Goal: Task Accomplishment & Management: Manage account settings

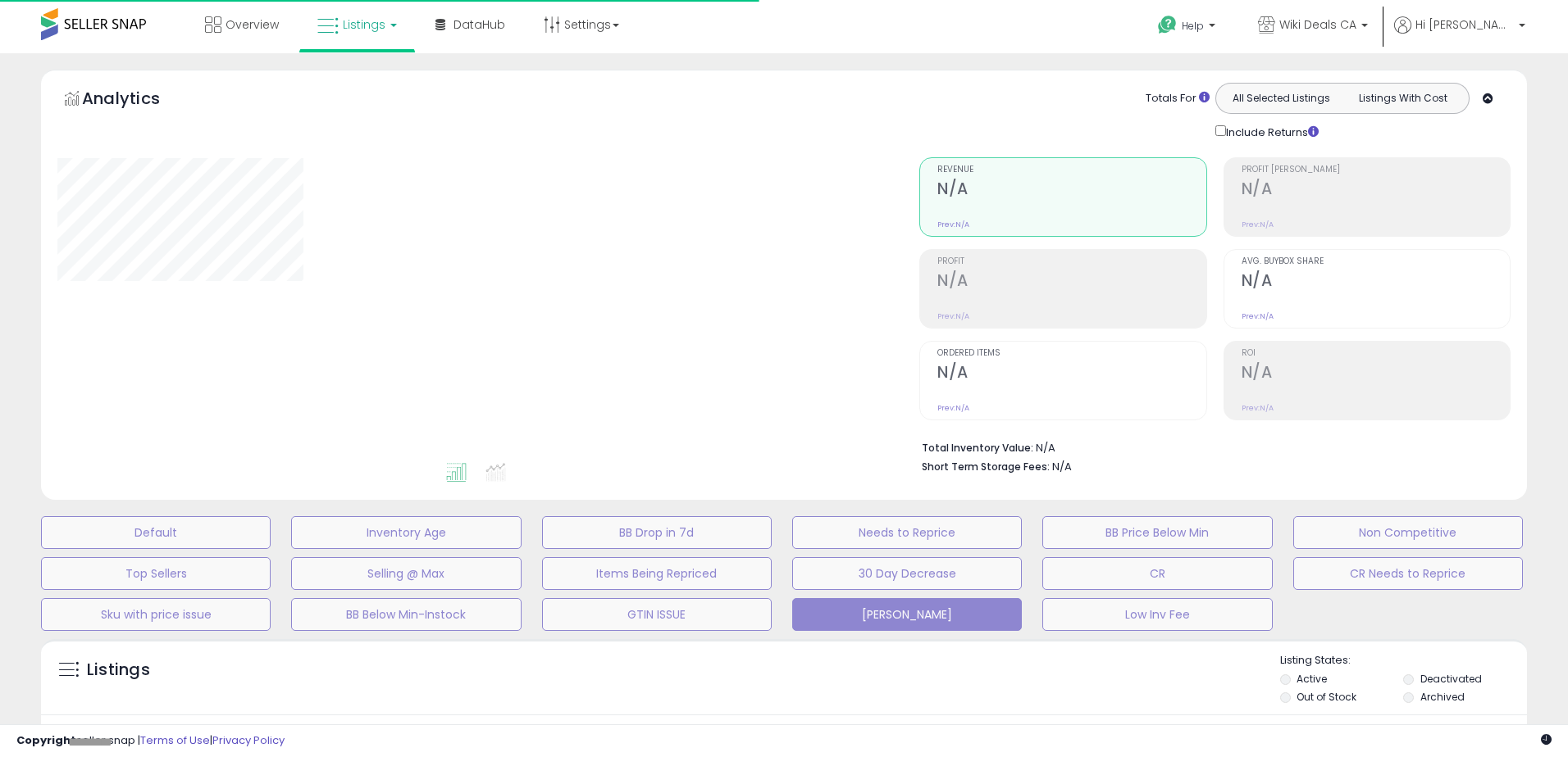
type input "*********"
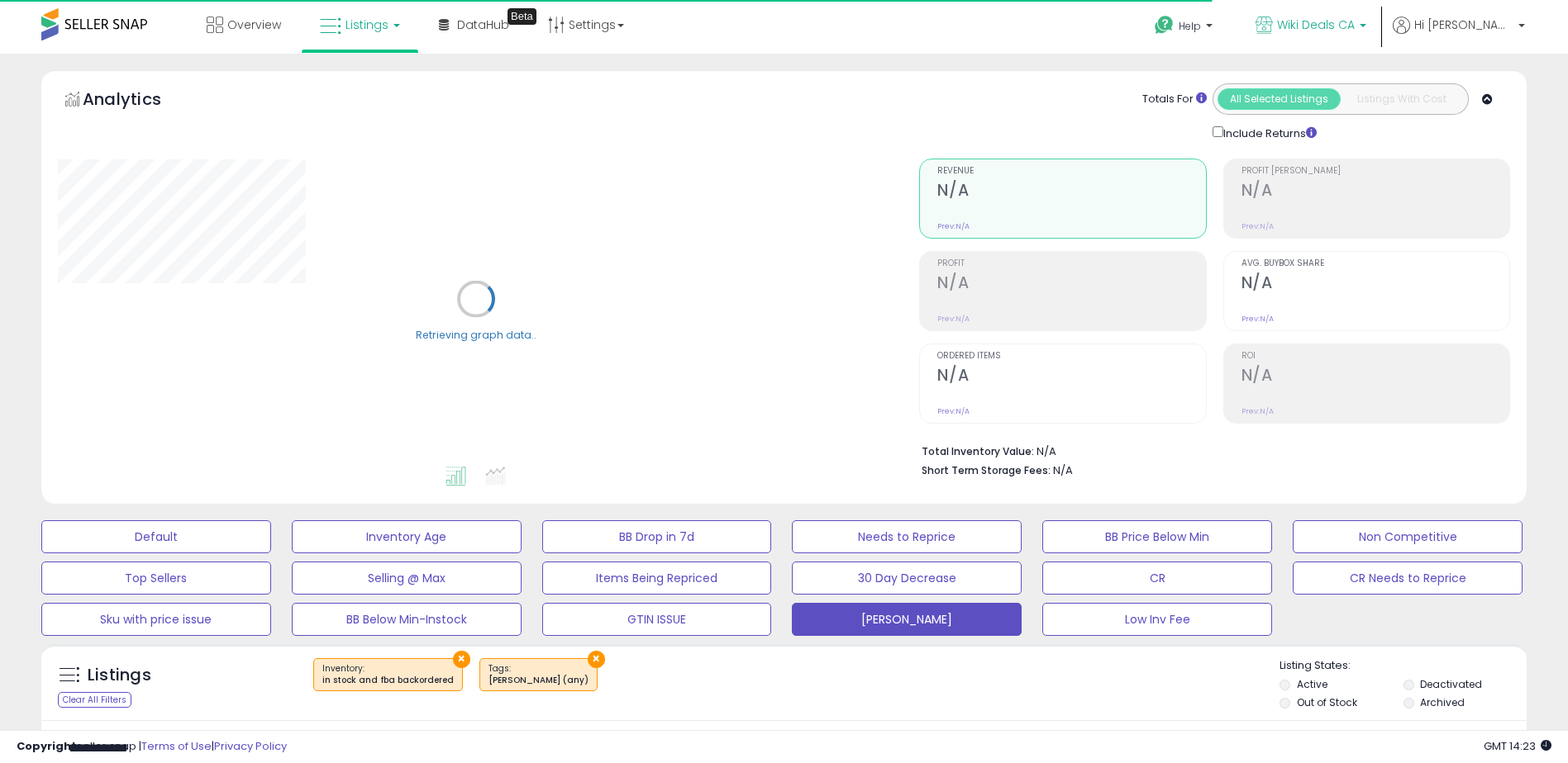
click at [1355, 22] on span "Wiki Deals CA" at bounding box center [1316, 24] width 78 height 16
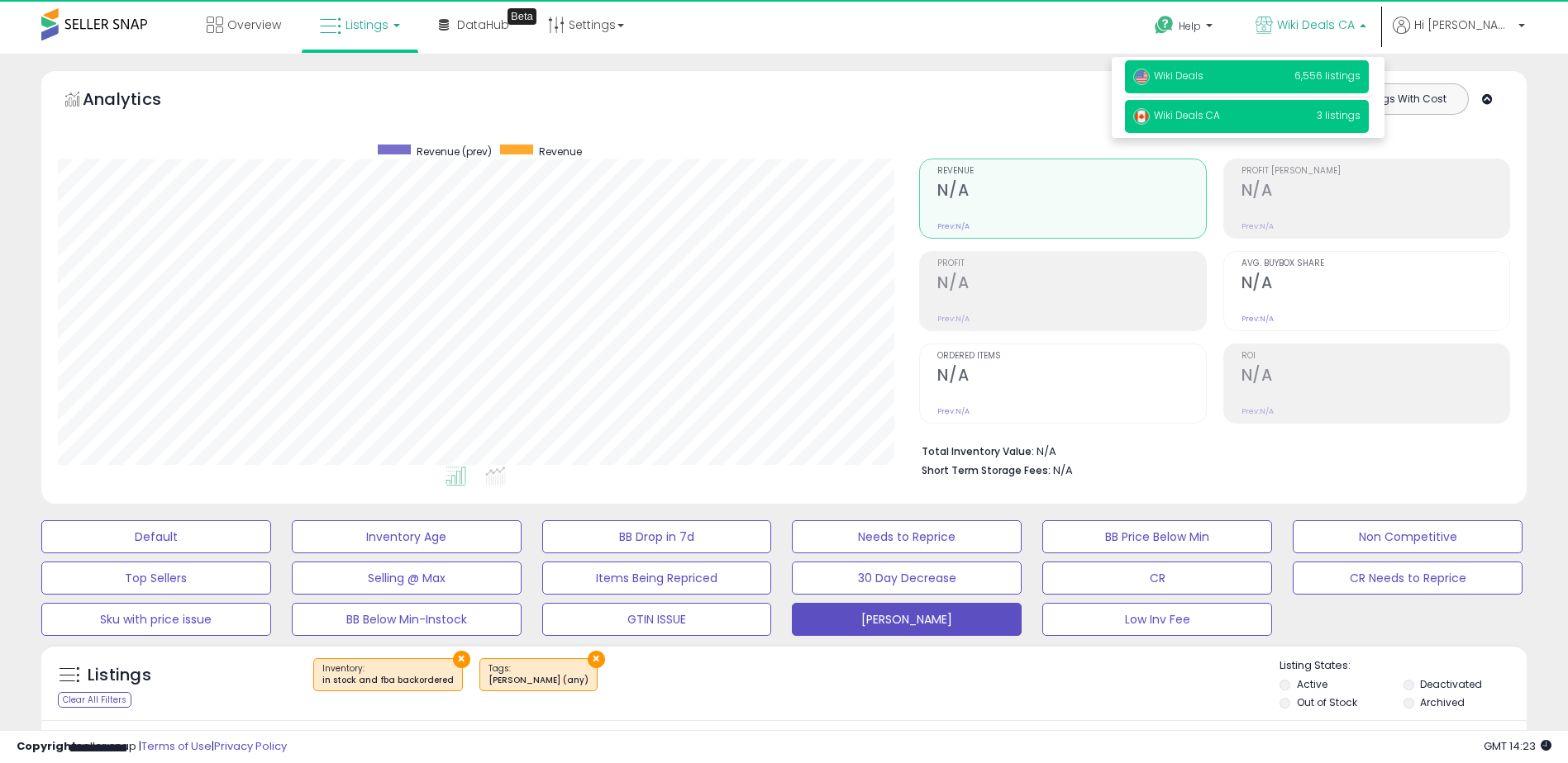
scroll to position [339, 862]
click at [1317, 77] on p "Wiki Deals 6,556 listings" at bounding box center [1246, 77] width 243 height 33
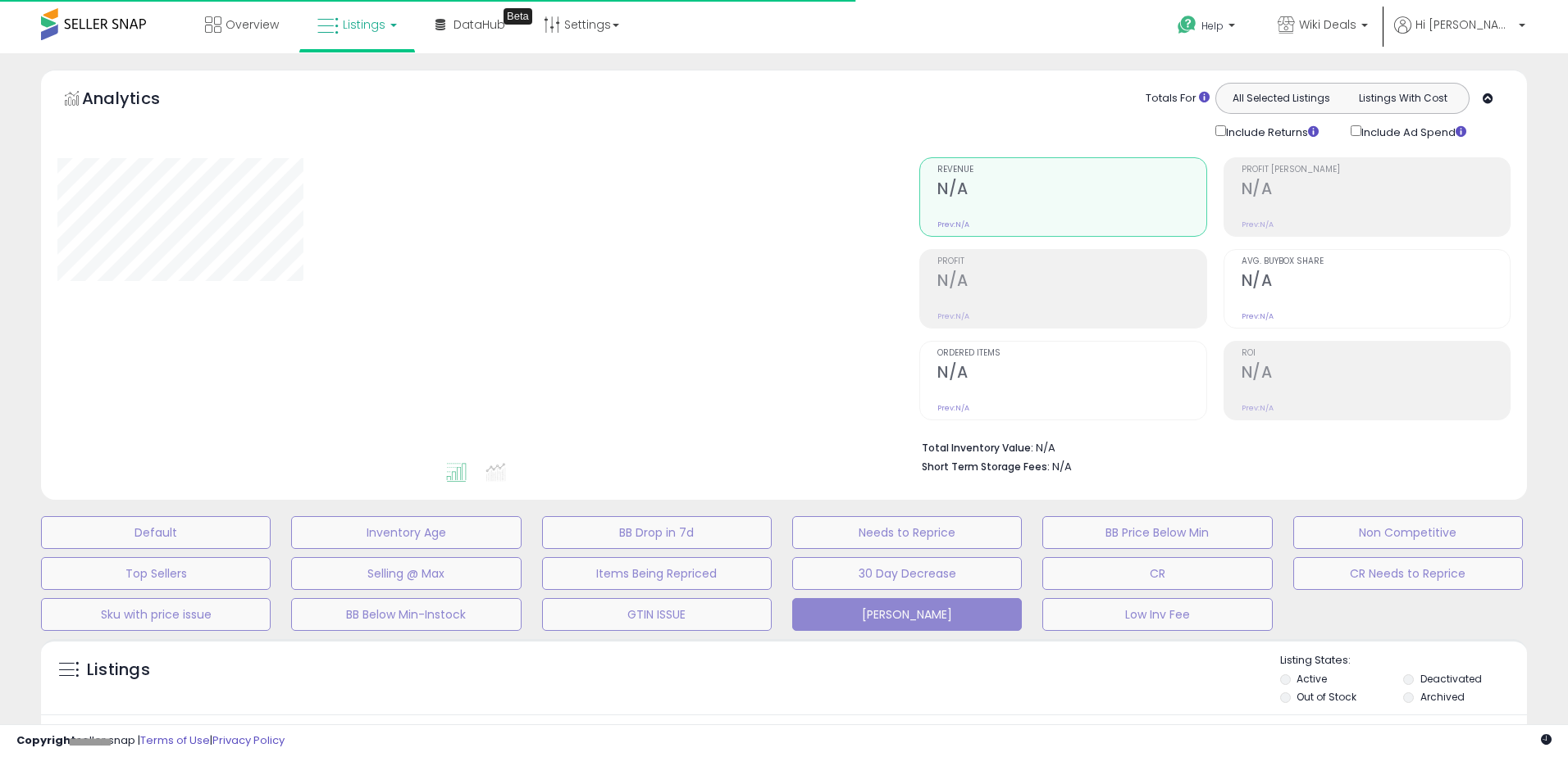
type input "*********"
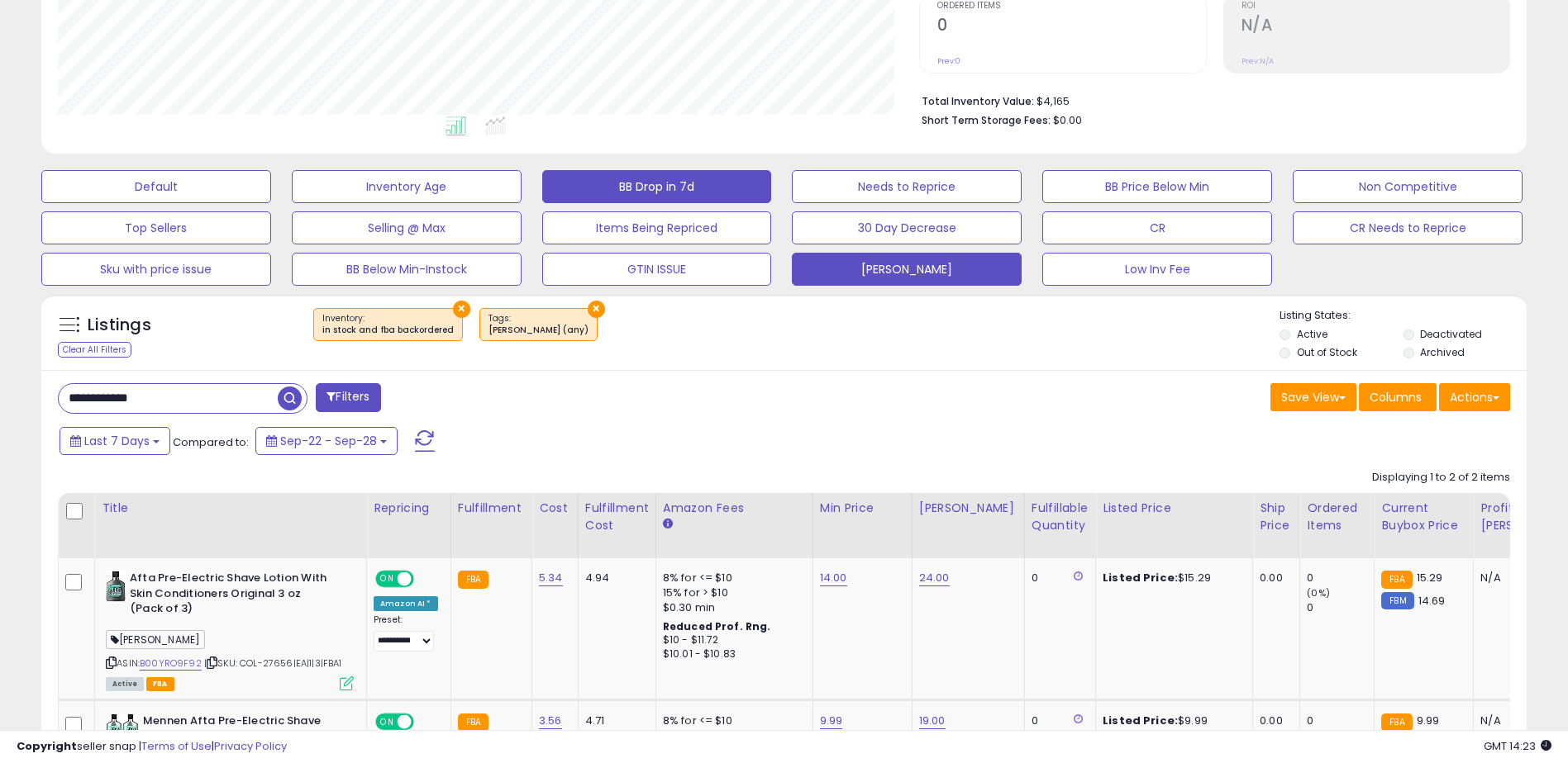
scroll to position [351, 0]
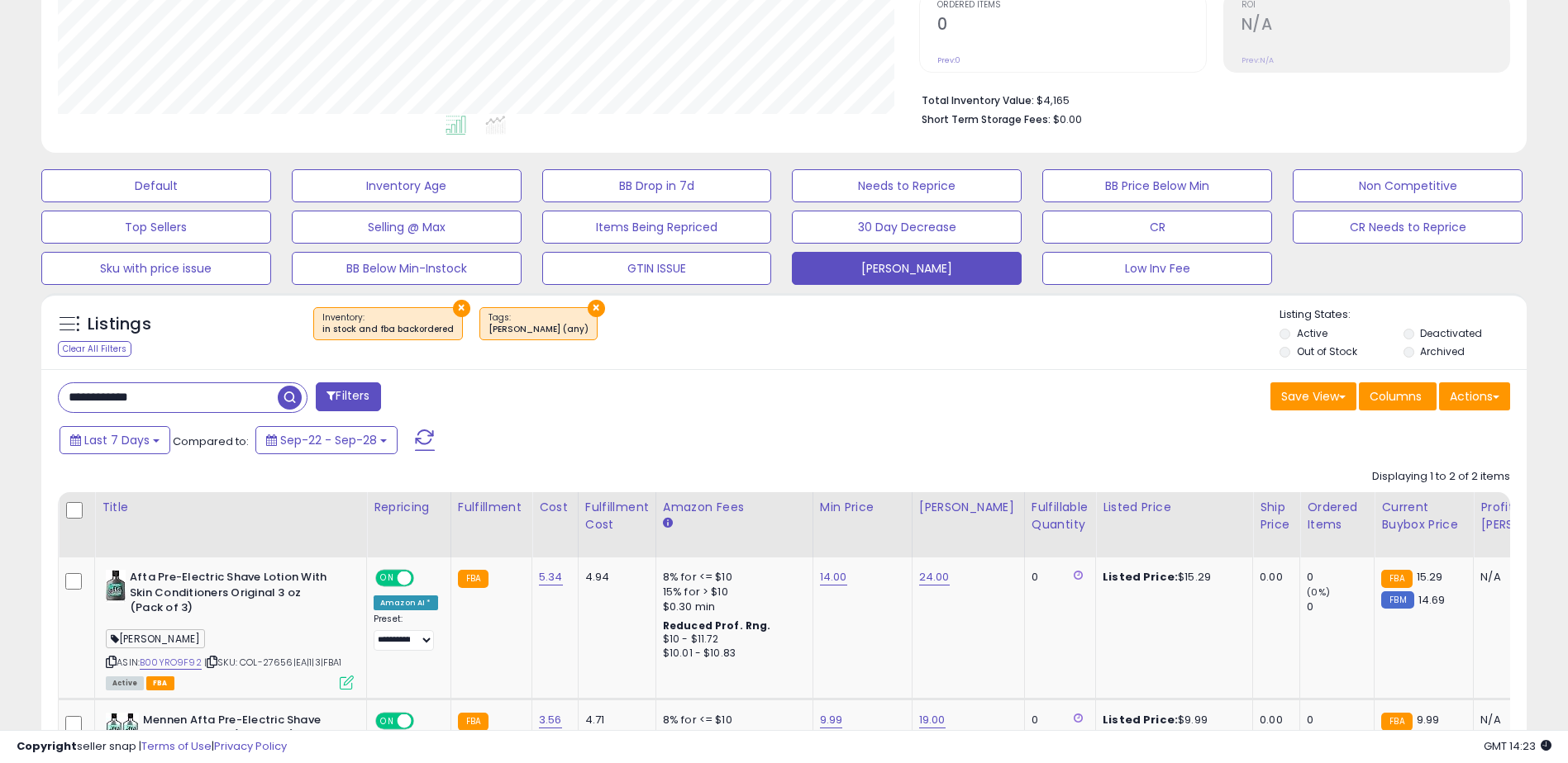
click at [114, 396] on input "*********" at bounding box center [168, 398] width 219 height 29
click at [114, 396] on input "*********" at bounding box center [240, 398] width 362 height 29
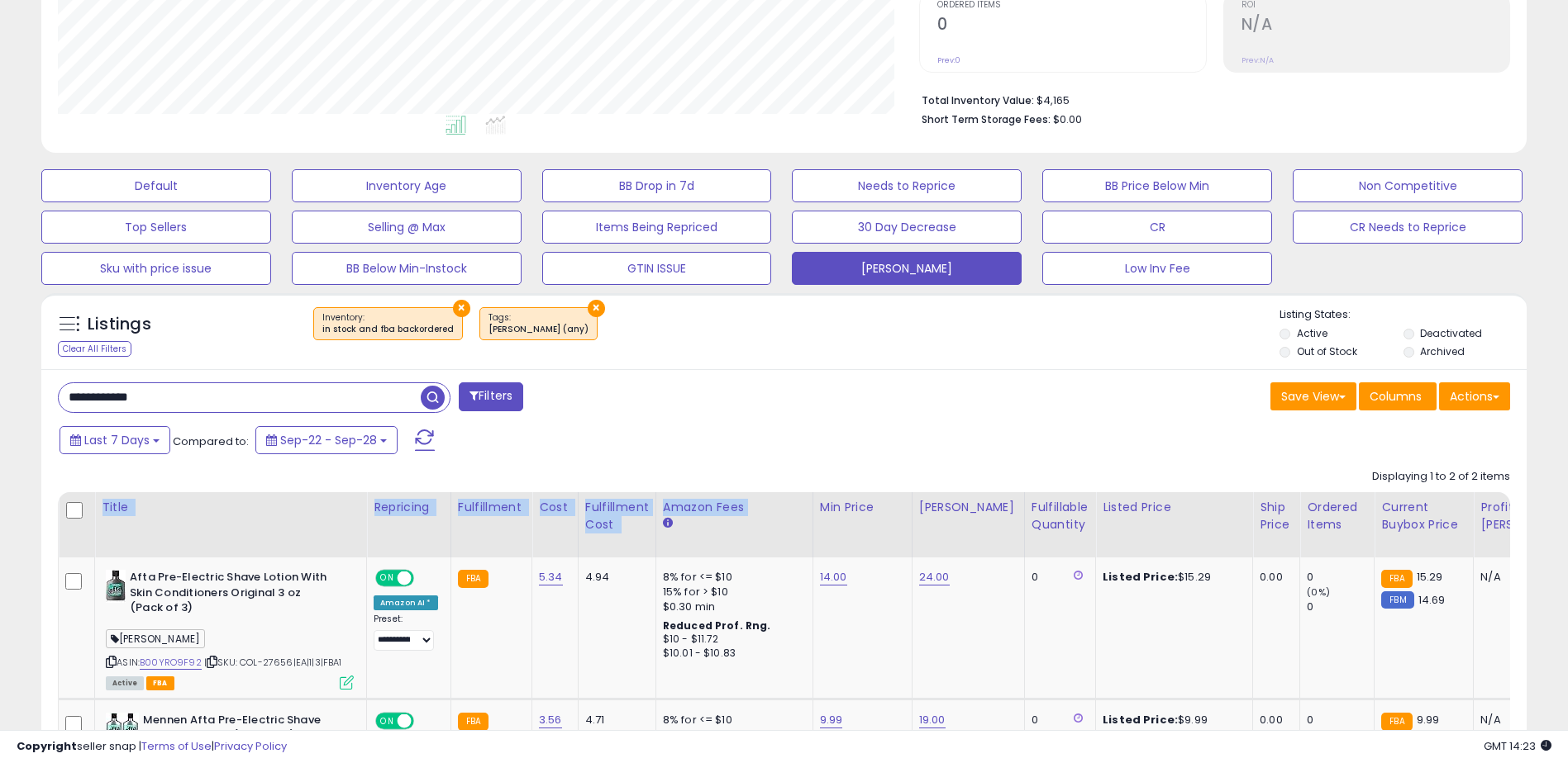
drag, startPoint x: 806, startPoint y: 498, endPoint x: 936, endPoint y: 463, distance: 134.6
click at [936, 463] on div "Displaying 1 to 2 of 2 items Title Repricing" at bounding box center [784, 657] width 1452 height 392
drag, startPoint x: 936, startPoint y: 463, endPoint x: 793, endPoint y: 435, distance: 145.7
click at [793, 435] on div "Last 7 Days Compared to: Sep-22 - Sep-28" at bounding box center [599, 442] width 1089 height 37
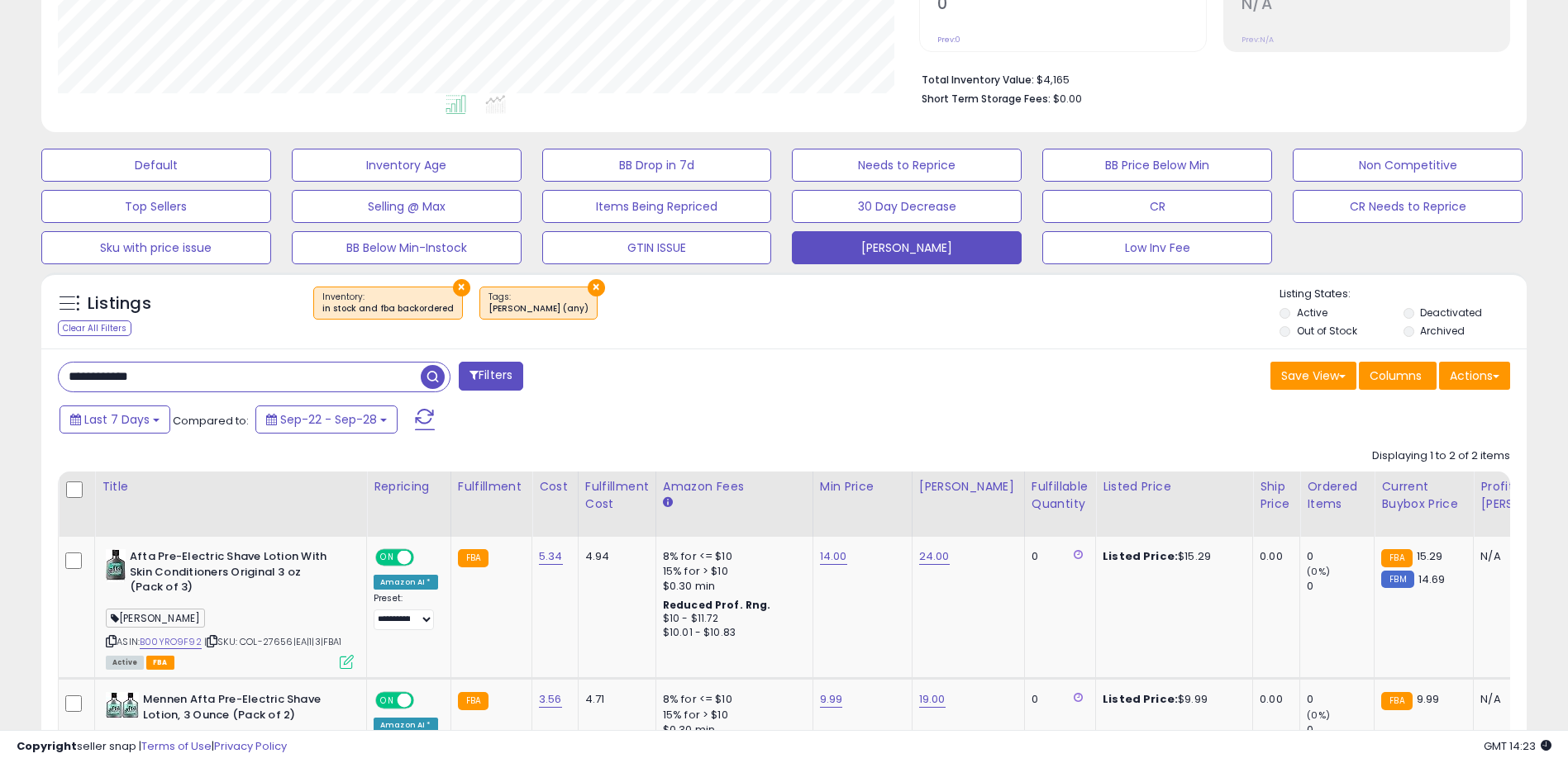
scroll to position [579, 0]
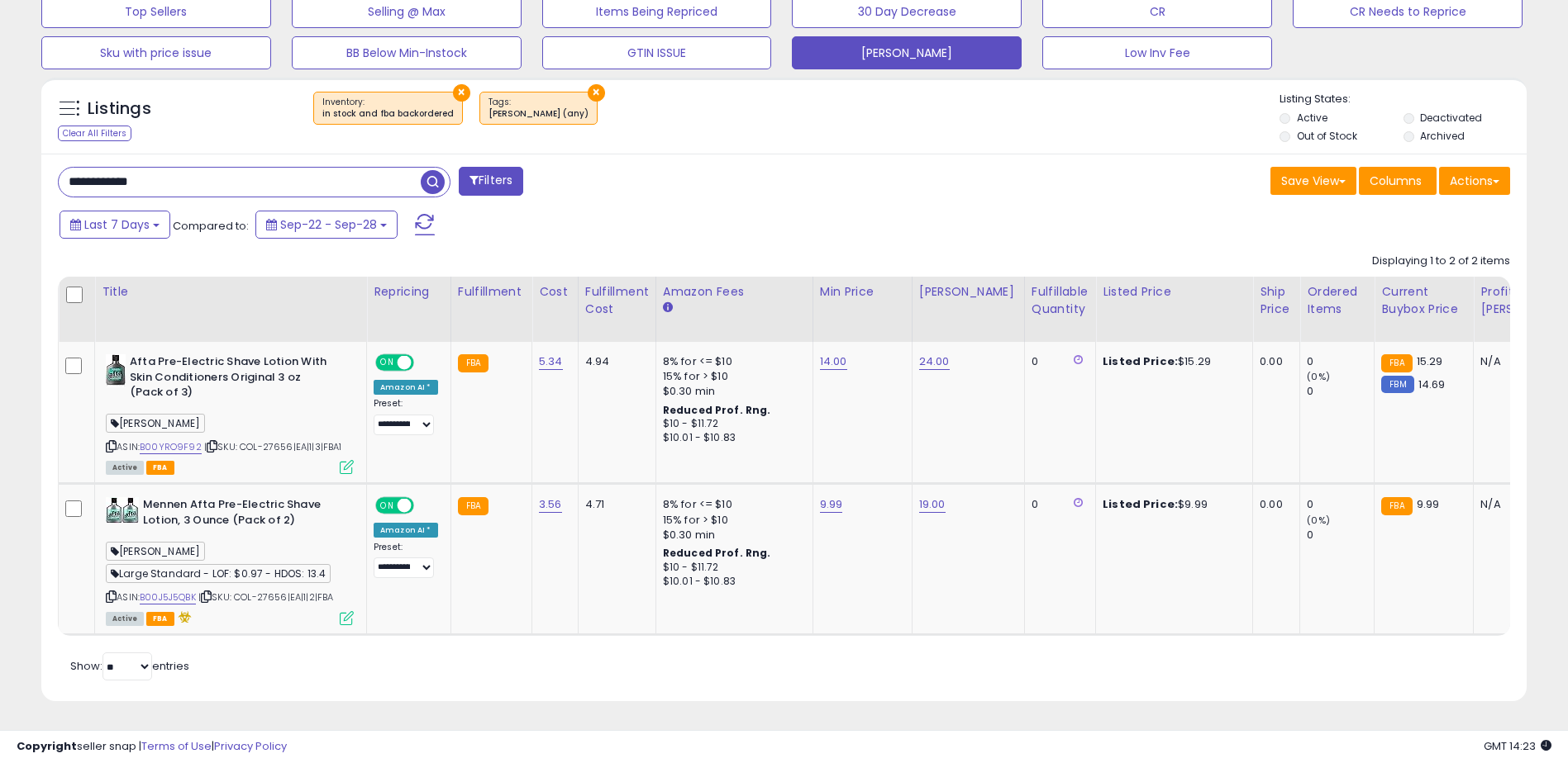
click at [252, 168] on input "*********" at bounding box center [240, 182] width 362 height 29
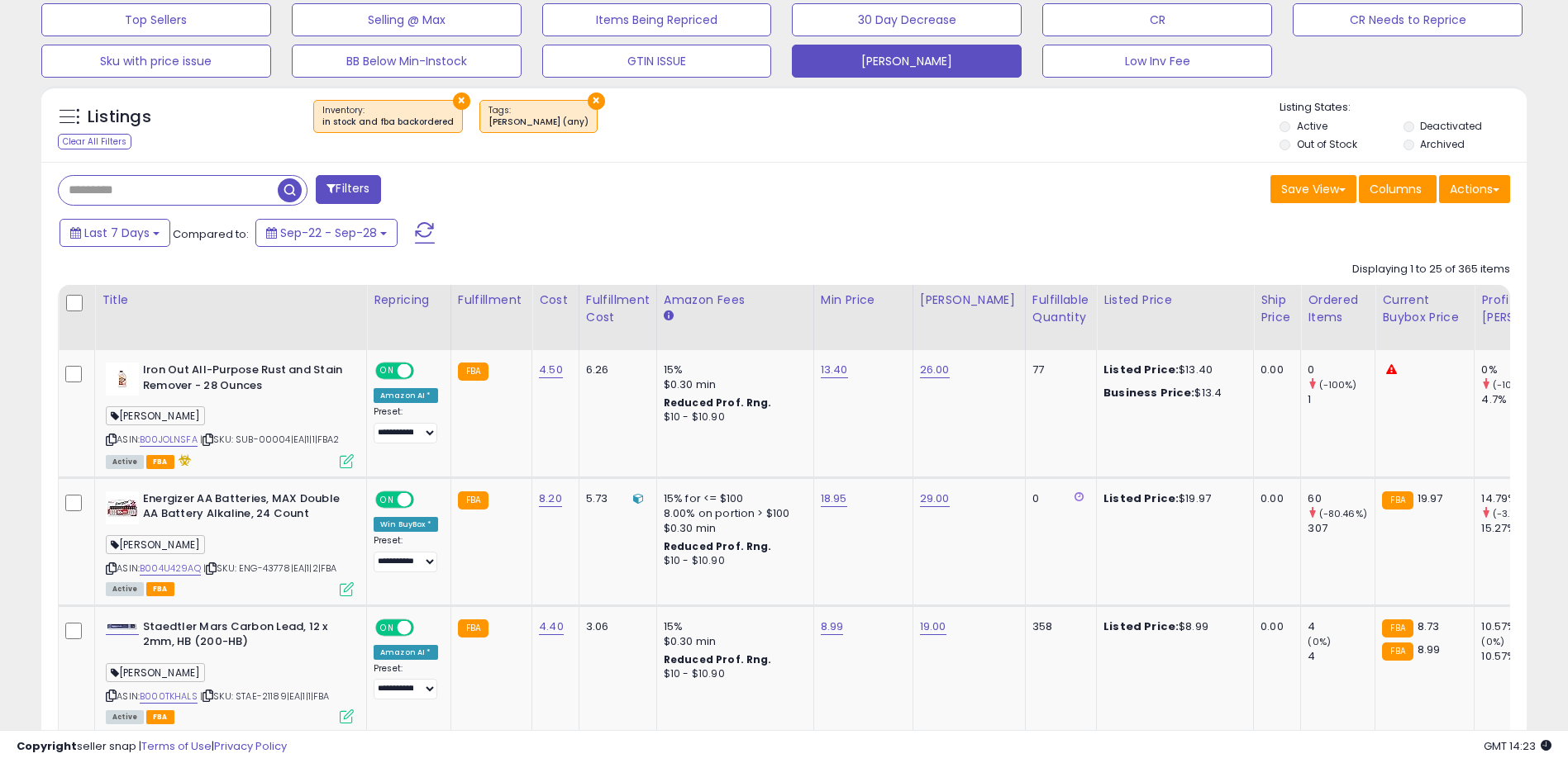
scroll to position [557, 0]
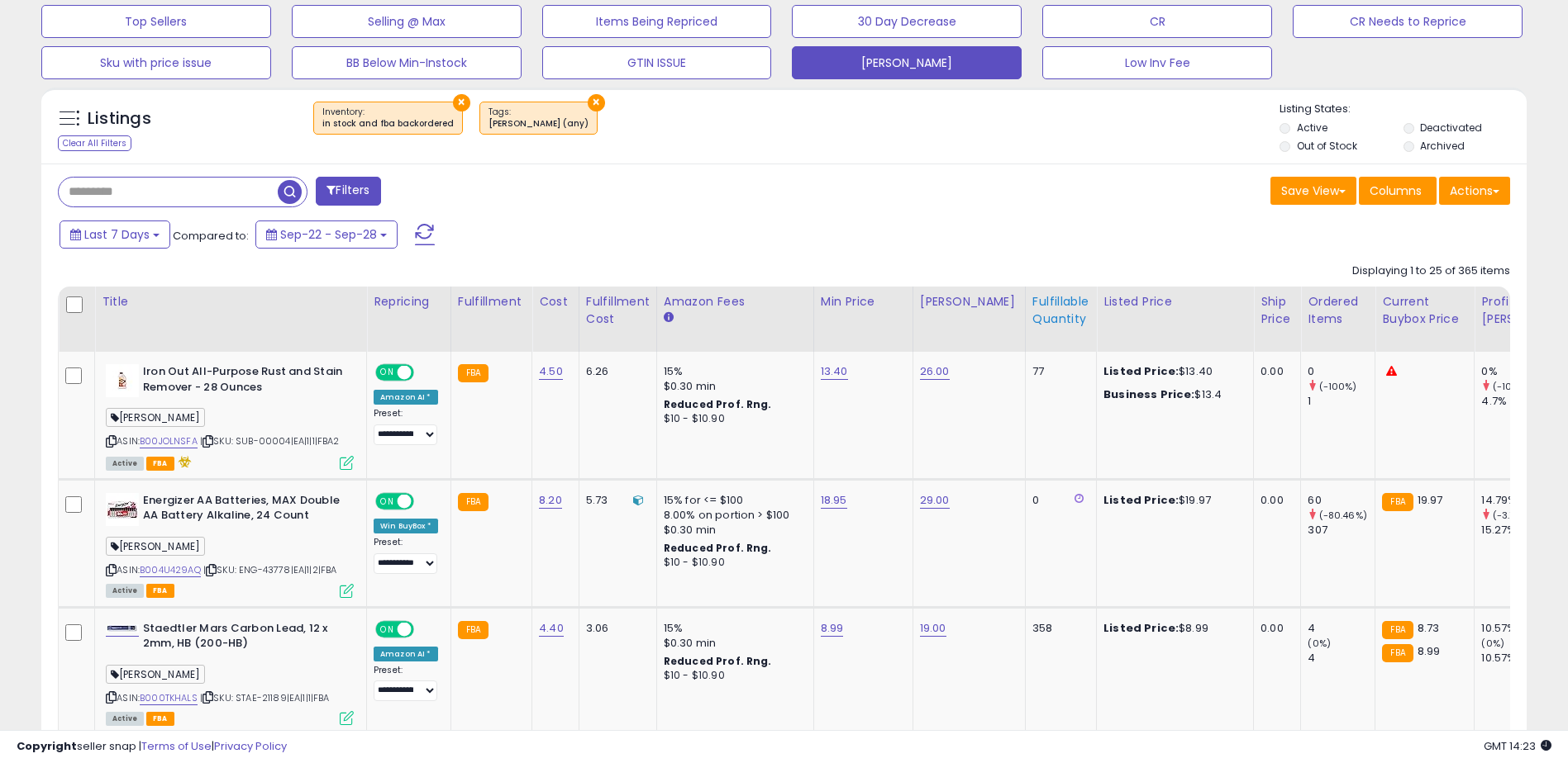
click at [1032, 311] on div "Fulfillable Quantity" at bounding box center [1060, 311] width 57 height 35
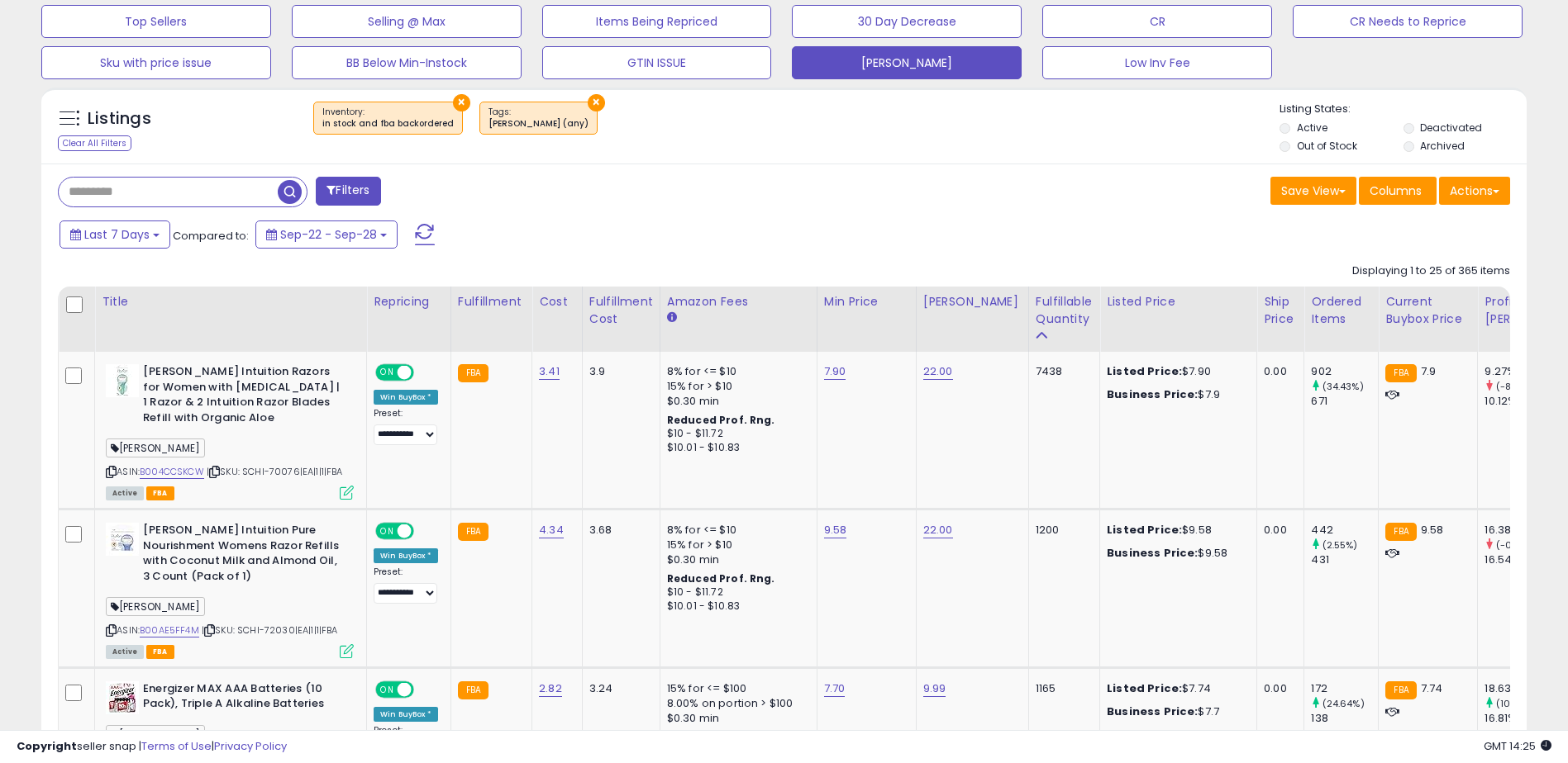
click at [1165, 180] on div "Save View Save As New View Update Current View Columns Actions Import Import Wa…" at bounding box center [1153, 193] width 739 height 32
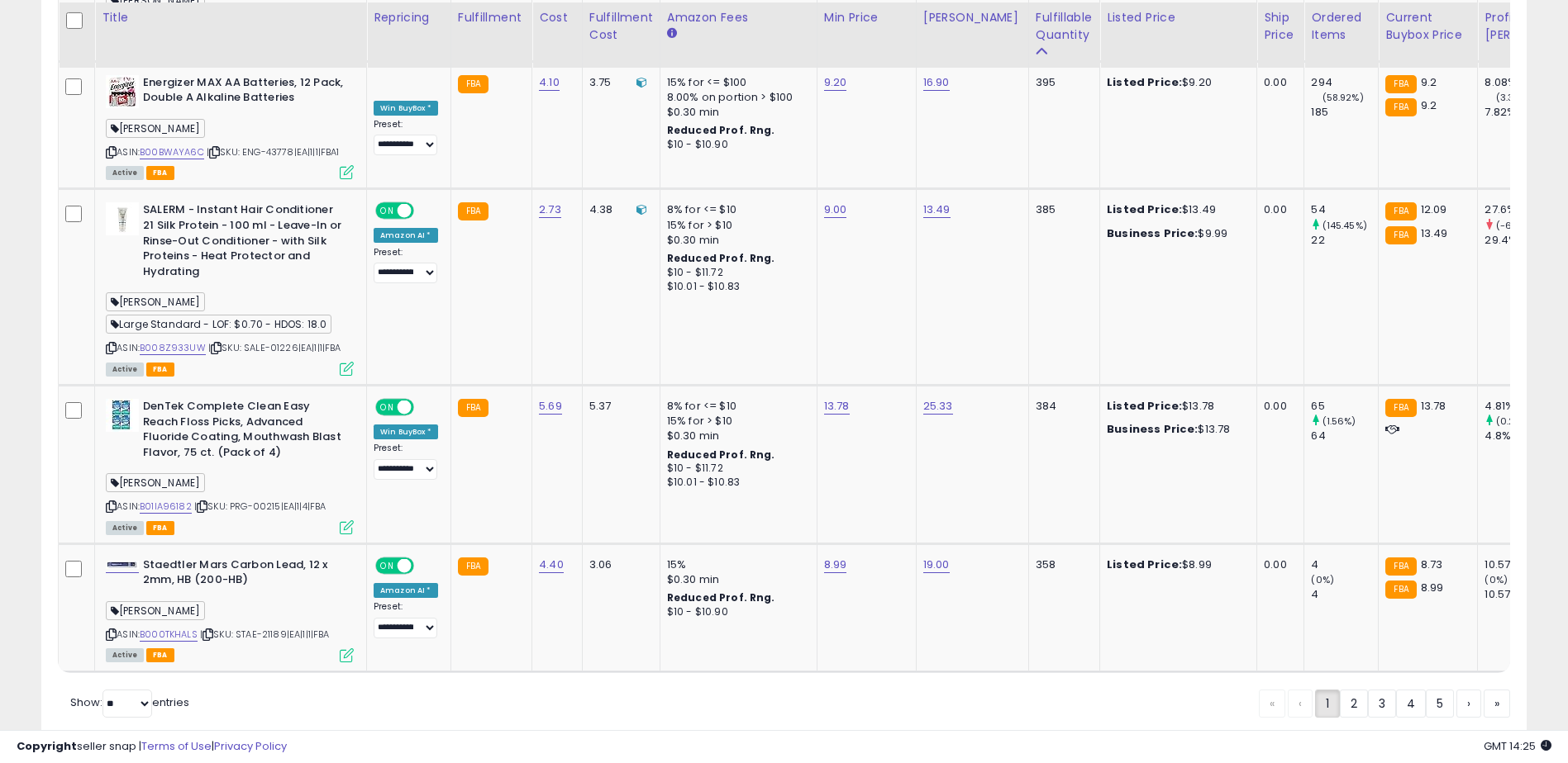
scroll to position [4070, 0]
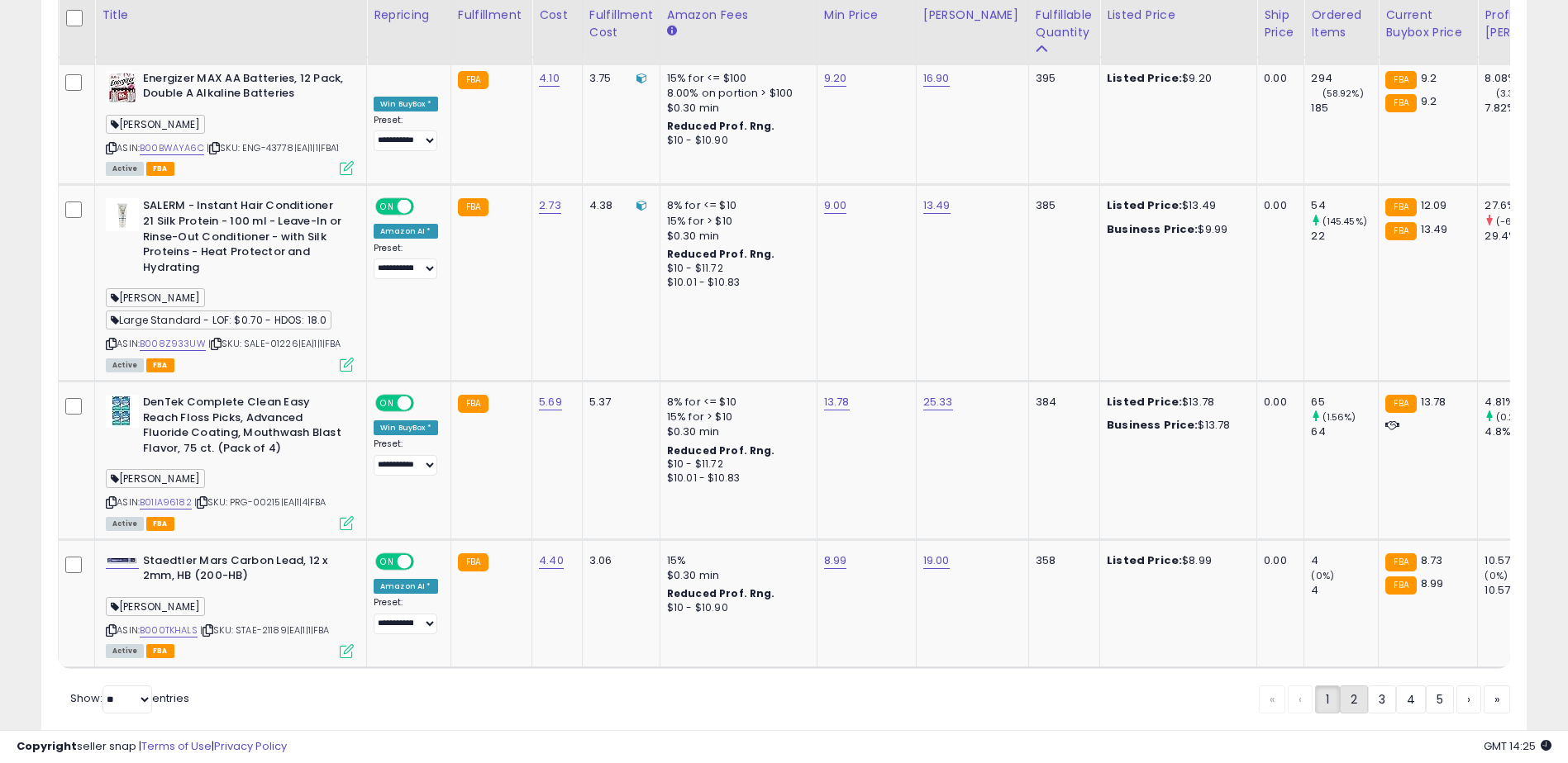
click at [1345, 685] on link "2" at bounding box center [1354, 700] width 28 height 28
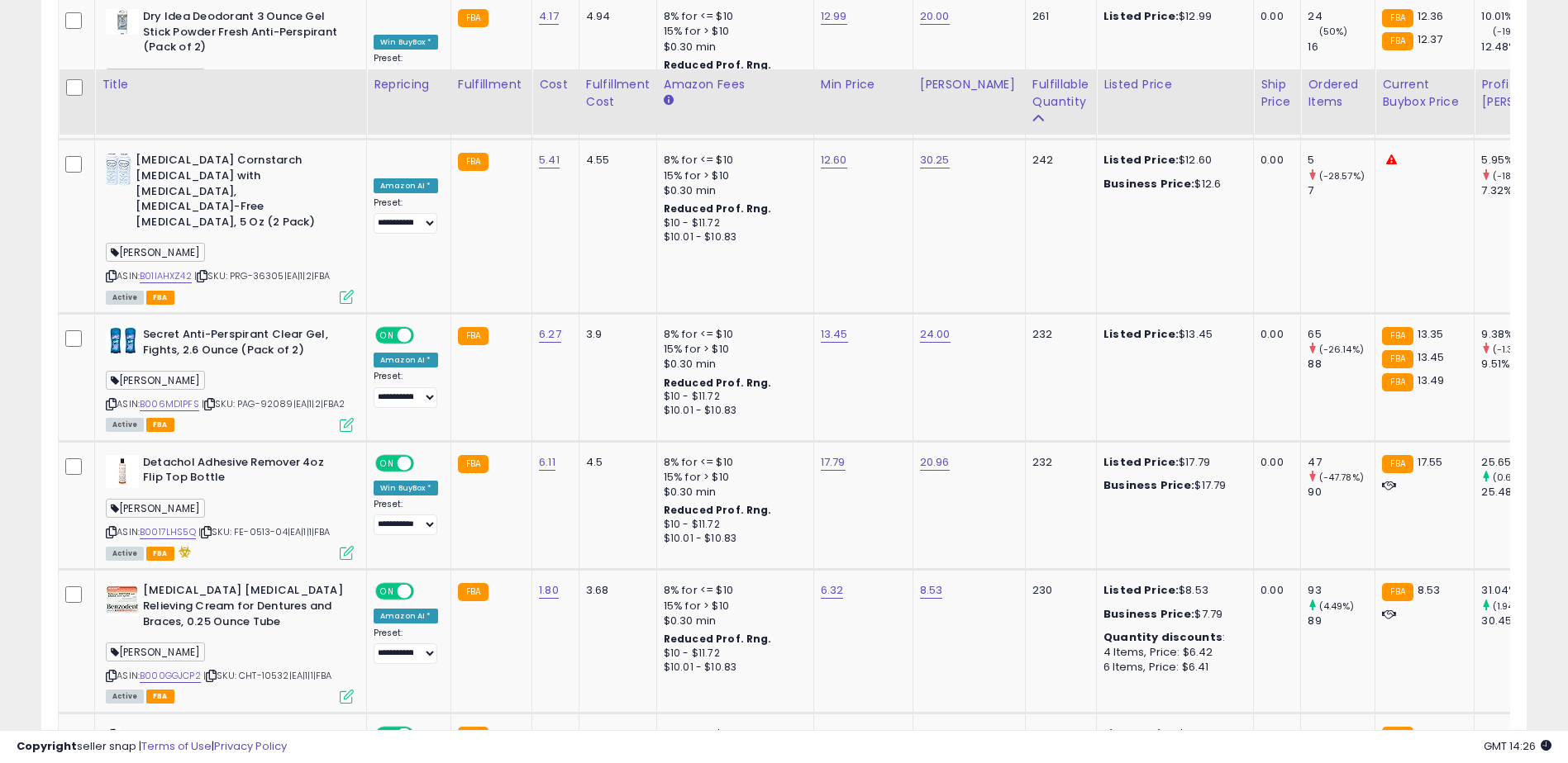
scroll to position [2616, 0]
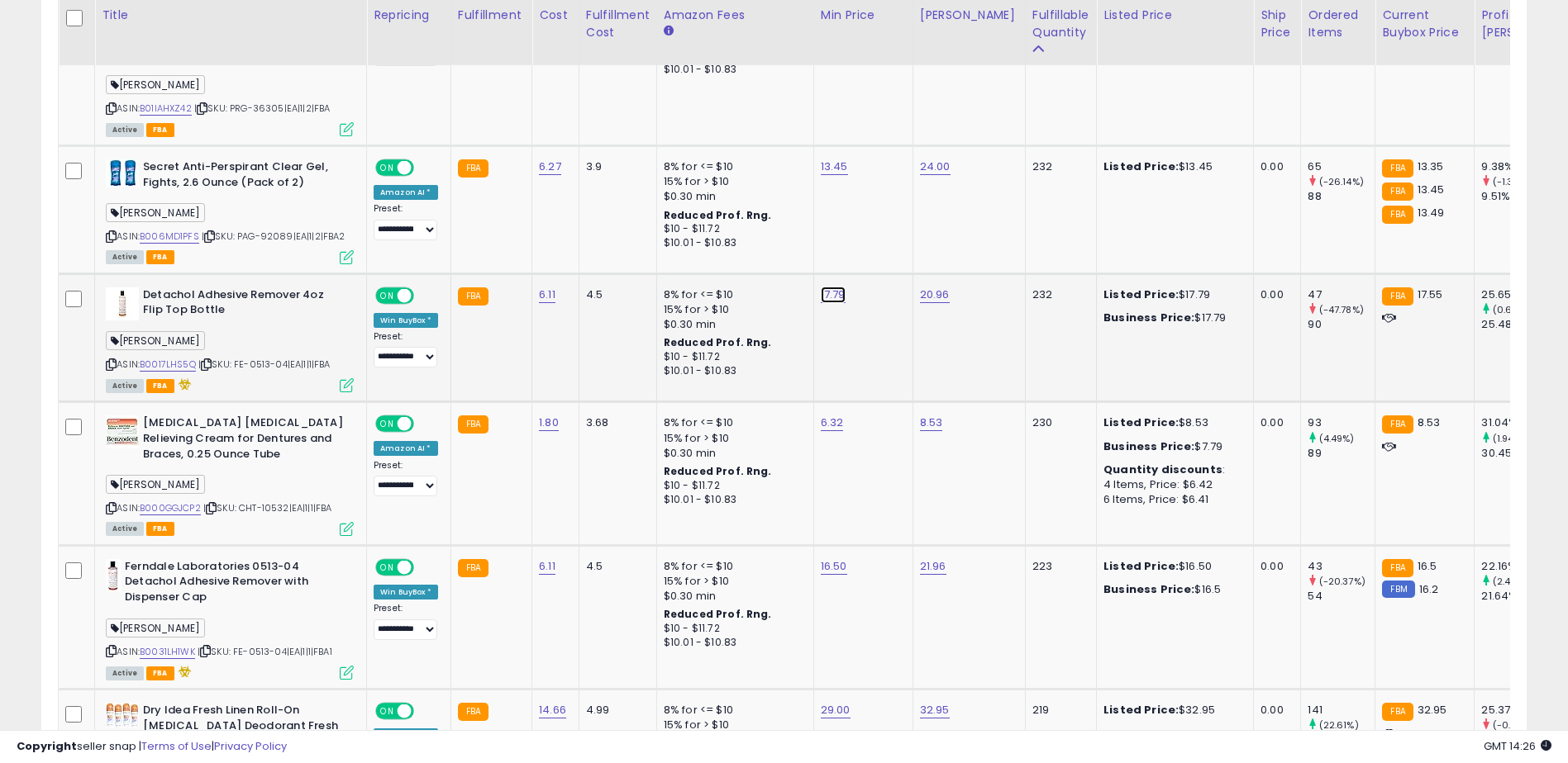
click at [823, 287] on link "17.79" at bounding box center [833, 294] width 25 height 16
click at [739, 180] on input "*****" at bounding box center [782, 181] width 147 height 28
type input "*****"
click button "submit" at bounding box center [876, 179] width 28 height 25
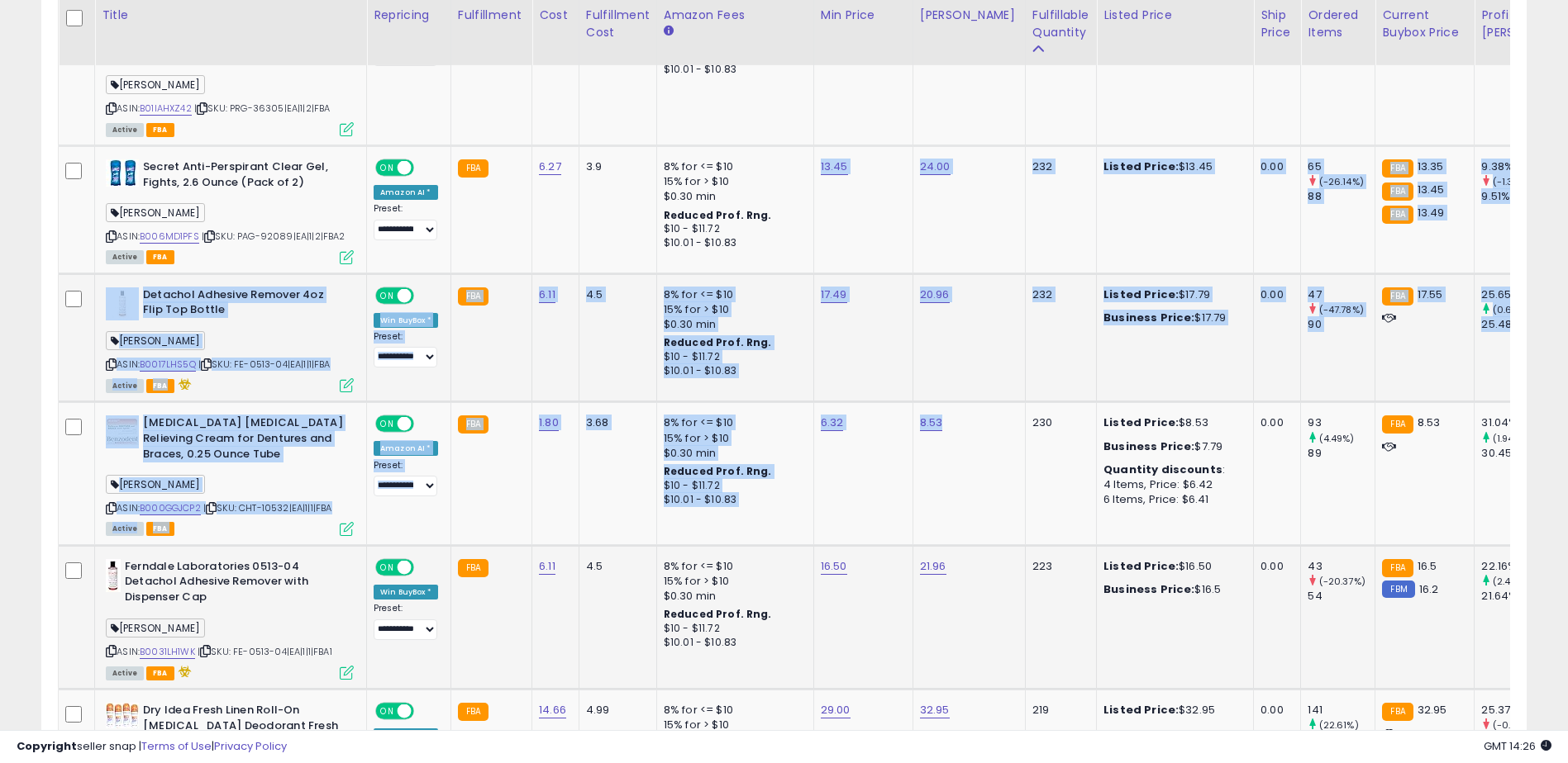
drag, startPoint x: 739, startPoint y: 180, endPoint x: 1077, endPoint y: 542, distance: 495.3
click at [1077, 542] on tbody "**********" at bounding box center [1256, 180] width 2397 height 3774
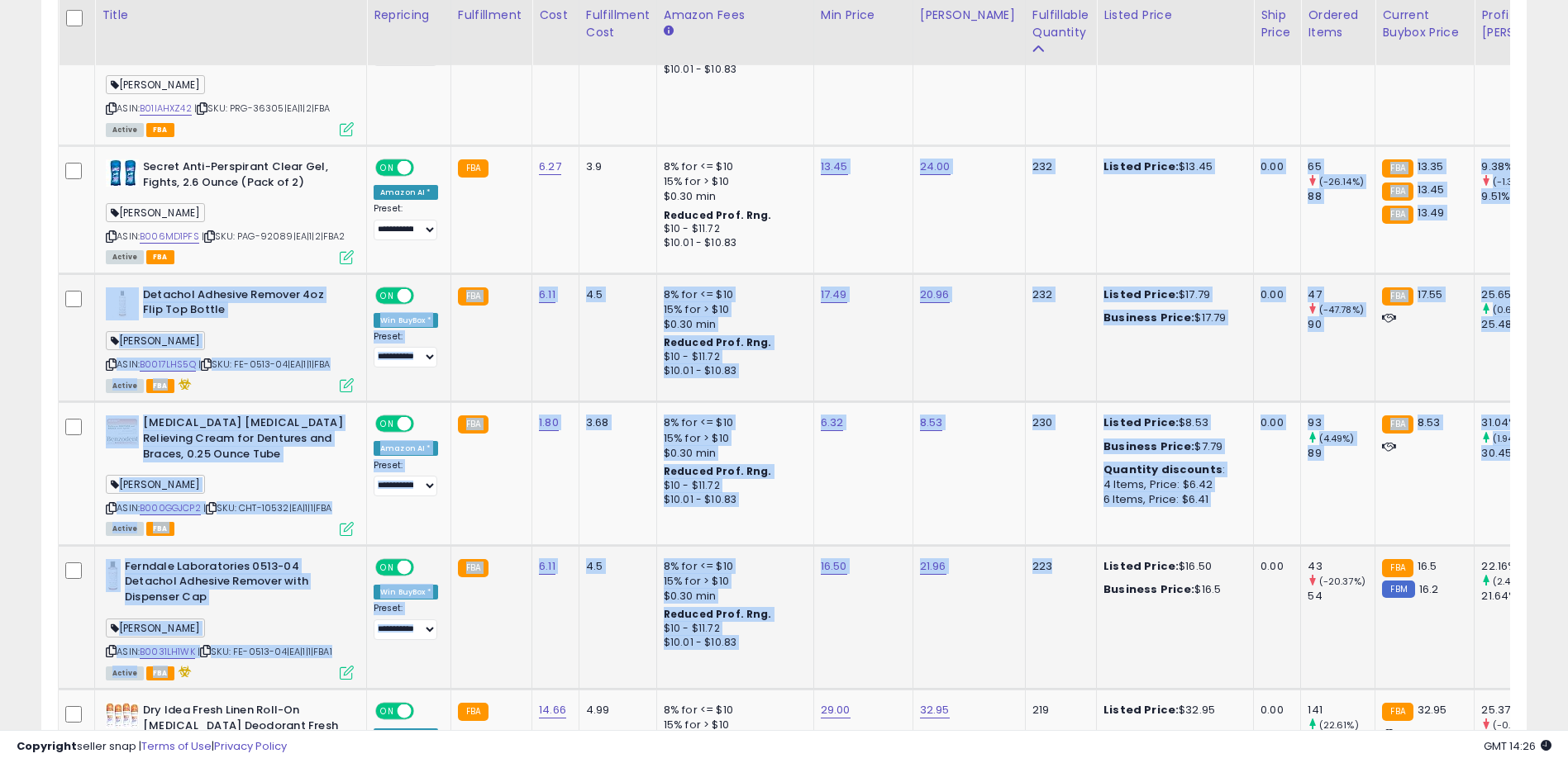
click at [963, 545] on td "21.96" at bounding box center [969, 617] width 113 height 144
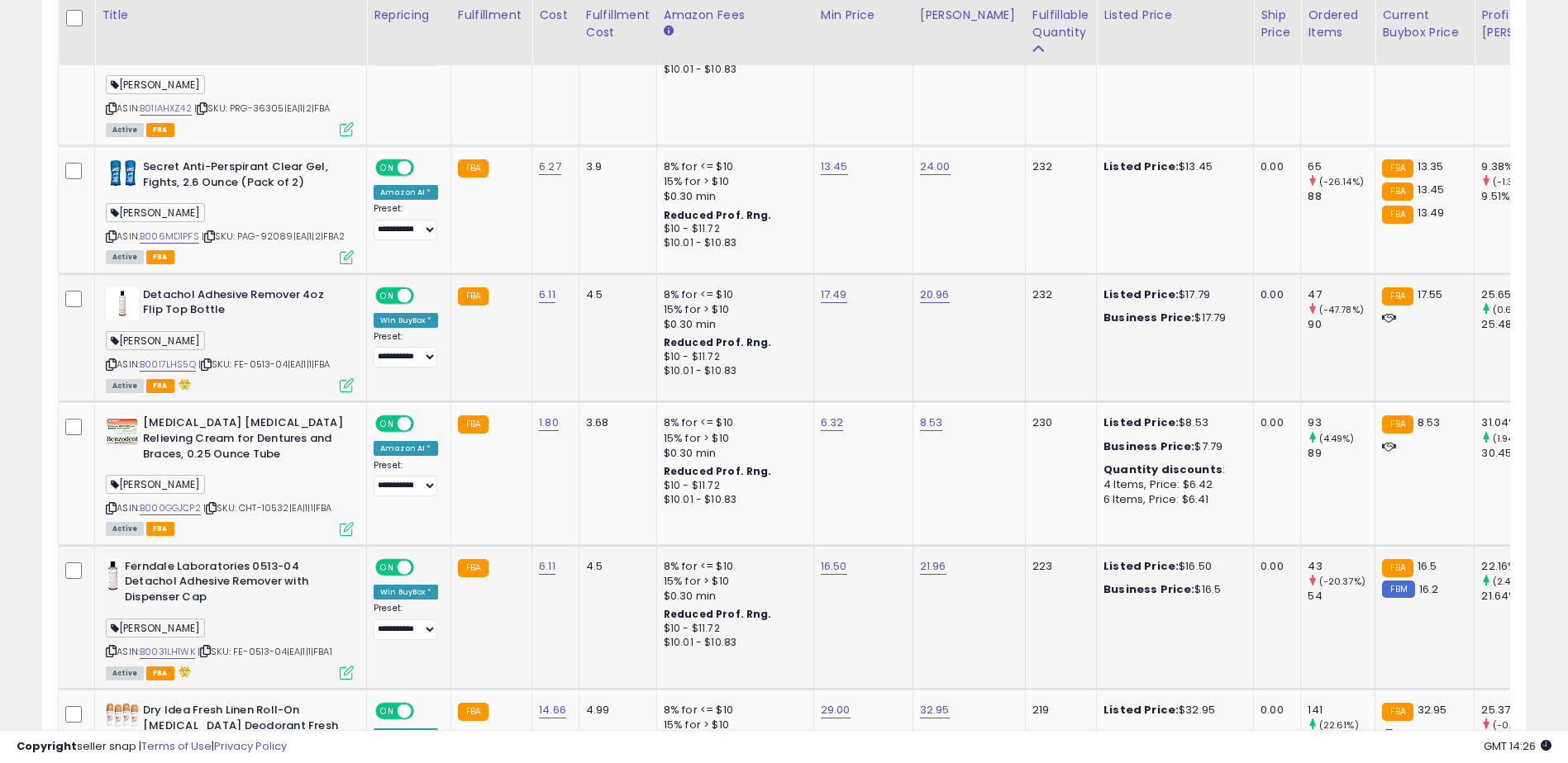
click at [963, 545] on td "21.96" at bounding box center [969, 617] width 113 height 144
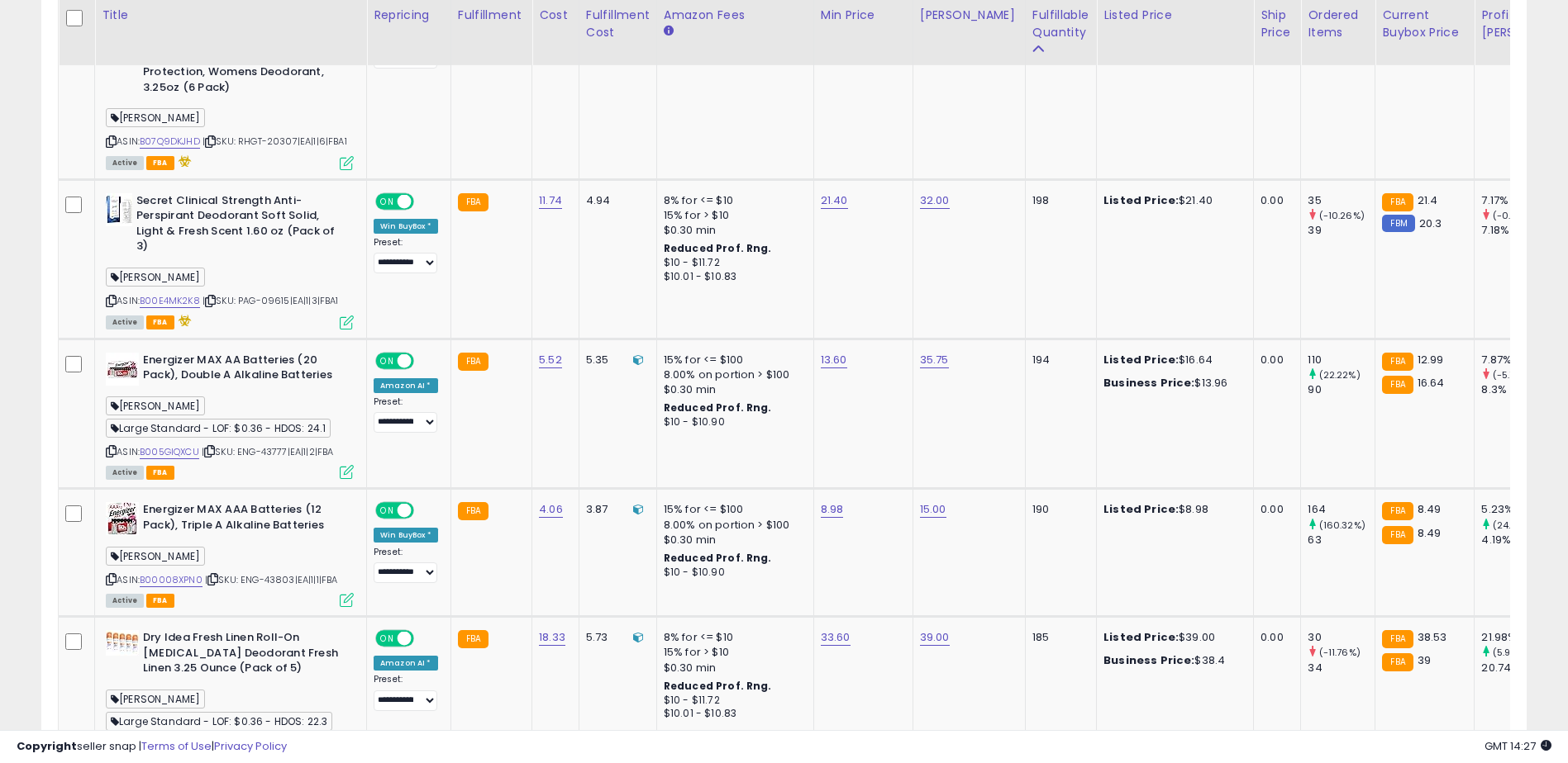
scroll to position [3977, 0]
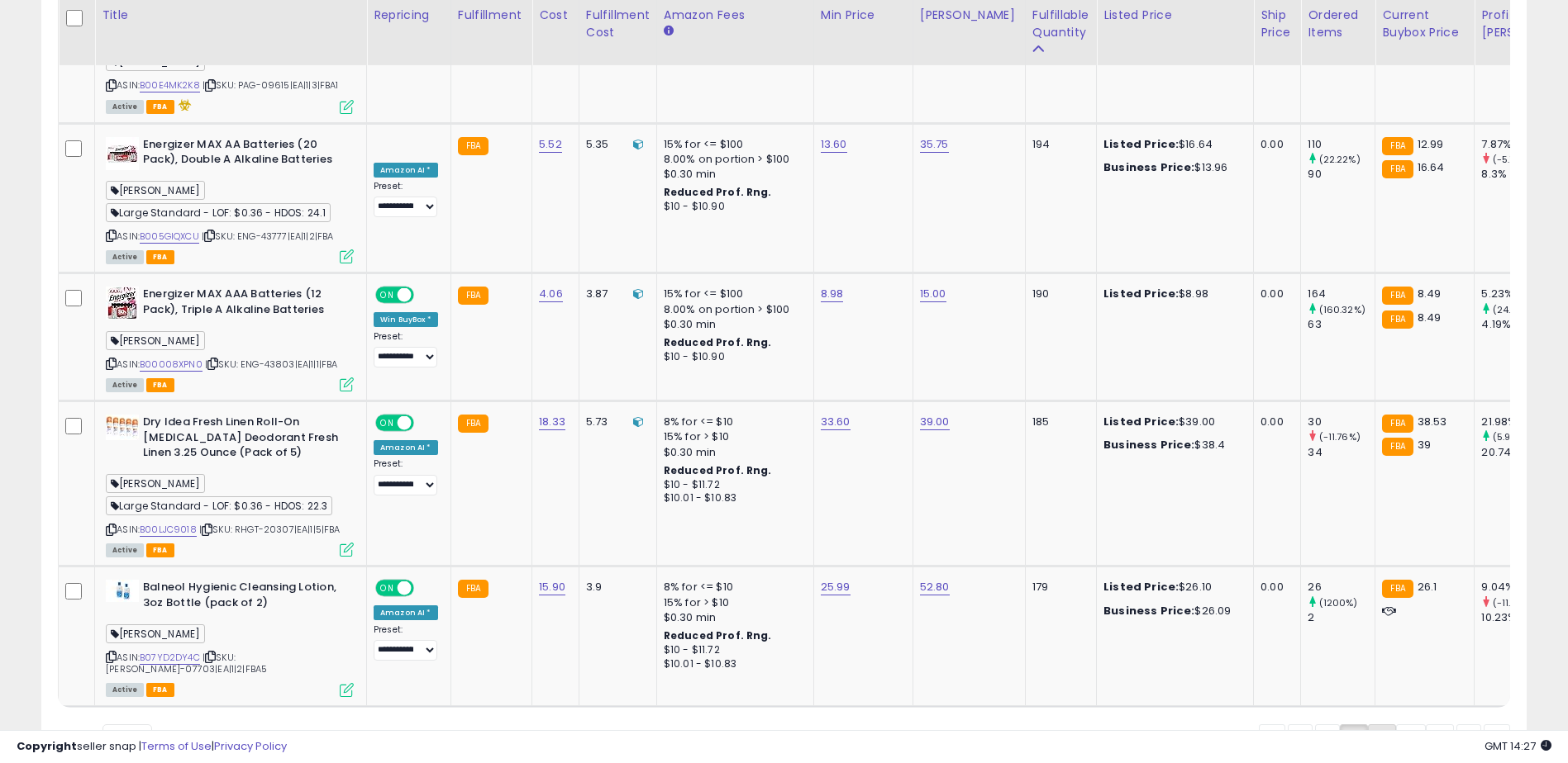
click at [1368, 724] on link "3" at bounding box center [1382, 738] width 28 height 28
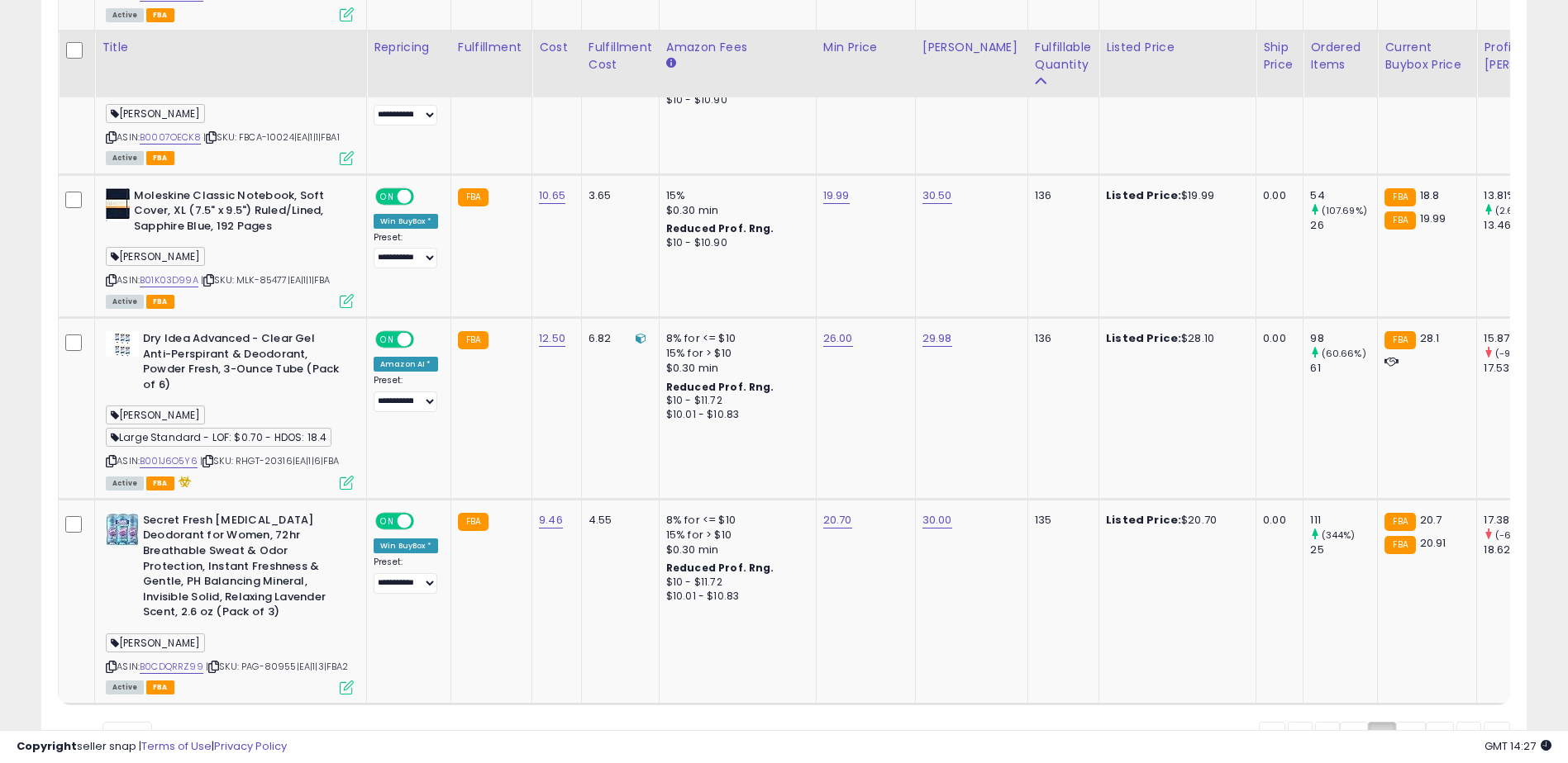
scroll to position [4135, 0]
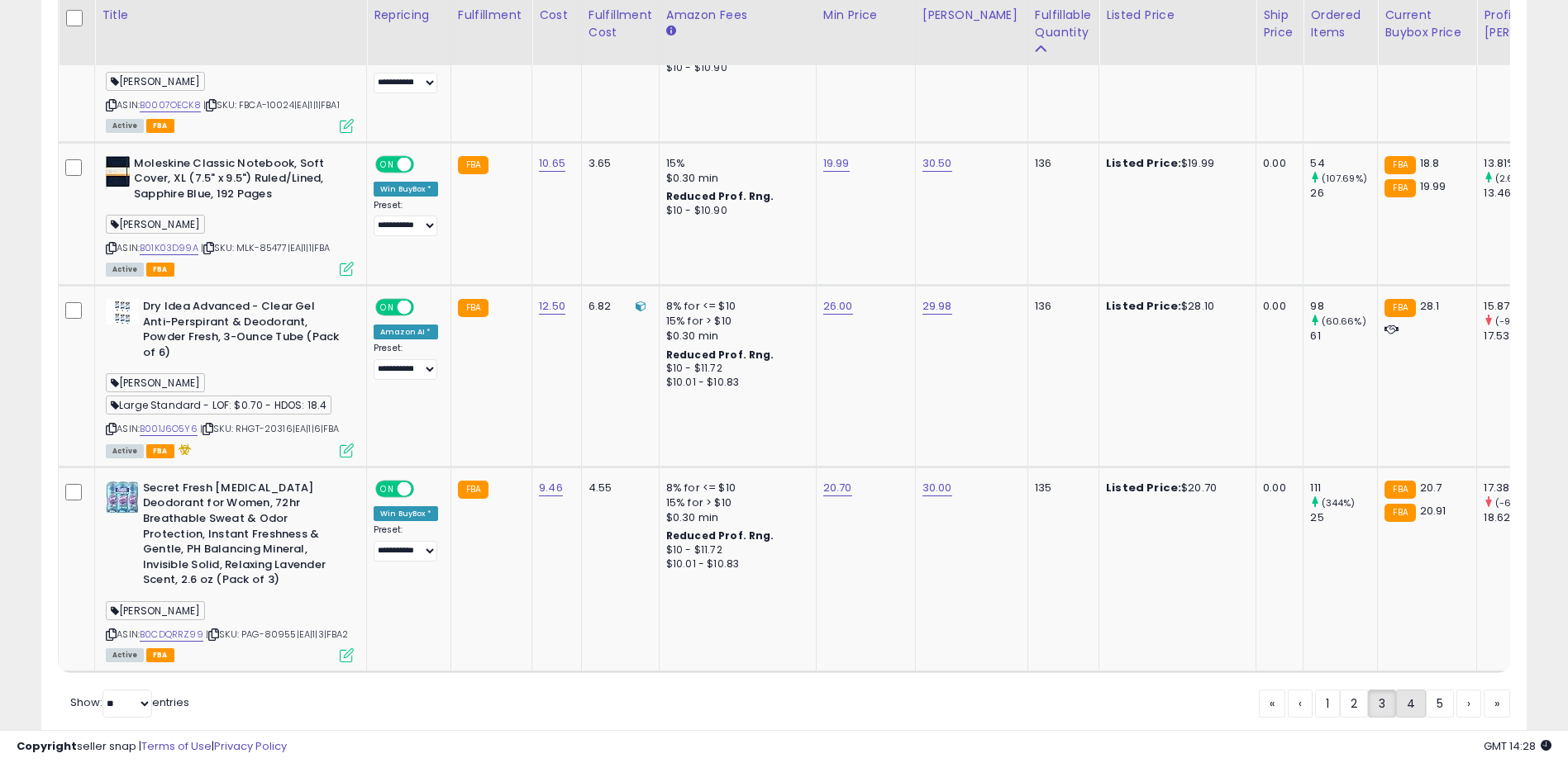
drag, startPoint x: 1404, startPoint y: 644, endPoint x: 1414, endPoint y: 647, distance: 10.4
click at [1414, 690] on link "4" at bounding box center [1410, 704] width 29 height 28
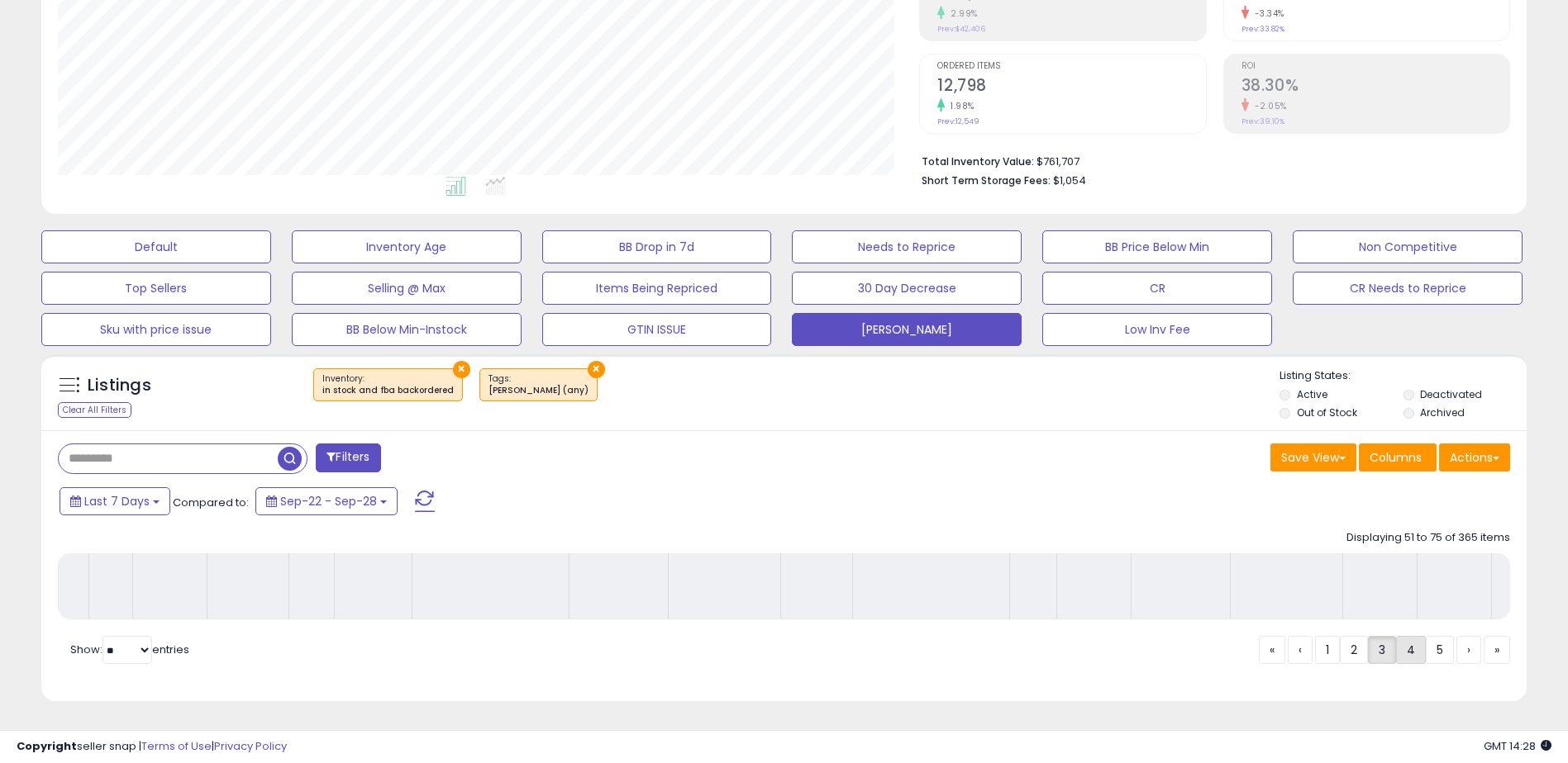
scroll to position [302, 0]
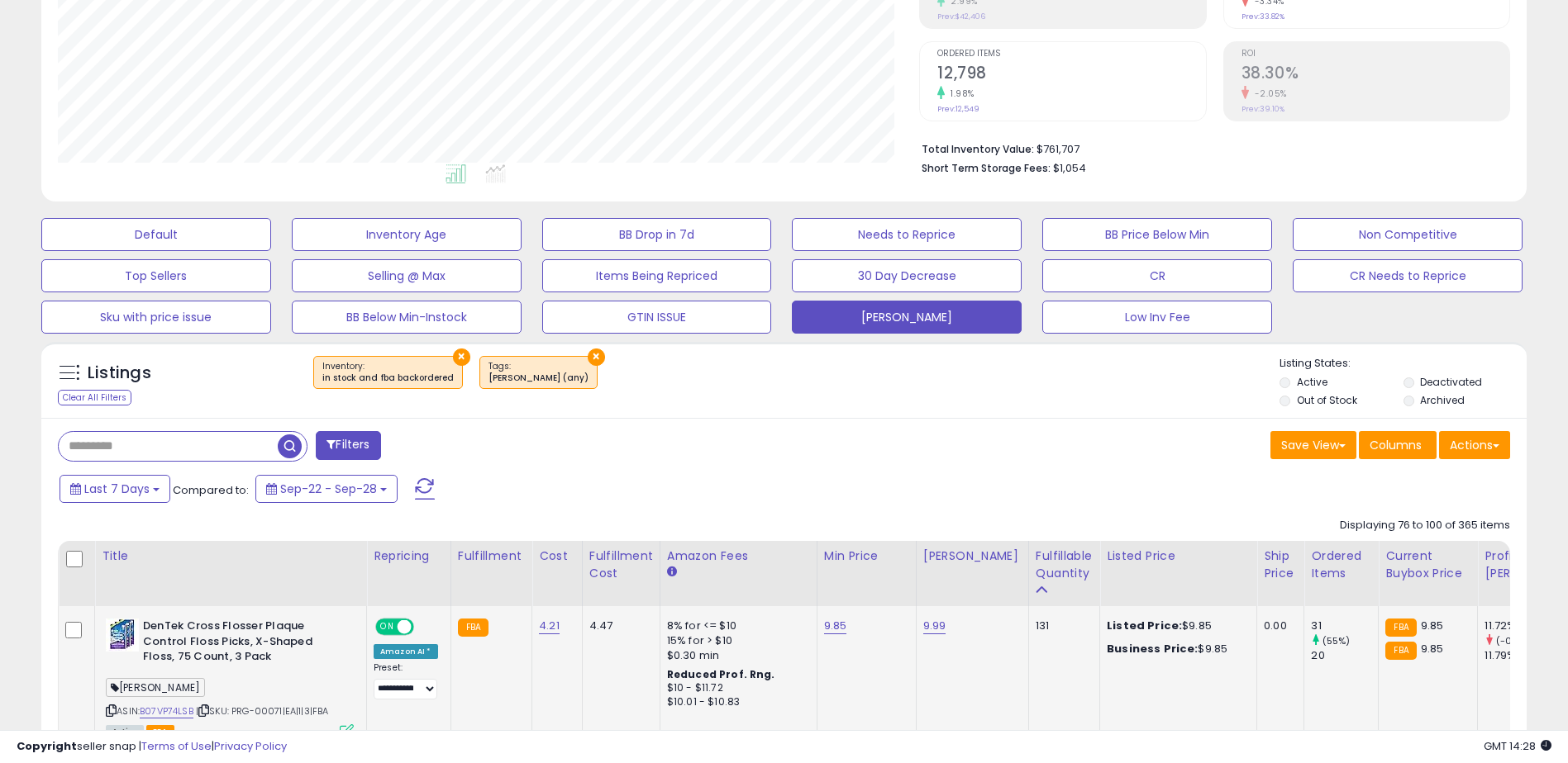
click at [1401, 723] on td "FBA 9.85 FBA 9.85" at bounding box center [1428, 678] width 99 height 142
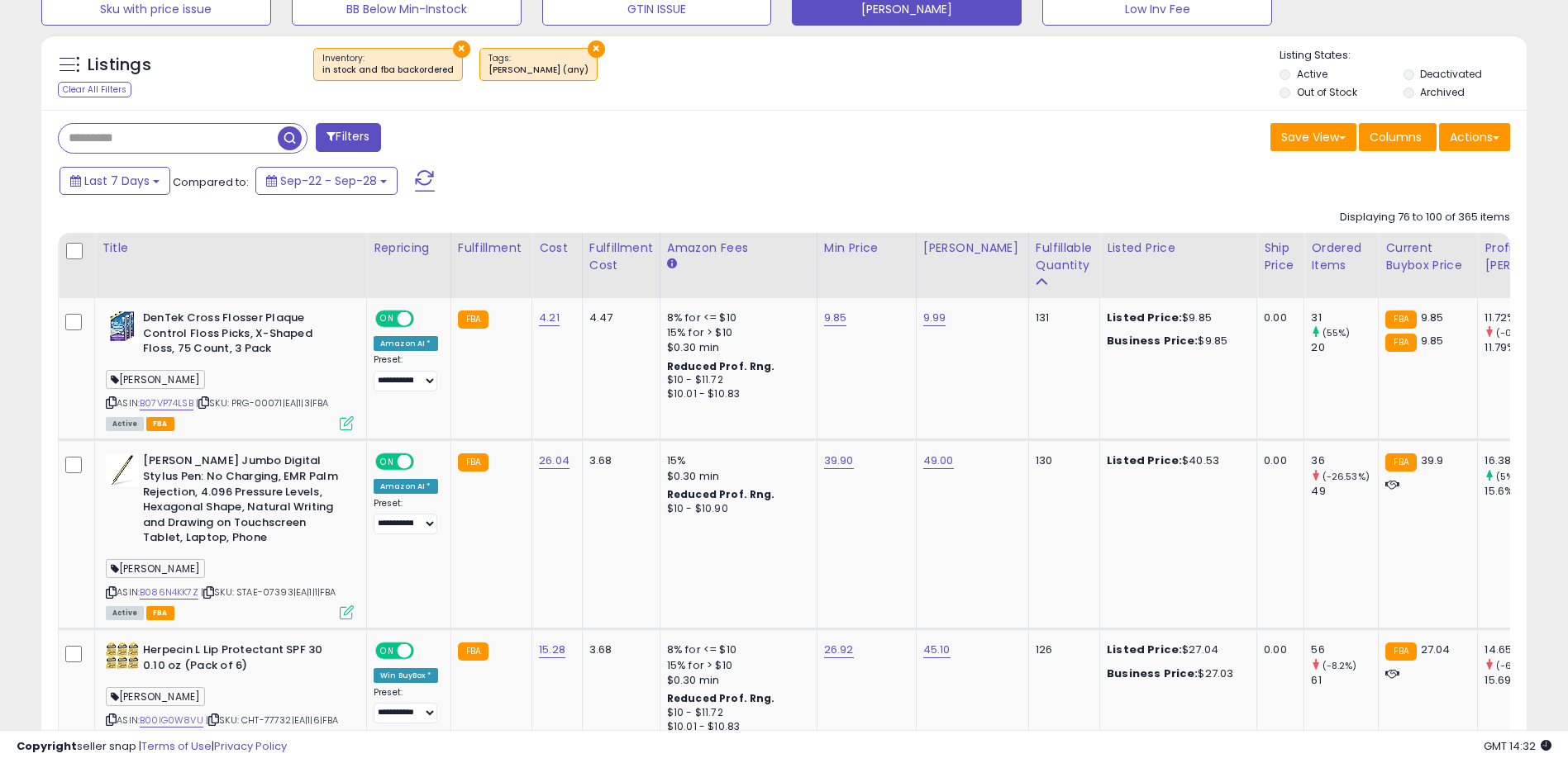
scroll to position [614, 0]
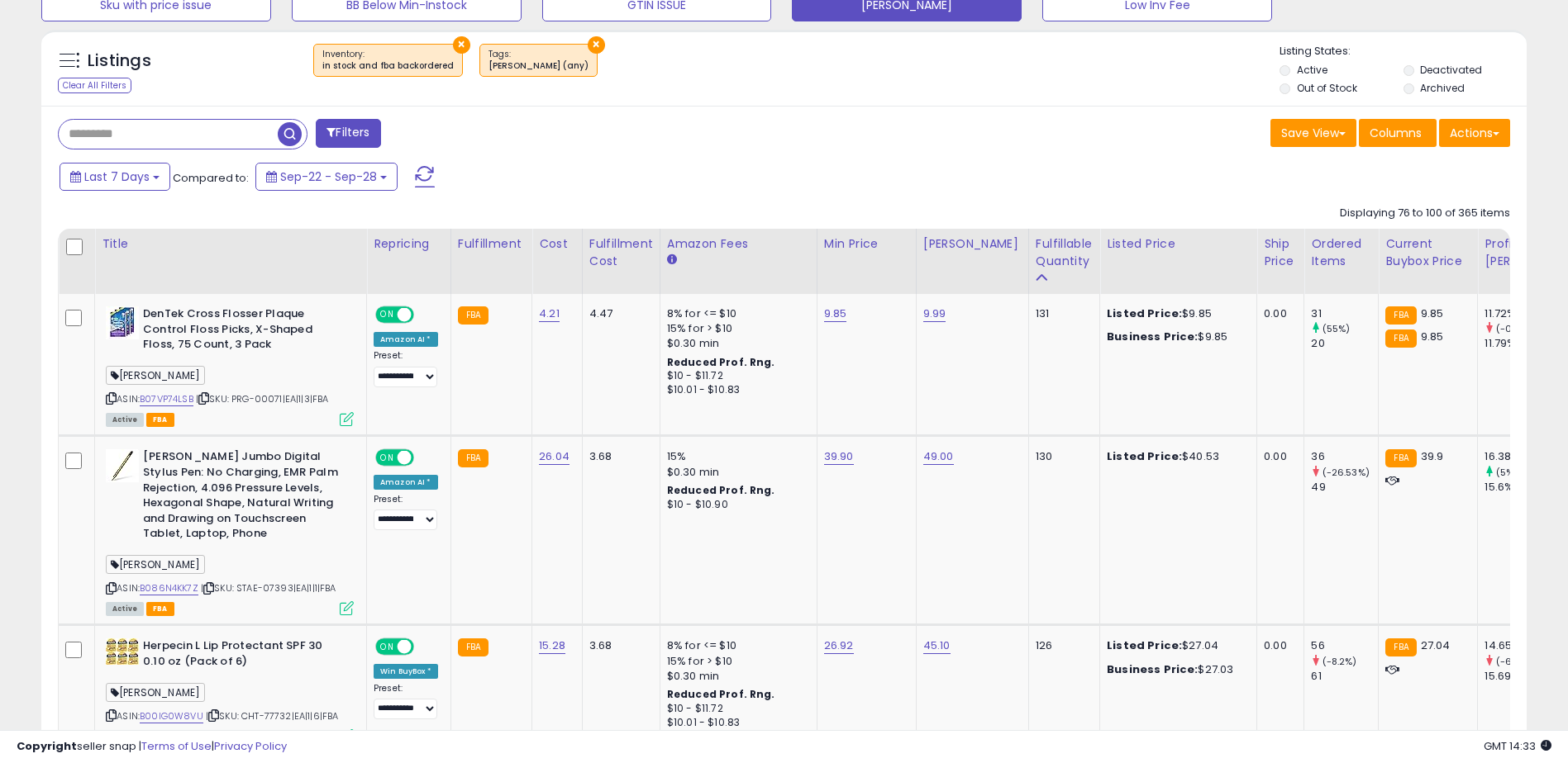
click at [1024, 133] on div "Save View Save As New View Update Current View Columns Actions Import Import Wa…" at bounding box center [1153, 135] width 739 height 32
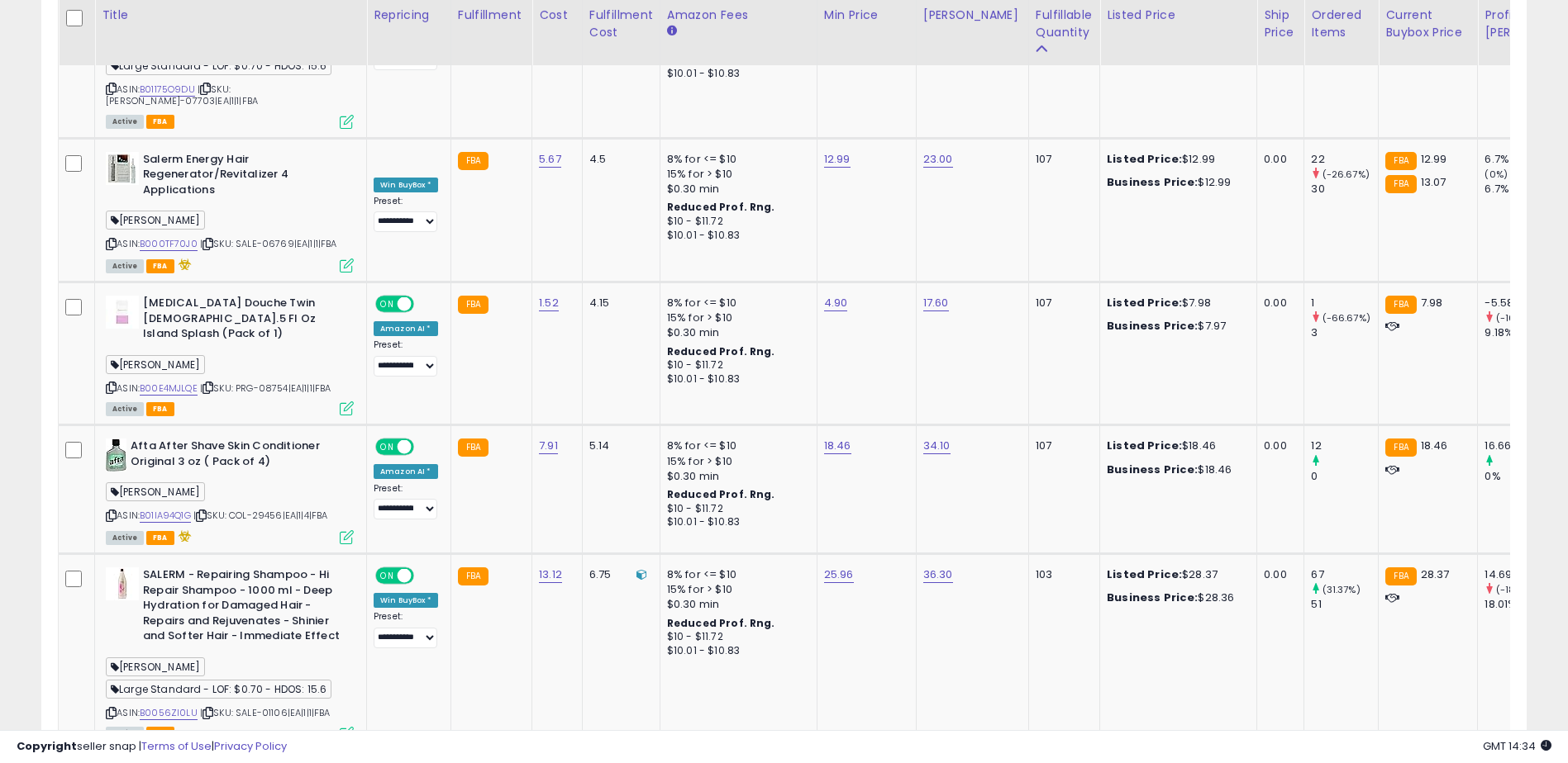
scroll to position [4066, 0]
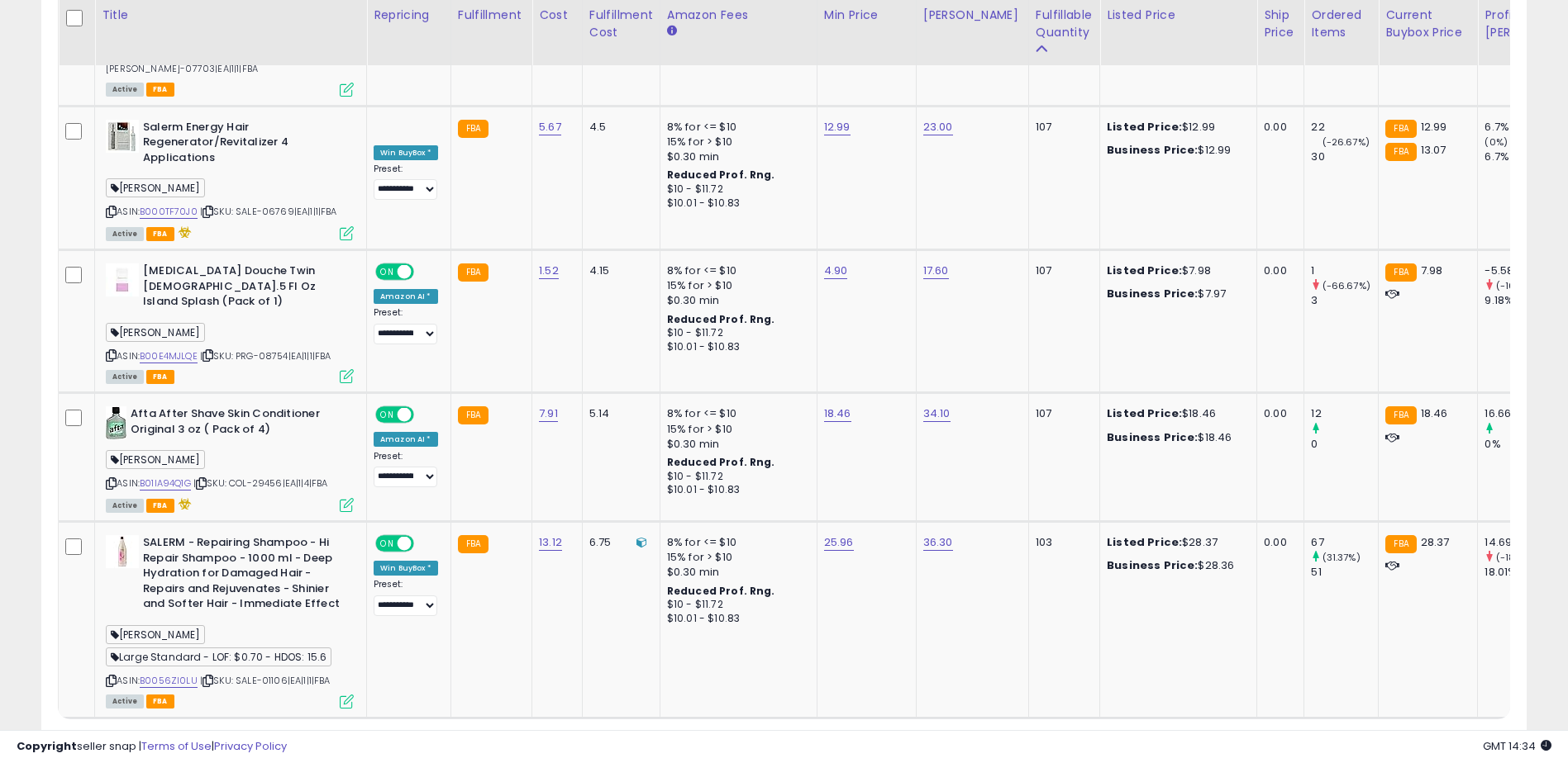
click at [1402, 736] on link "5" at bounding box center [1411, 751] width 28 height 28
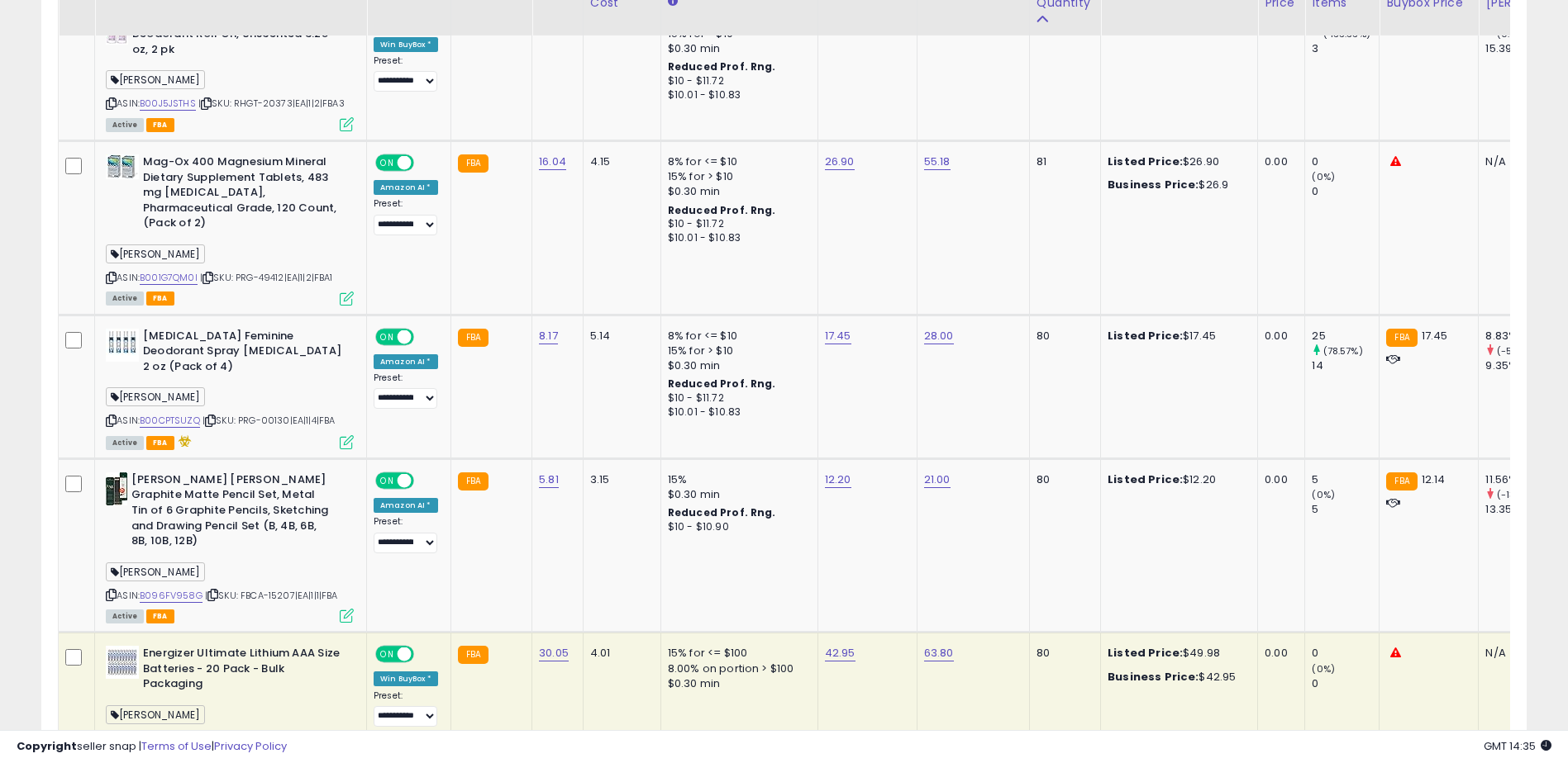
scroll to position [3980, 0]
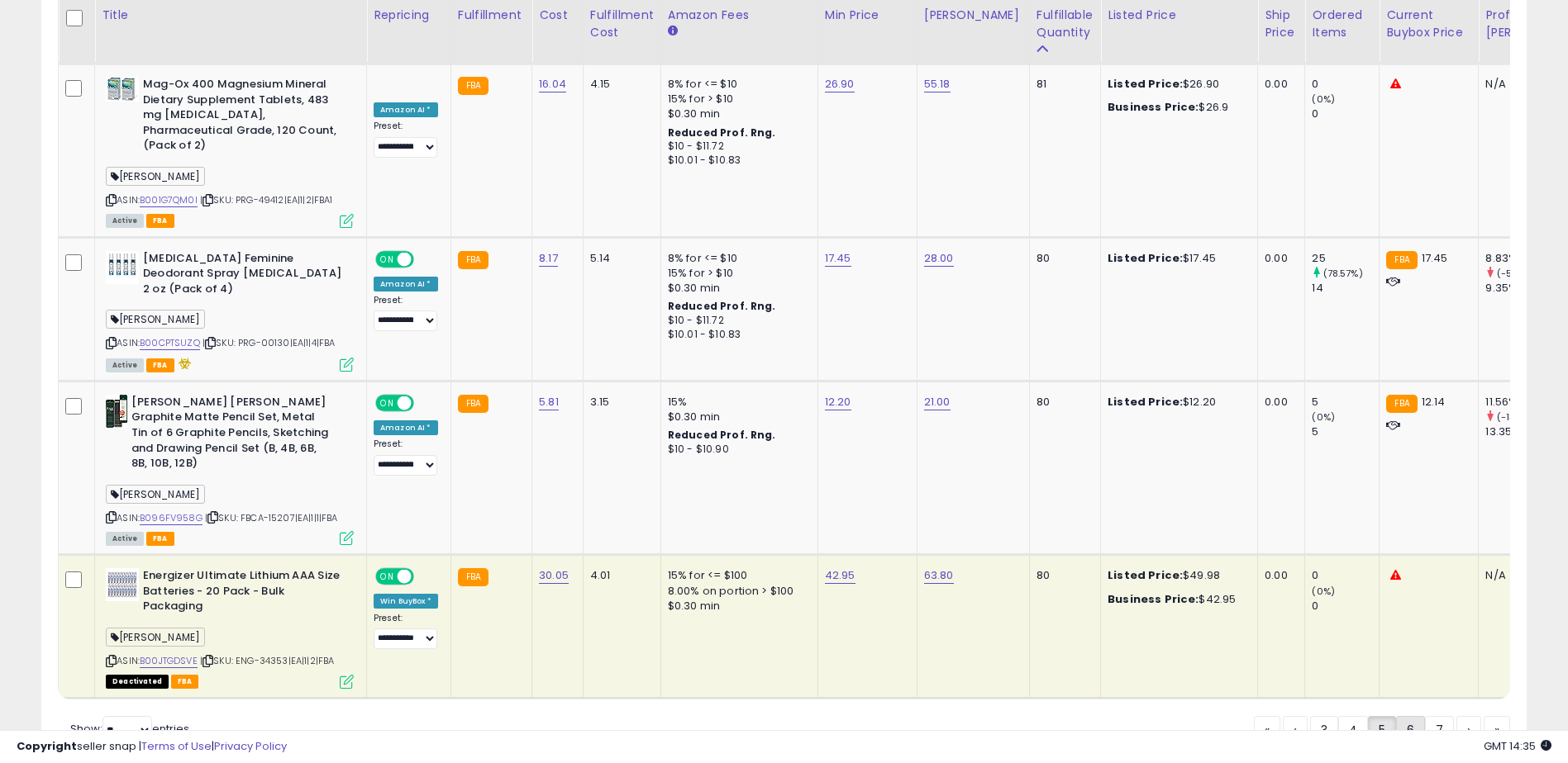
click at [1407, 717] on link "6" at bounding box center [1410, 731] width 29 height 28
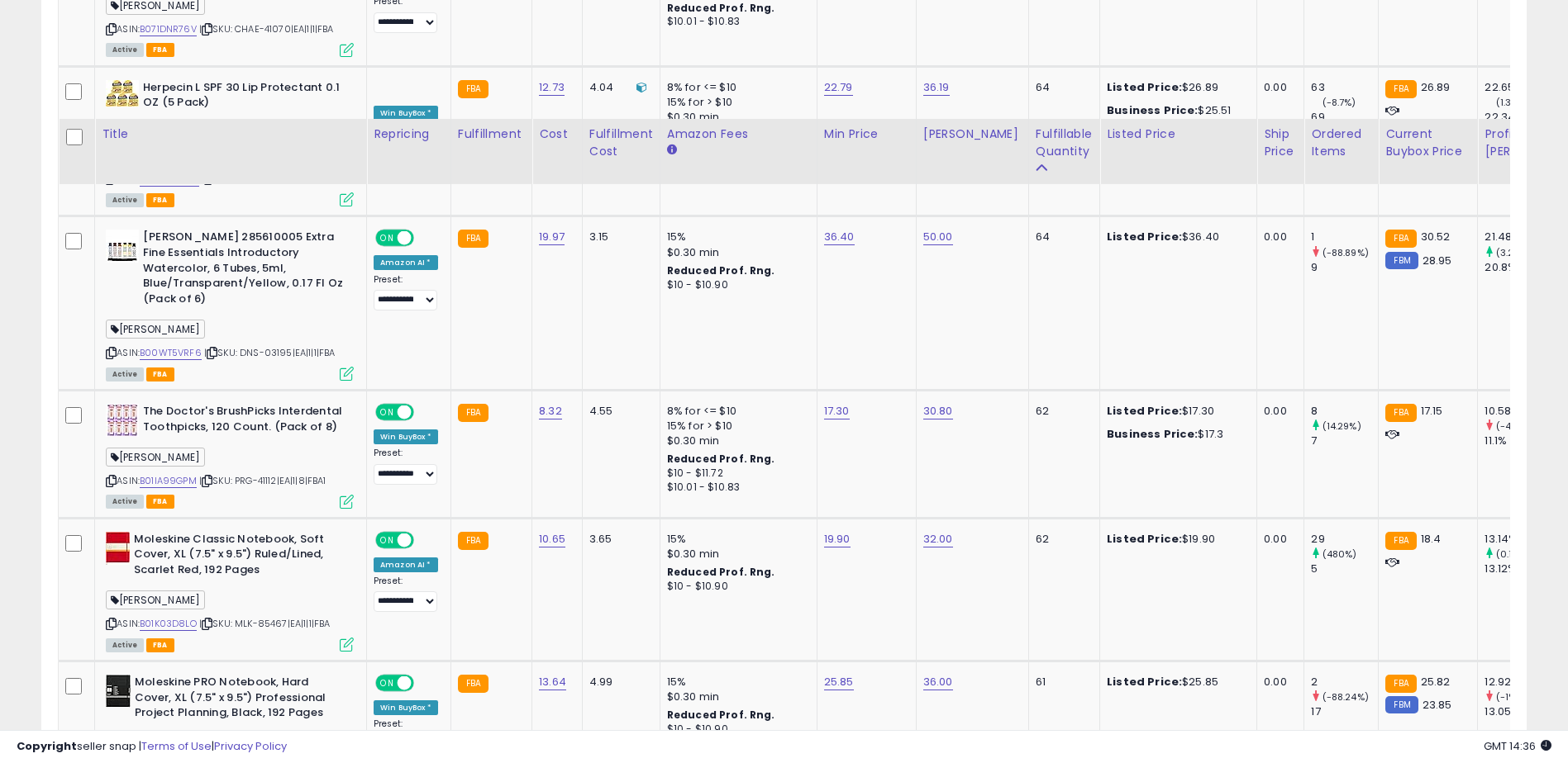
scroll to position [3957, 0]
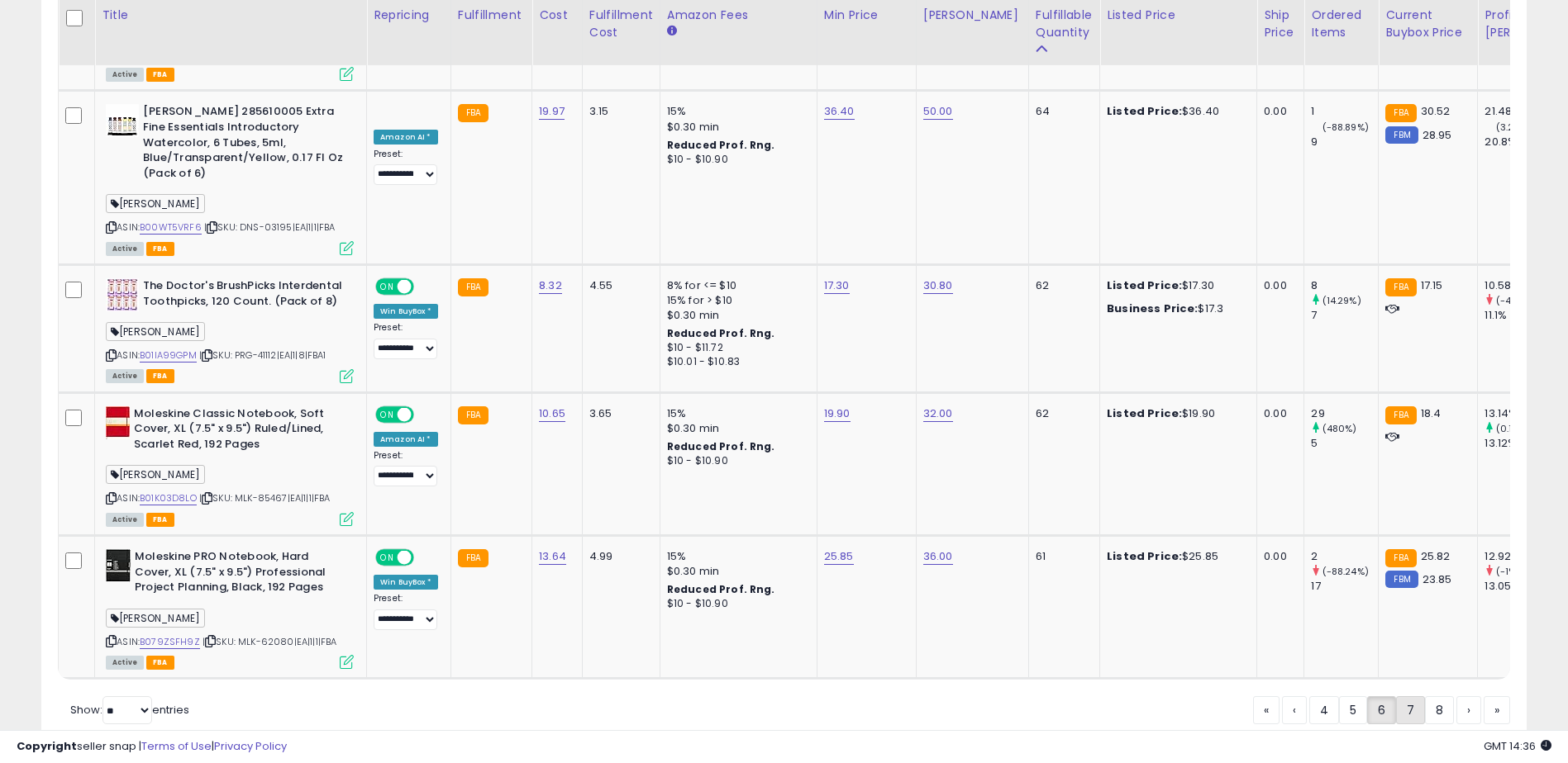
click at [1407, 697] on link "7" at bounding box center [1410, 711] width 29 height 28
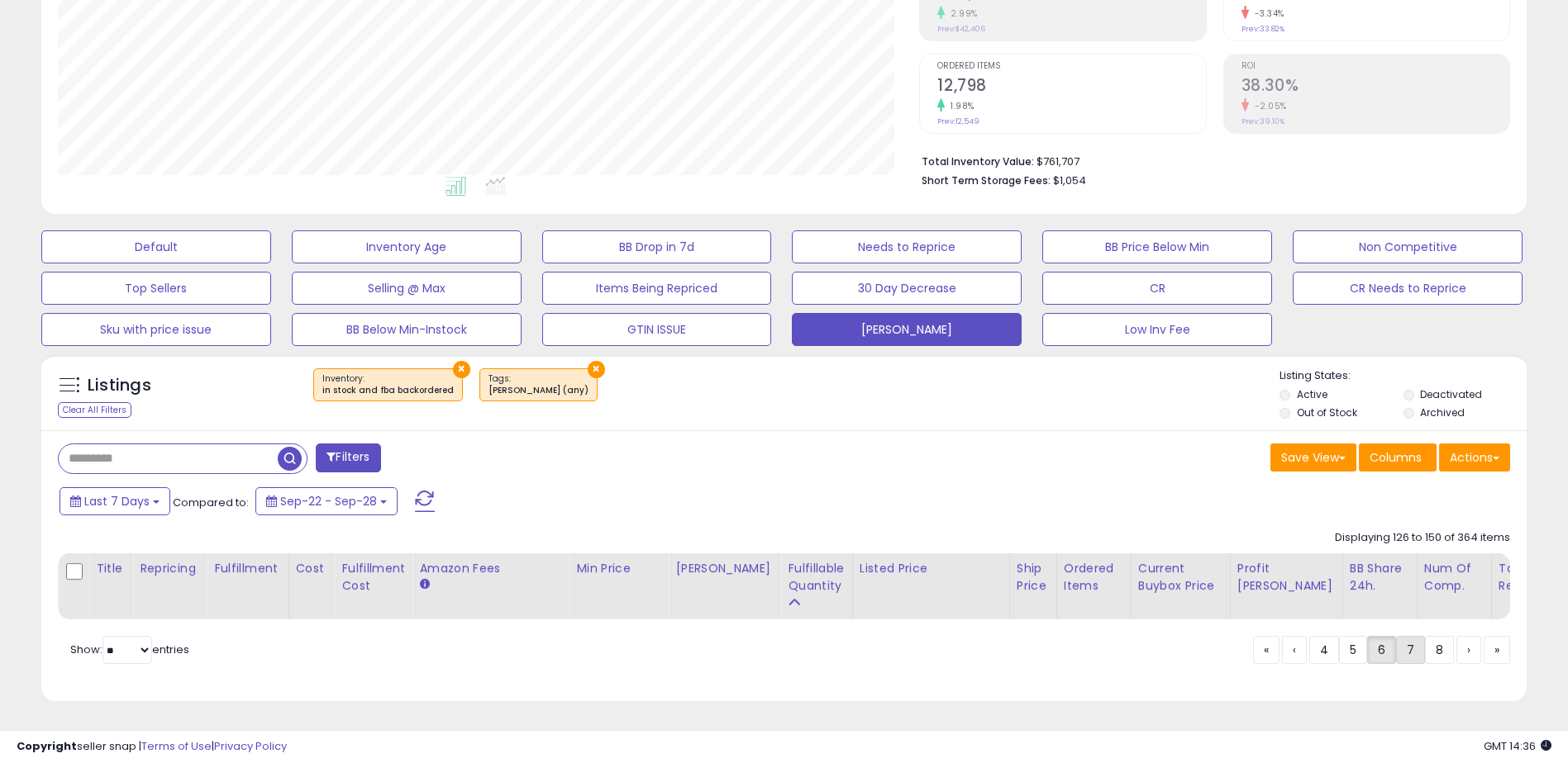
click at [1407, 660] on link "7" at bounding box center [1410, 650] width 29 height 28
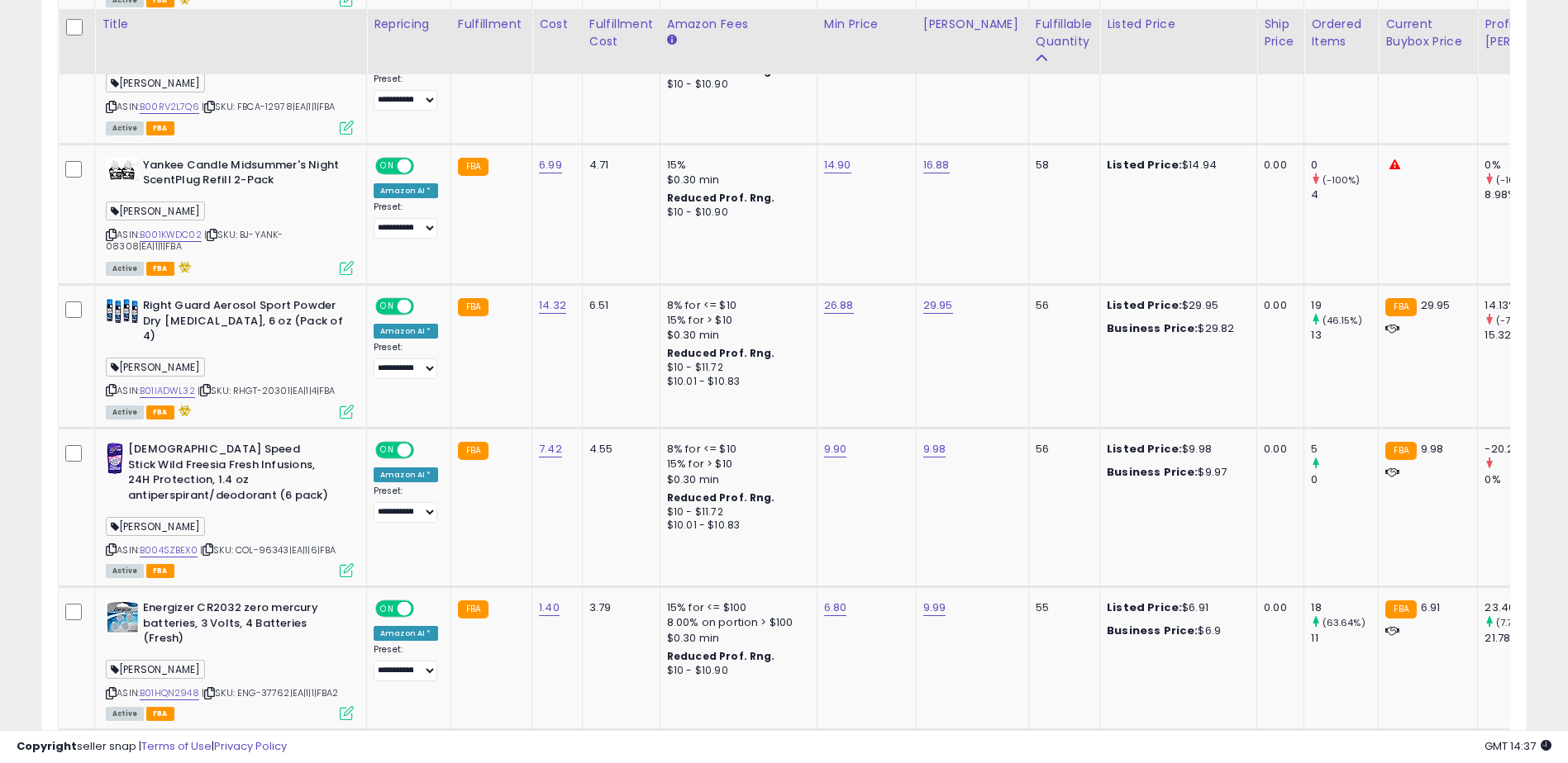
scroll to position [1972, 0]
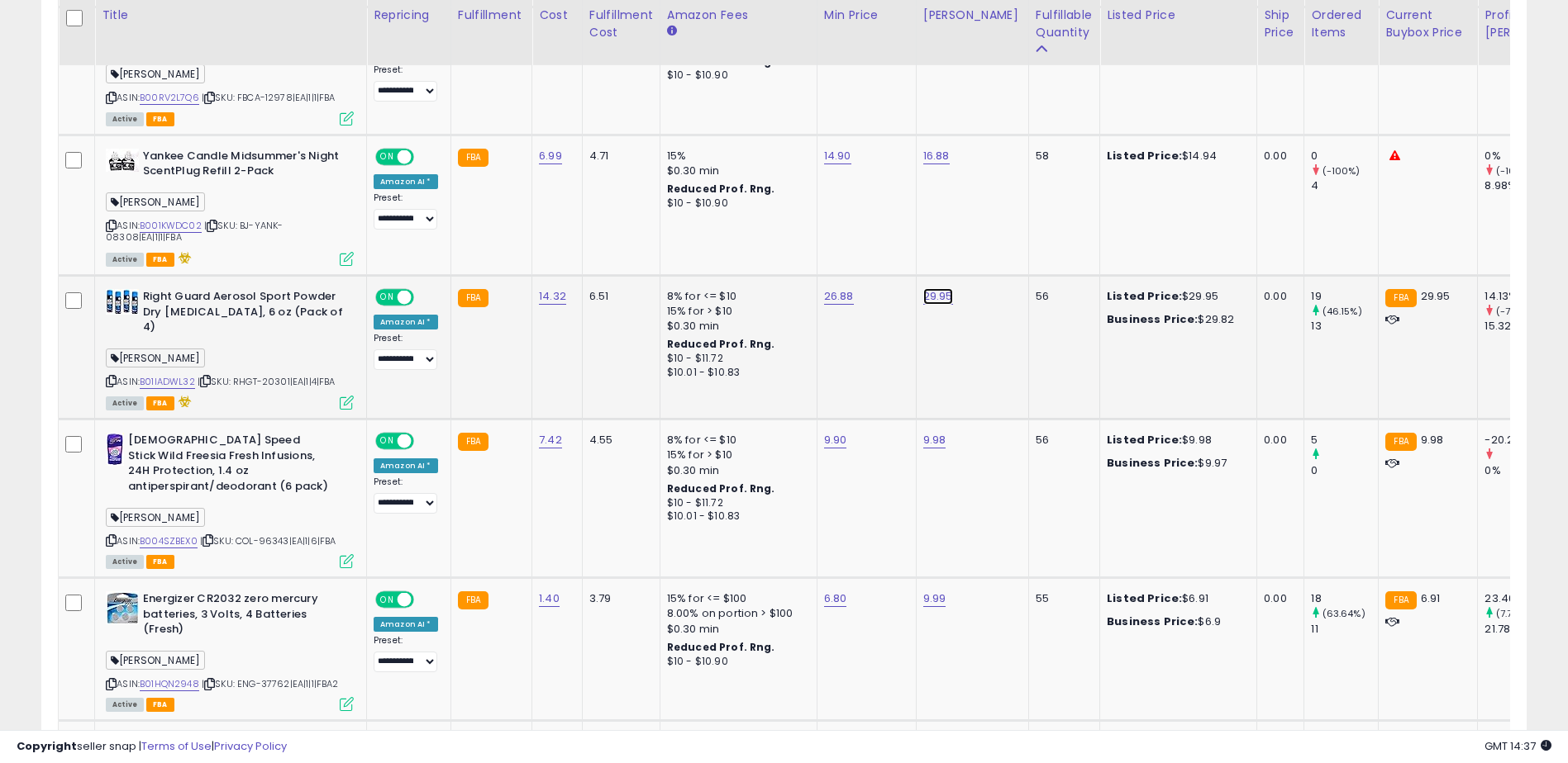
click at [929, 289] on link "29.95" at bounding box center [937, 296] width 29 height 16
click at [1019, 238] on icon "button" at bounding box center [1014, 238] width 9 height 9
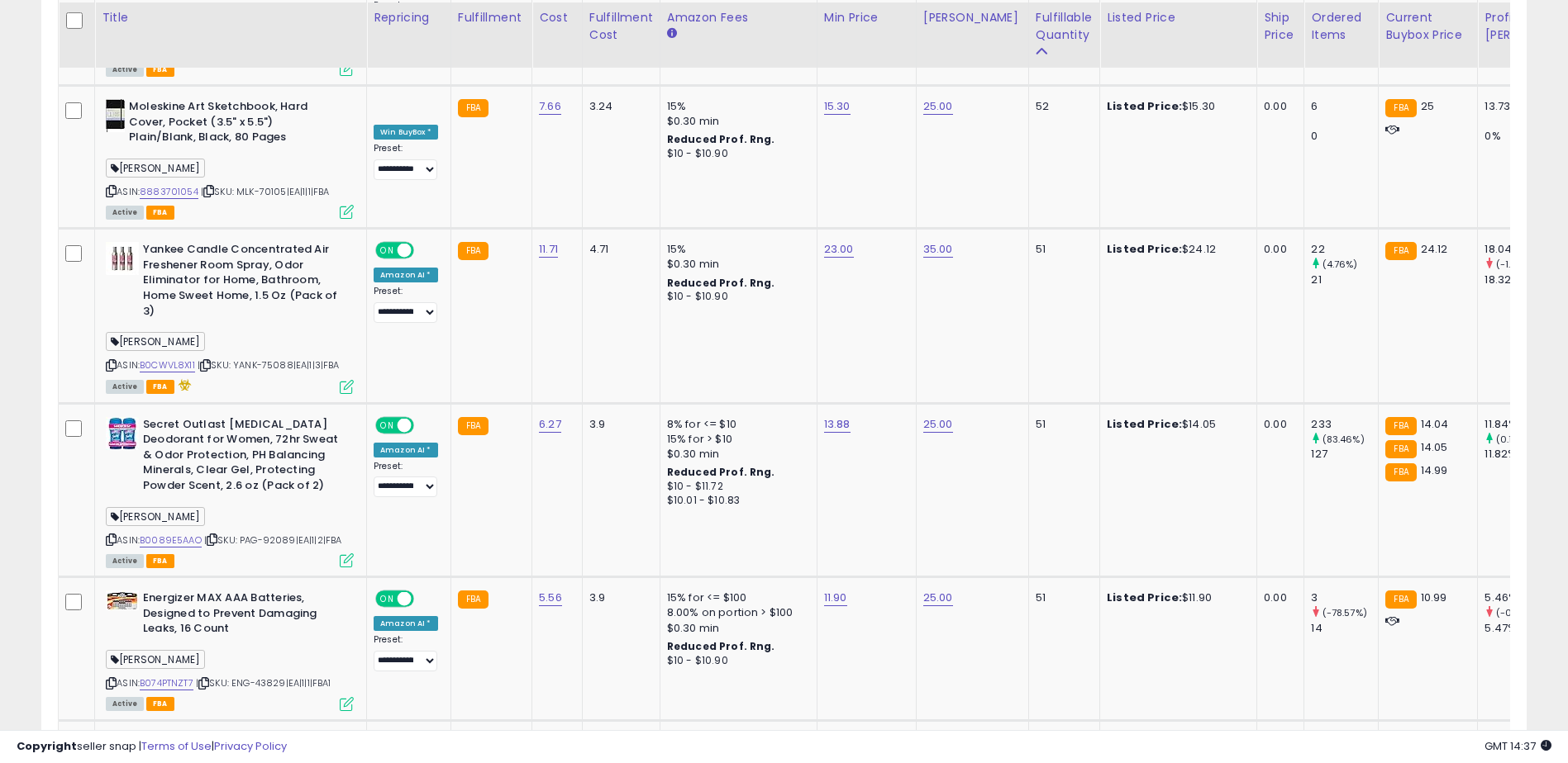
scroll to position [3613, 0]
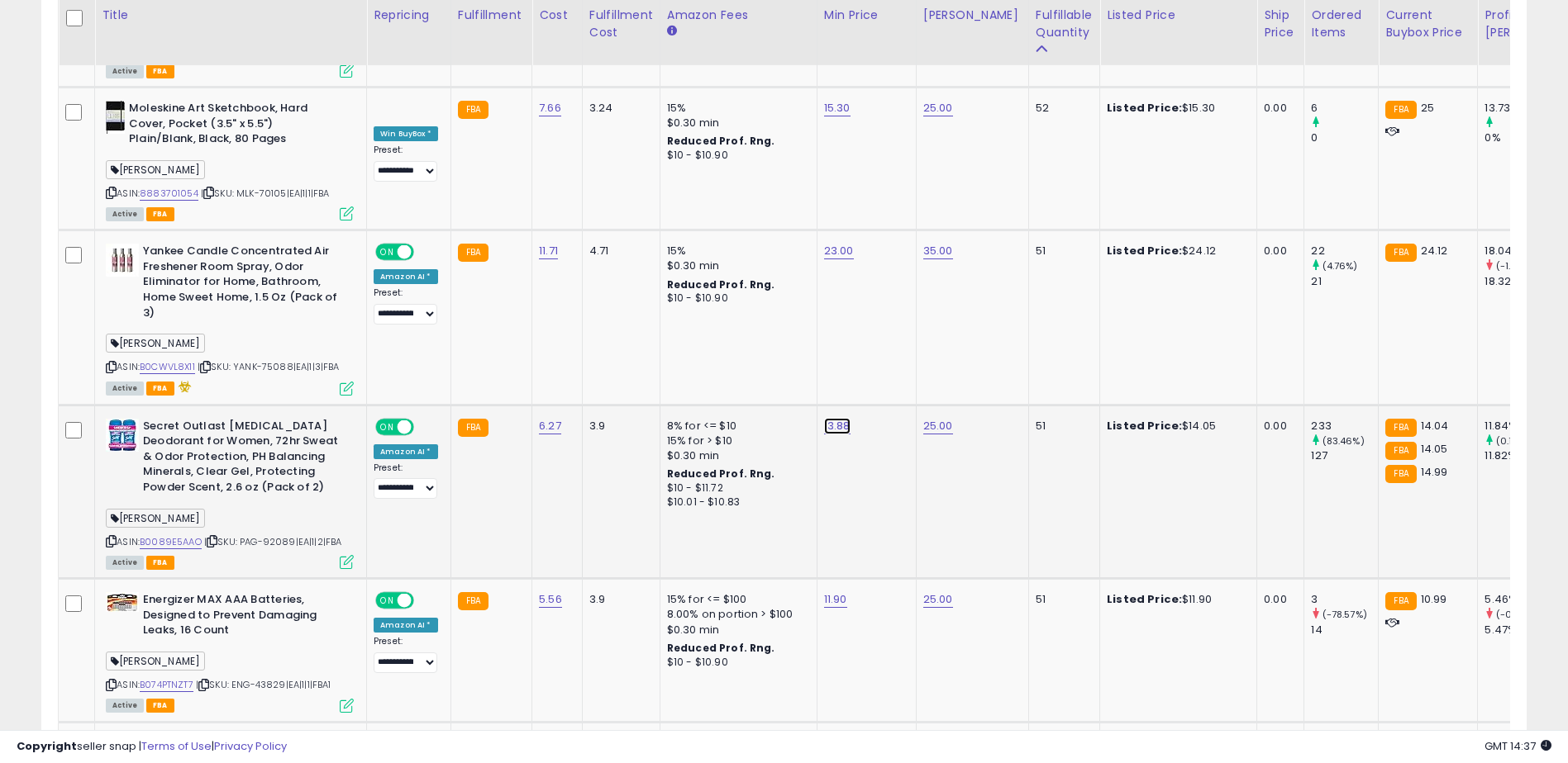
click at [836, 418] on link "13.88" at bounding box center [837, 426] width 27 height 16
drag, startPoint x: 757, startPoint y: 322, endPoint x: 707, endPoint y: 326, distance: 50.2
click at [707, 326] on div "*****" at bounding box center [819, 328] width 238 height 44
type input "*****"
click button "submit" at bounding box center [880, 327] width 28 height 25
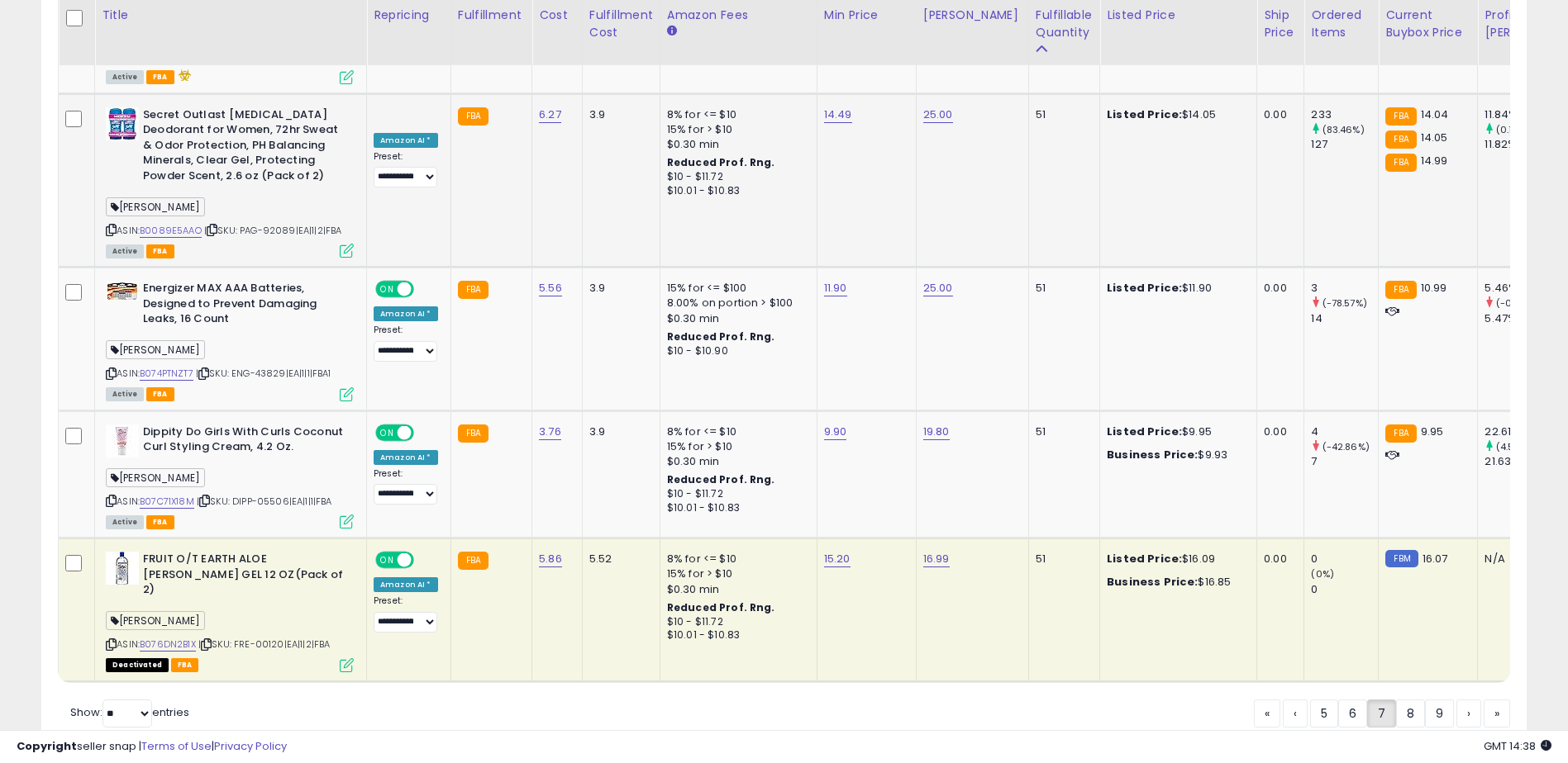
scroll to position [3928, 0]
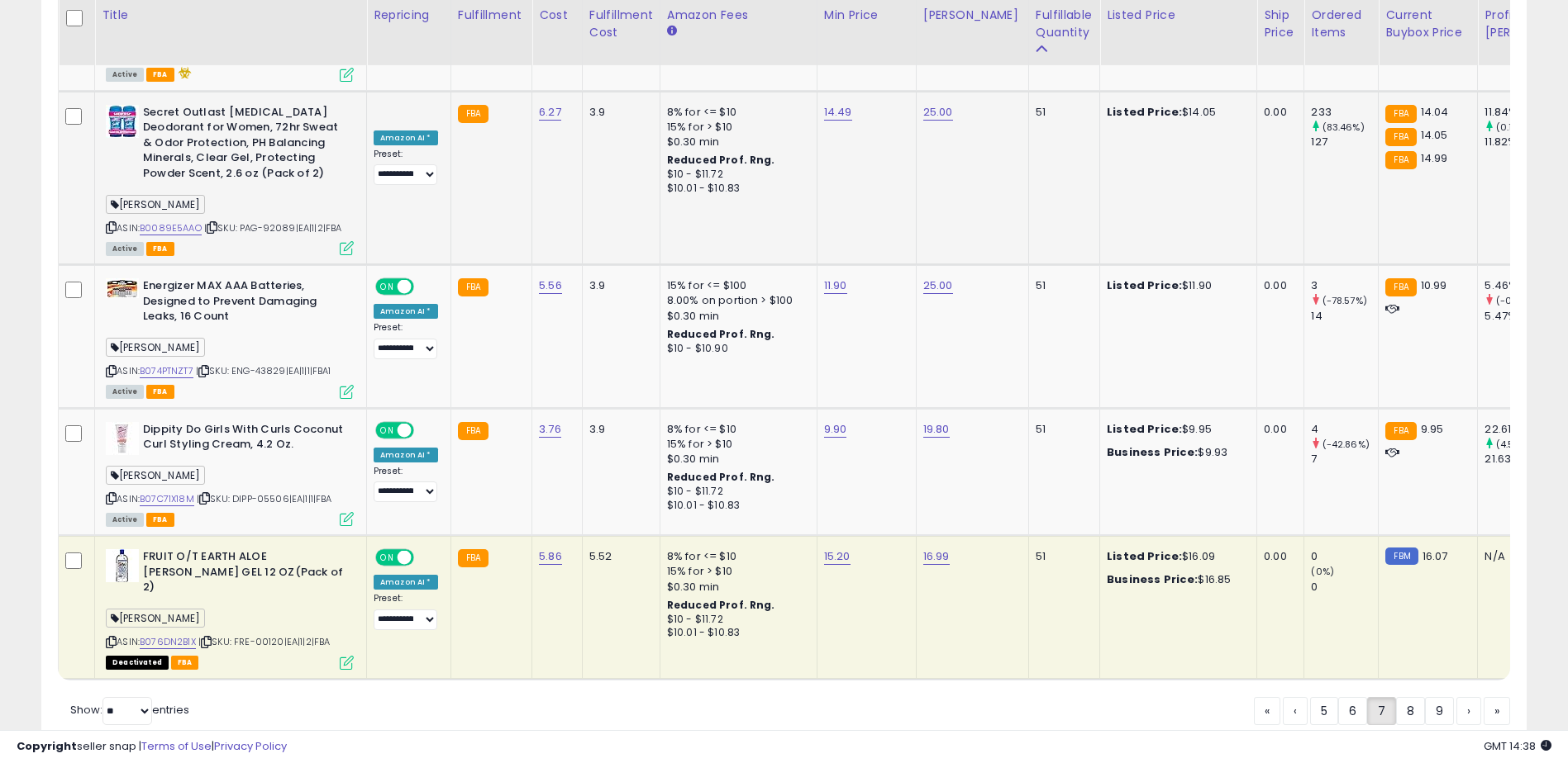
click at [1470, 698] on link "›" at bounding box center [1469, 712] width 25 height 28
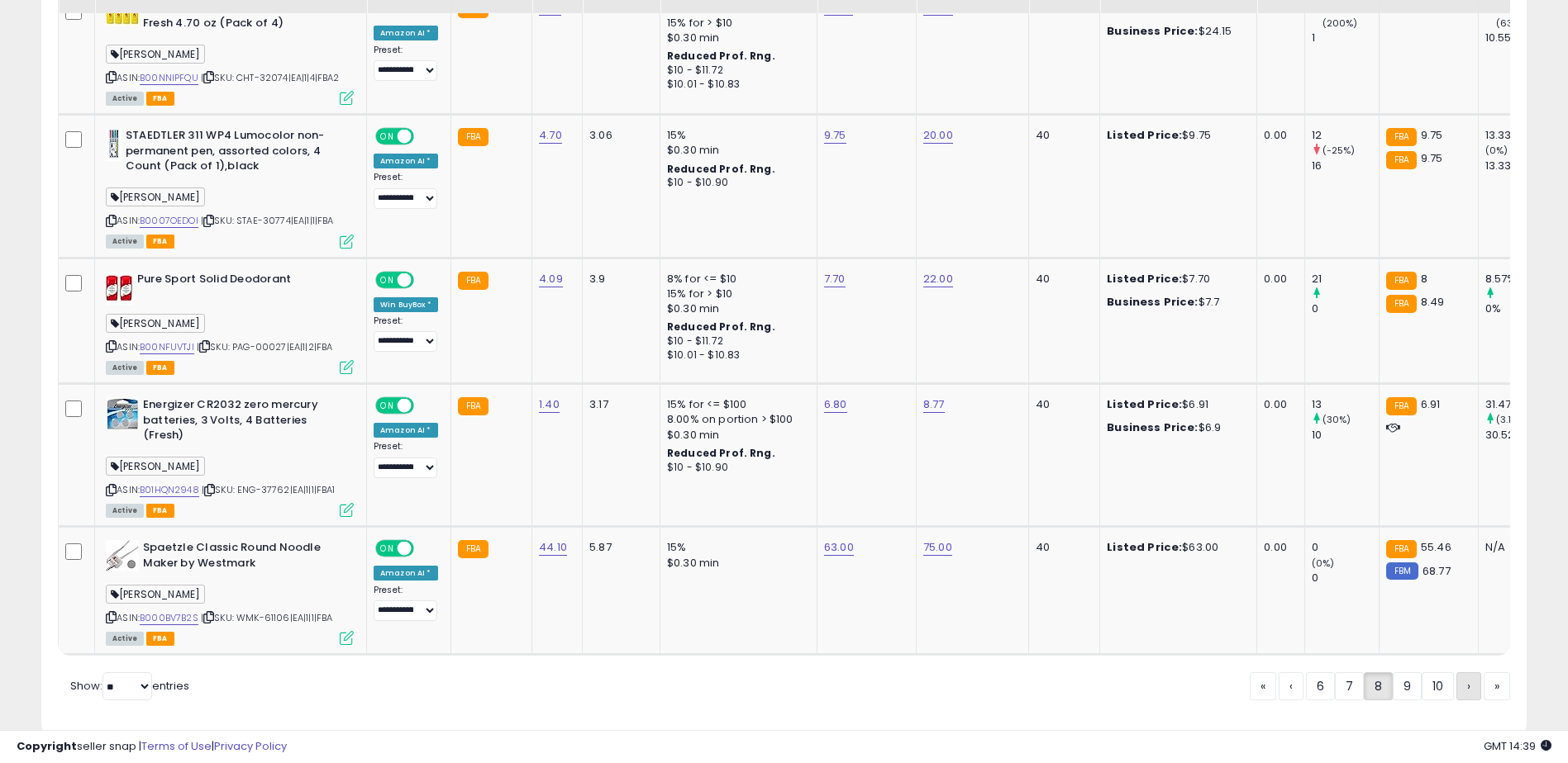
scroll to position [4024, 0]
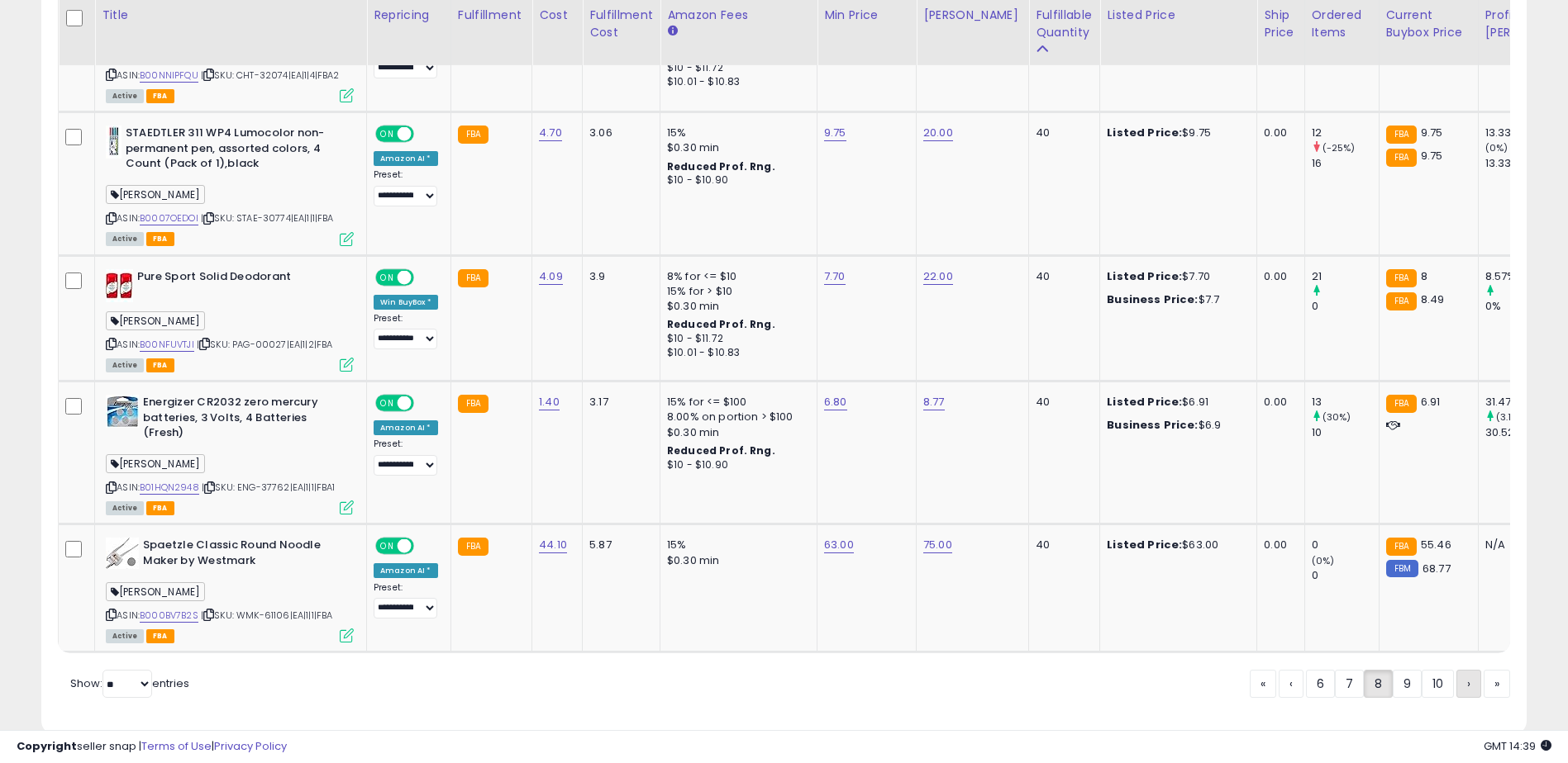
click at [1467, 676] on span "›" at bounding box center [1468, 683] width 3 height 16
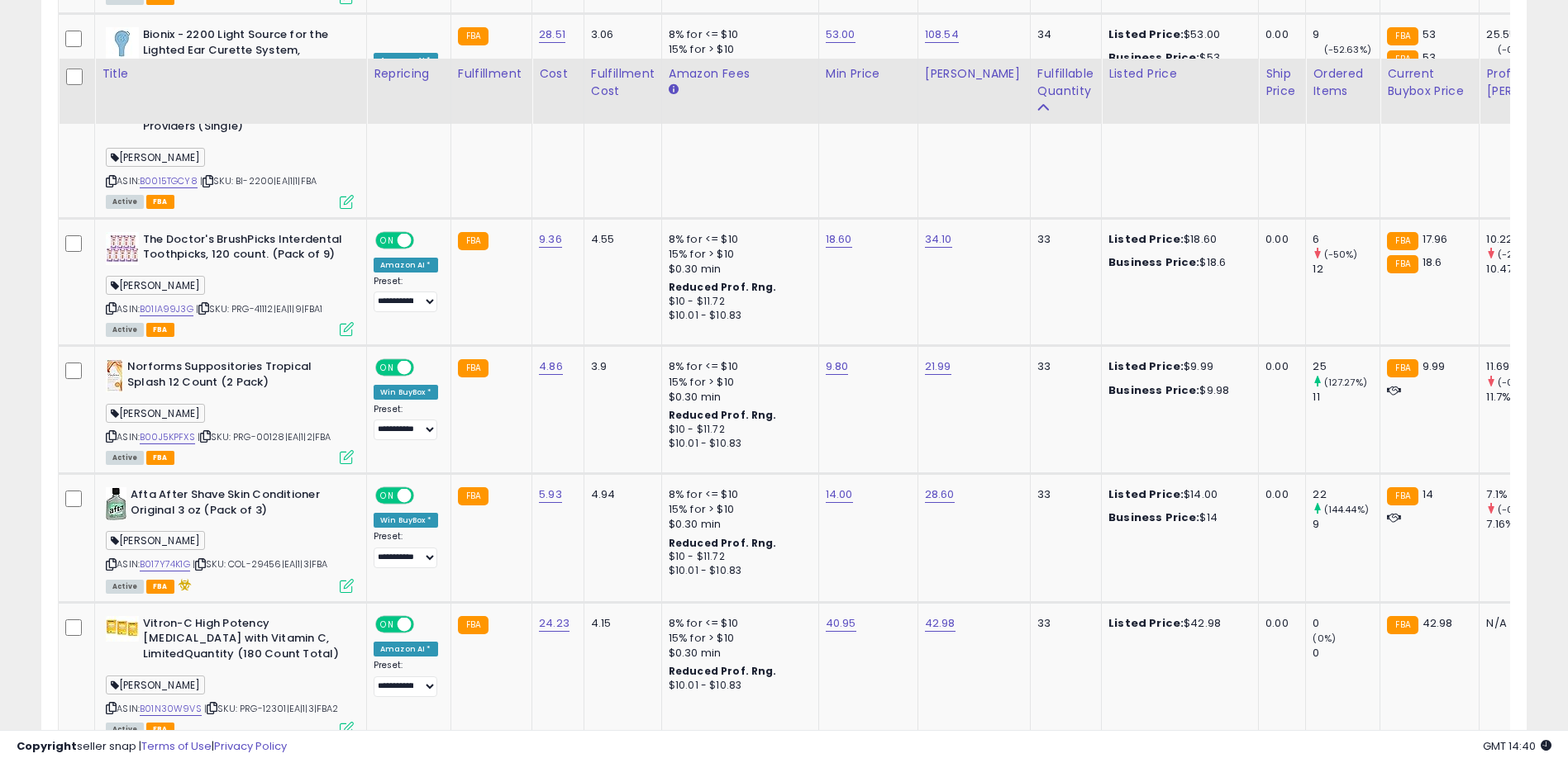
scroll to position [3879, 0]
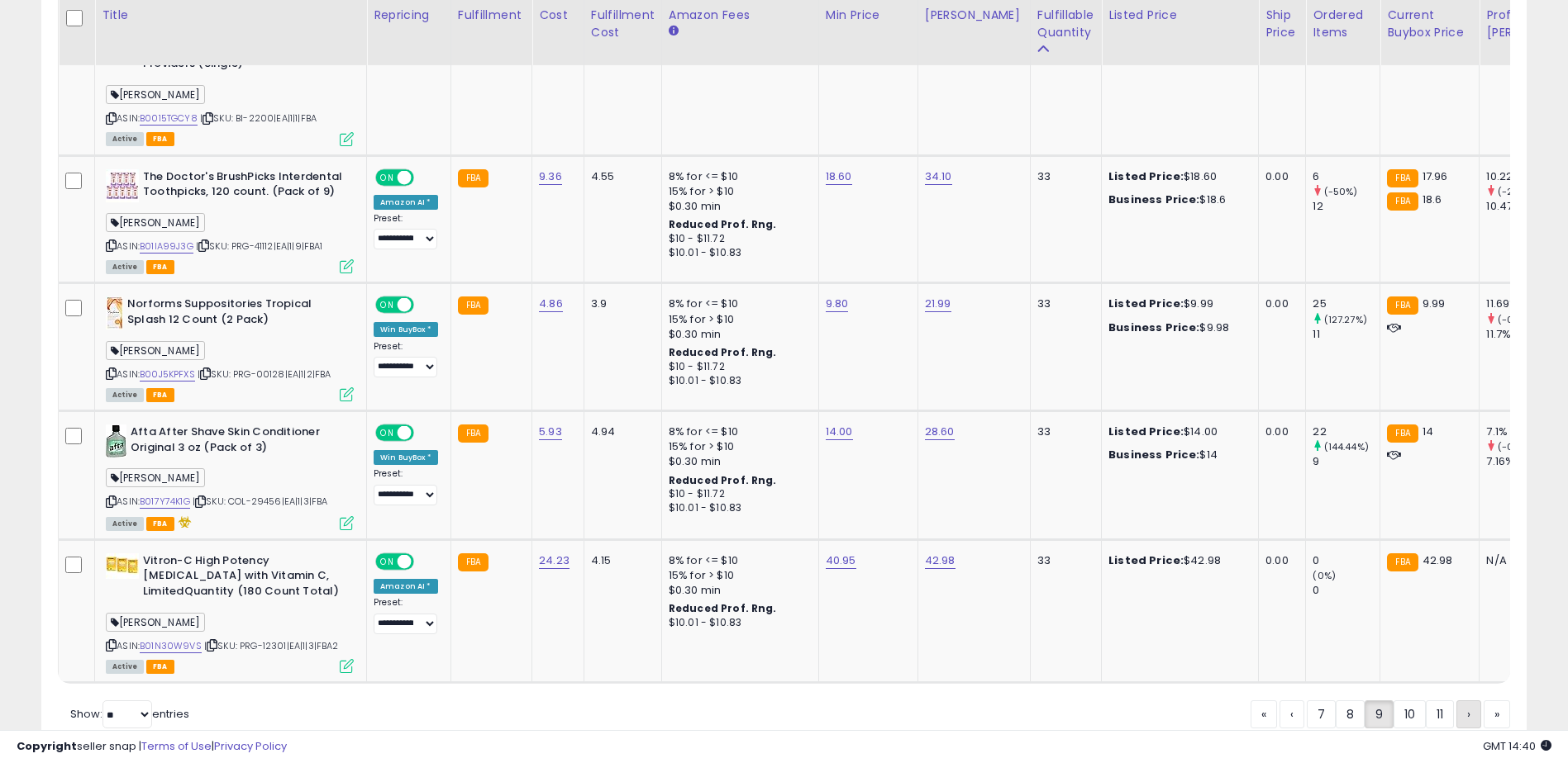
click at [1469, 706] on span "›" at bounding box center [1468, 714] width 3 height 16
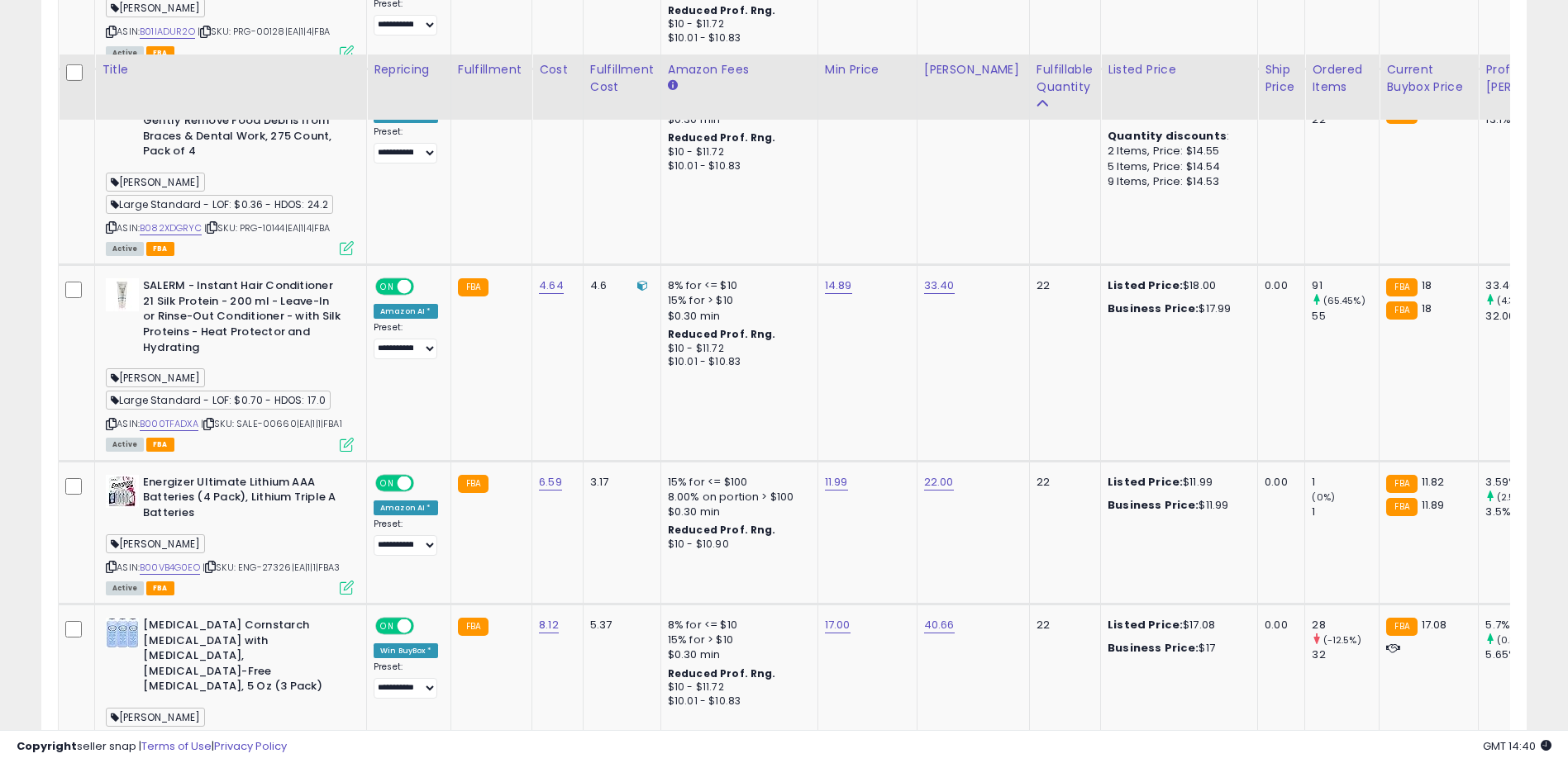
scroll to position [3859, 0]
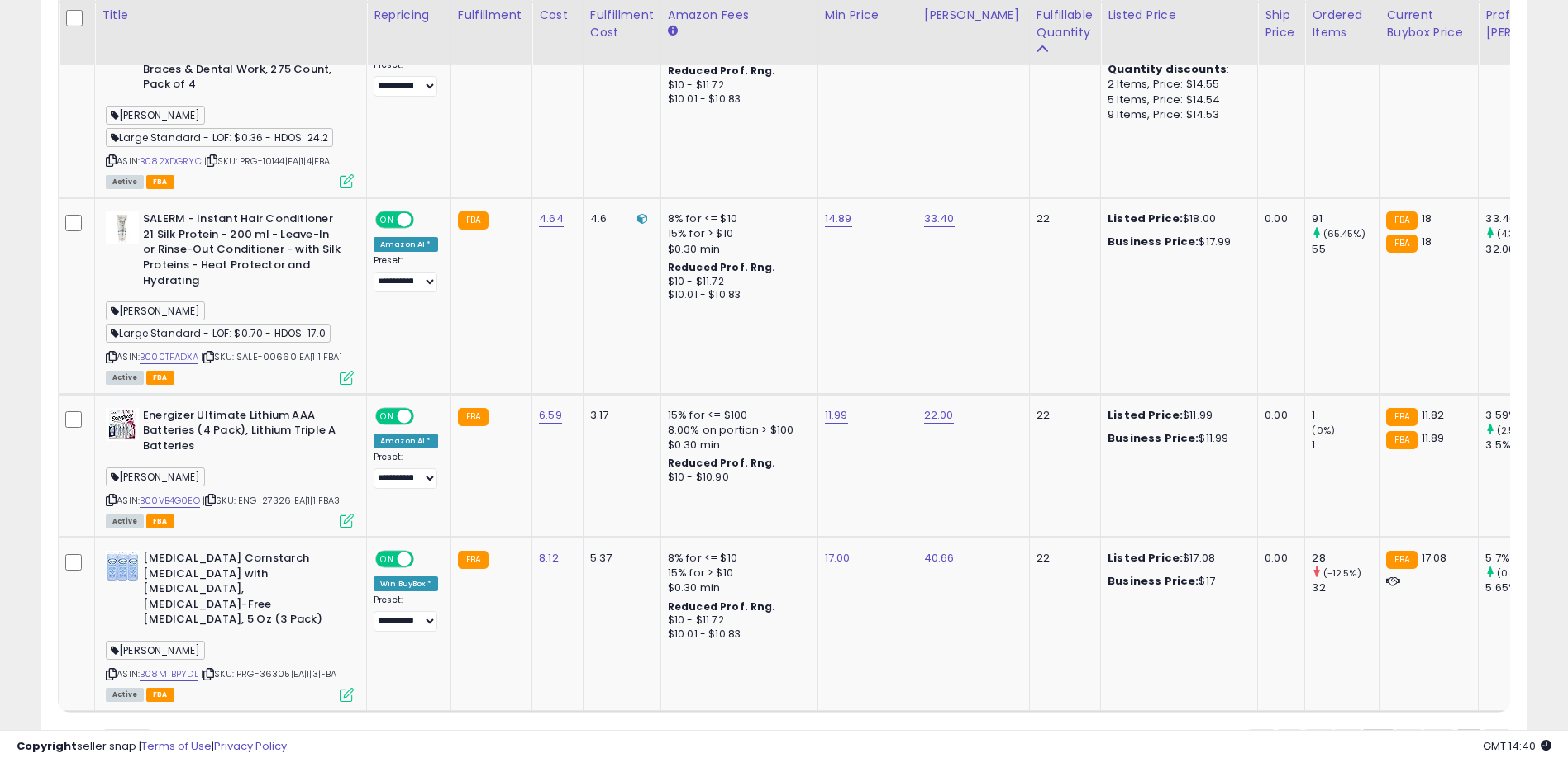
click at [1412, 730] on link "11" at bounding box center [1408, 744] width 28 height 28
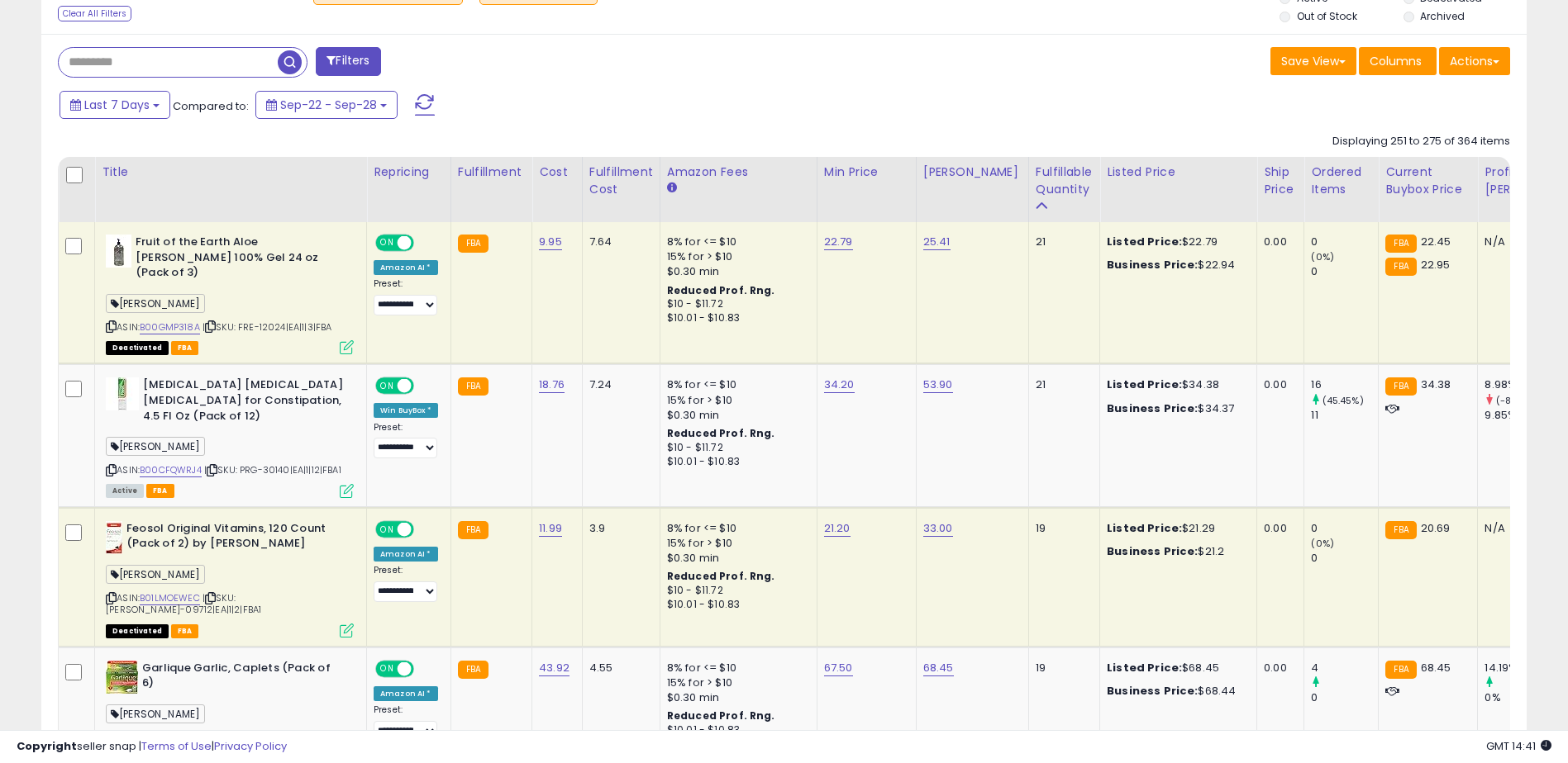
scroll to position [0, 0]
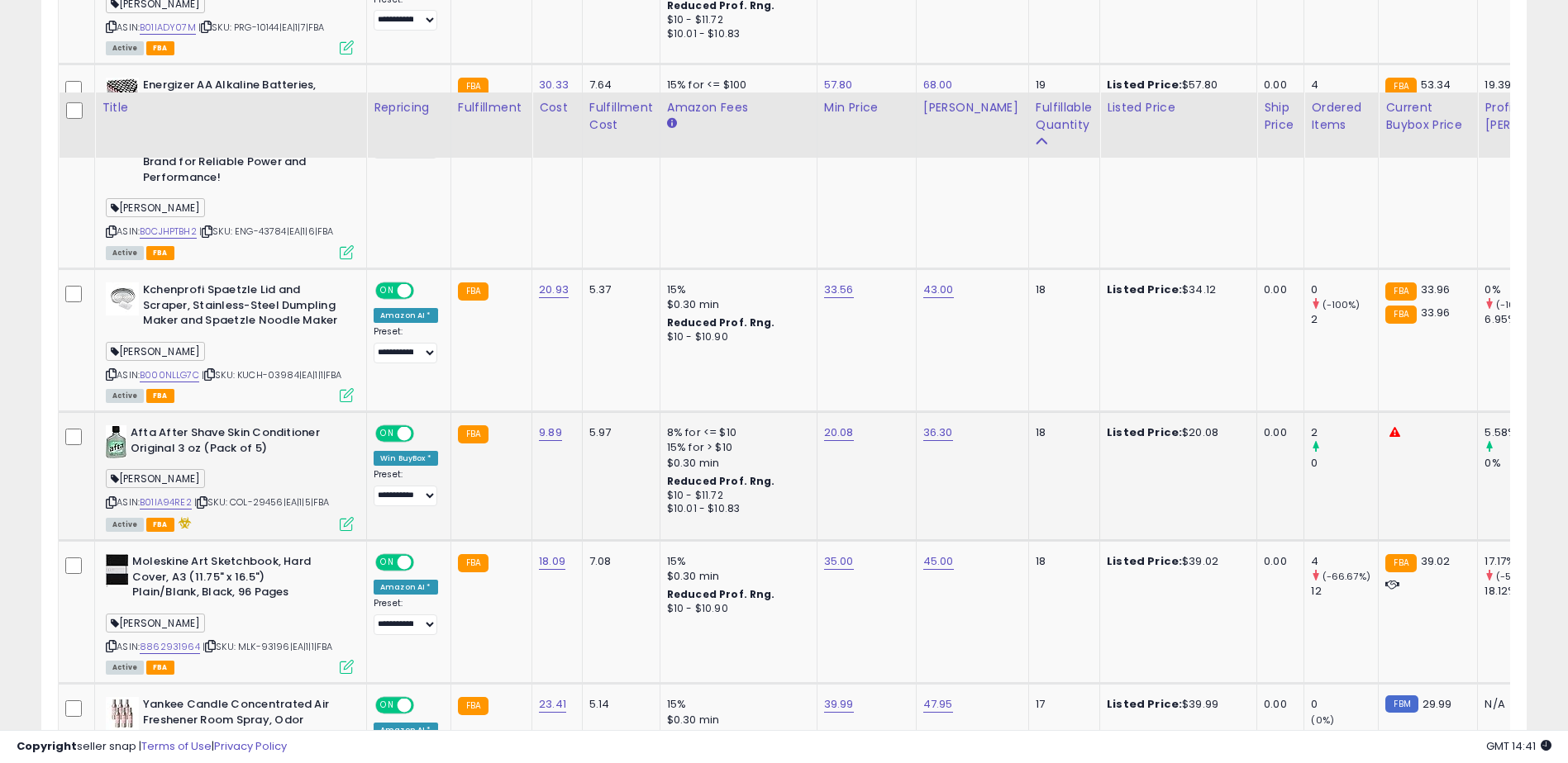
click at [1491, 440] on div "5.58%" at bounding box center [1537, 434] width 105 height 15
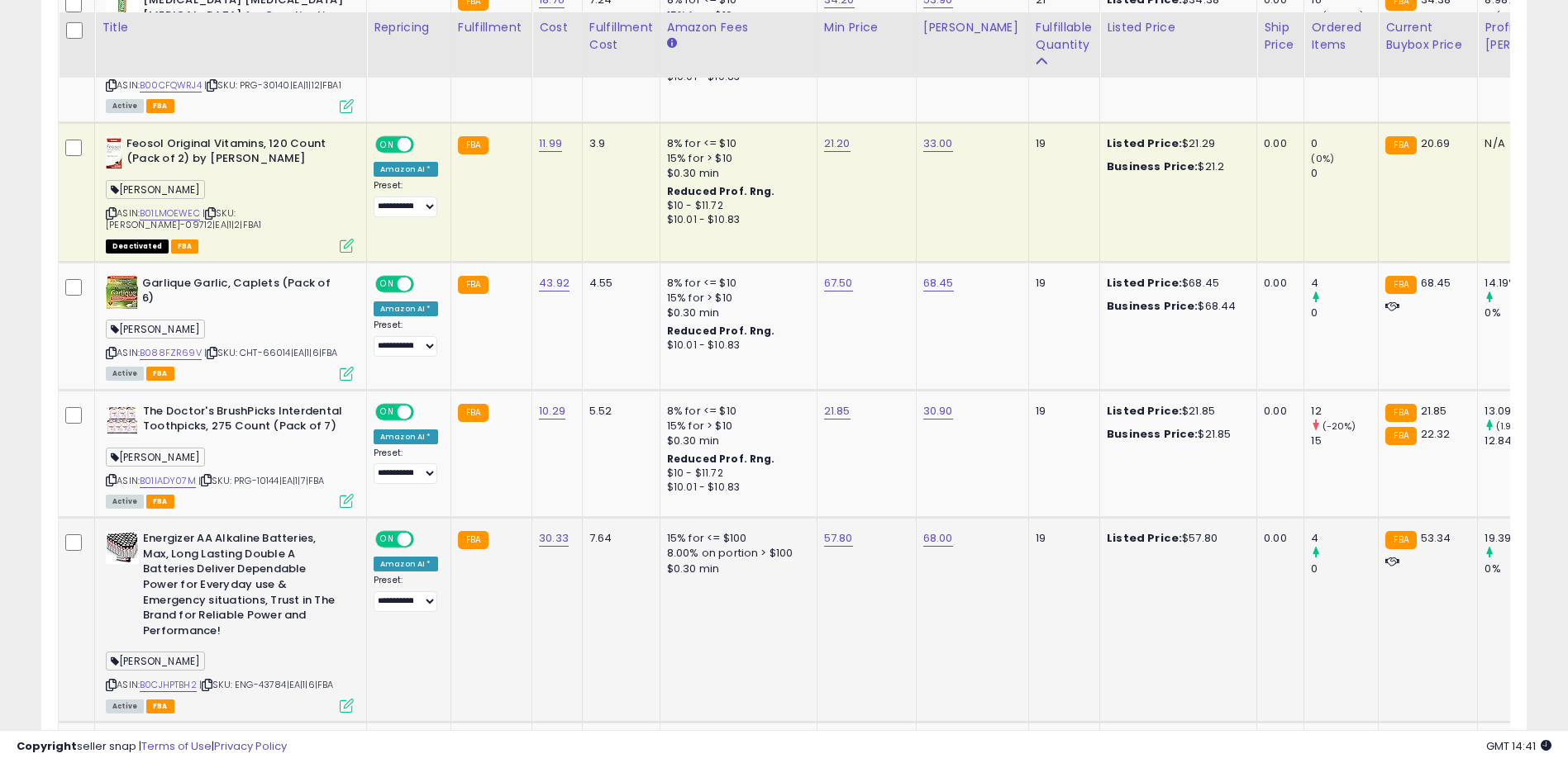
click at [1498, 561] on div at bounding box center [1537, 554] width 105 height 15
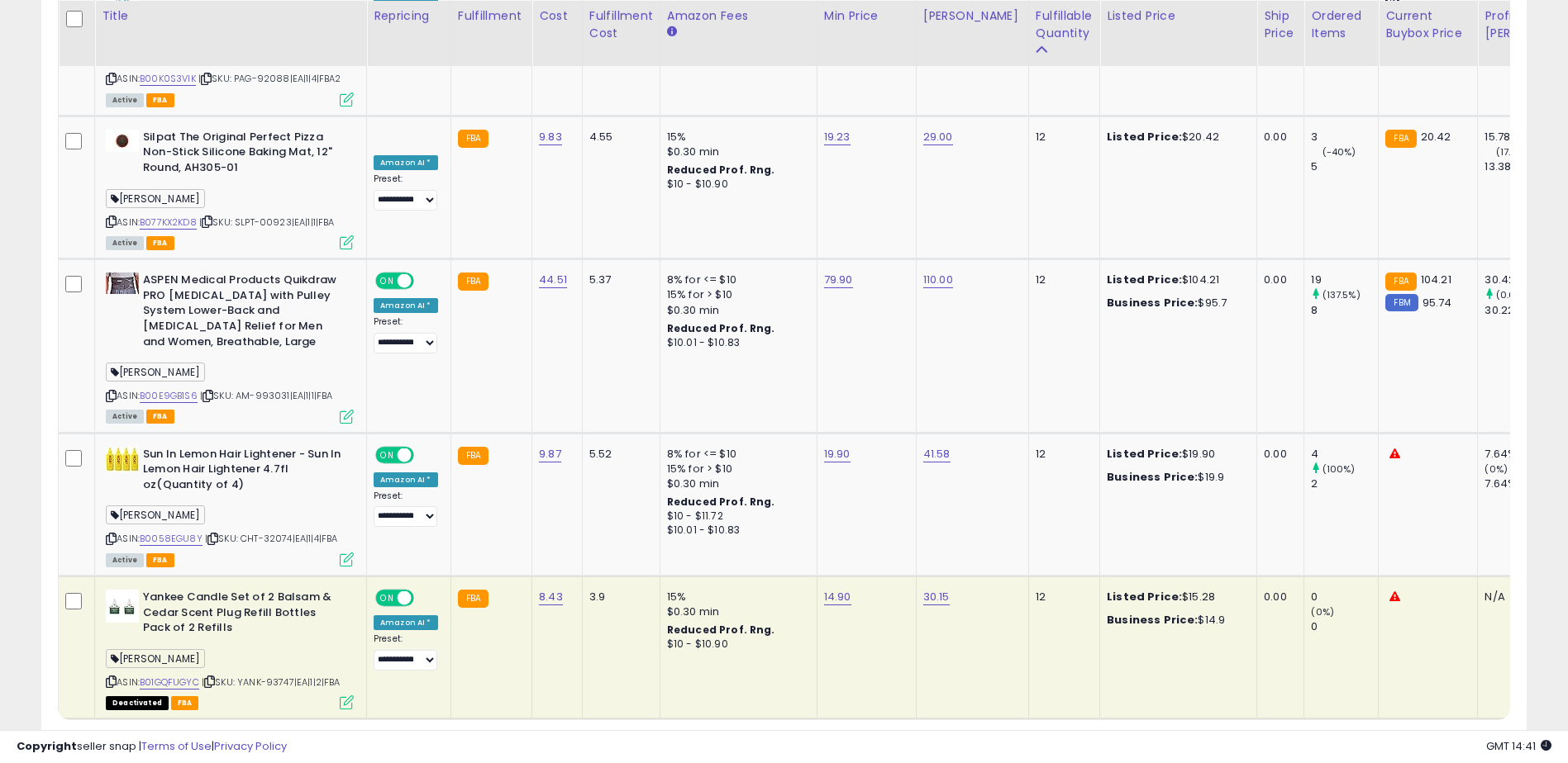
scroll to position [3830, 0]
click at [1409, 736] on link "12" at bounding box center [1406, 750] width 31 height 28
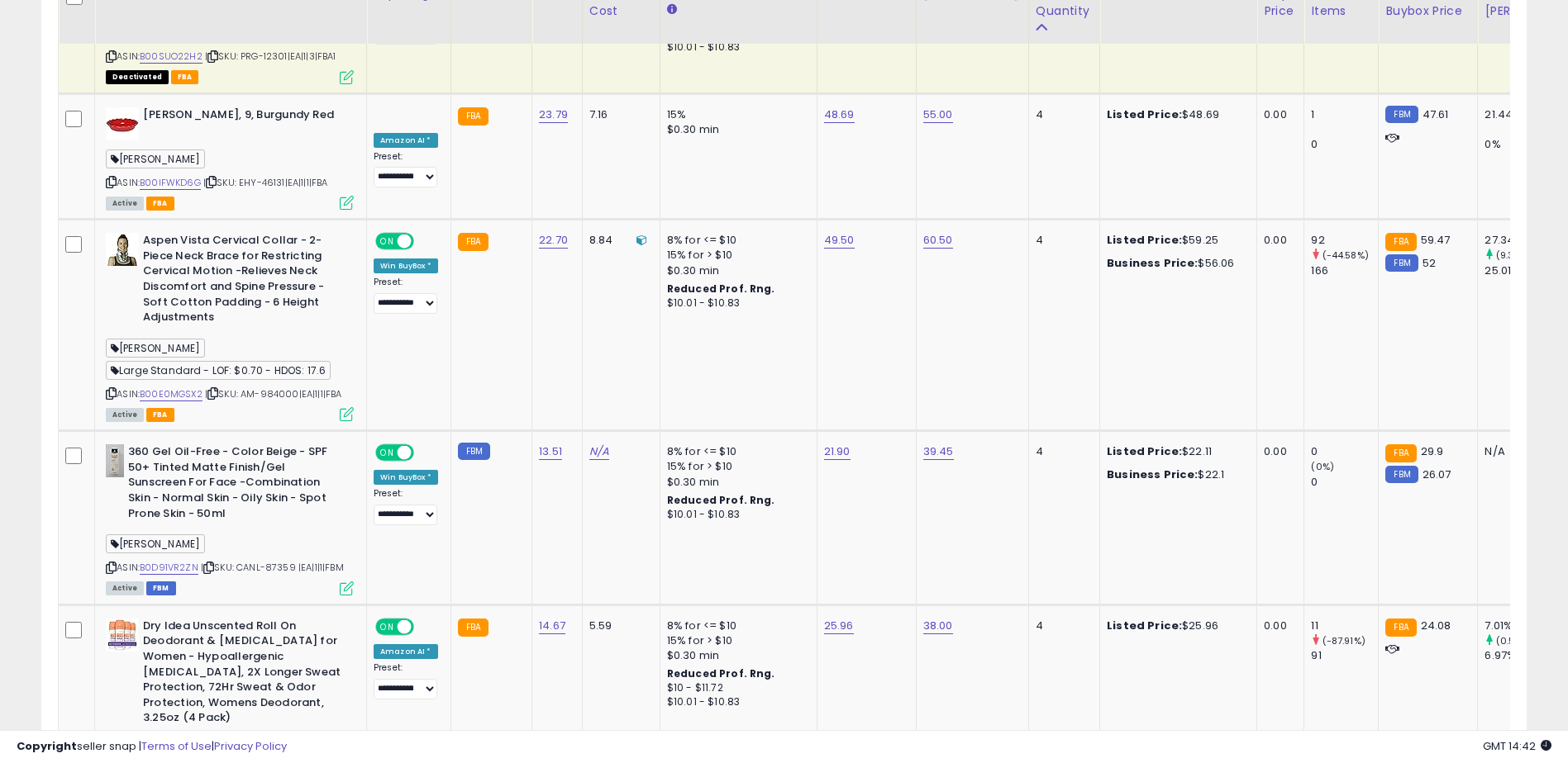
scroll to position [4134, 0]
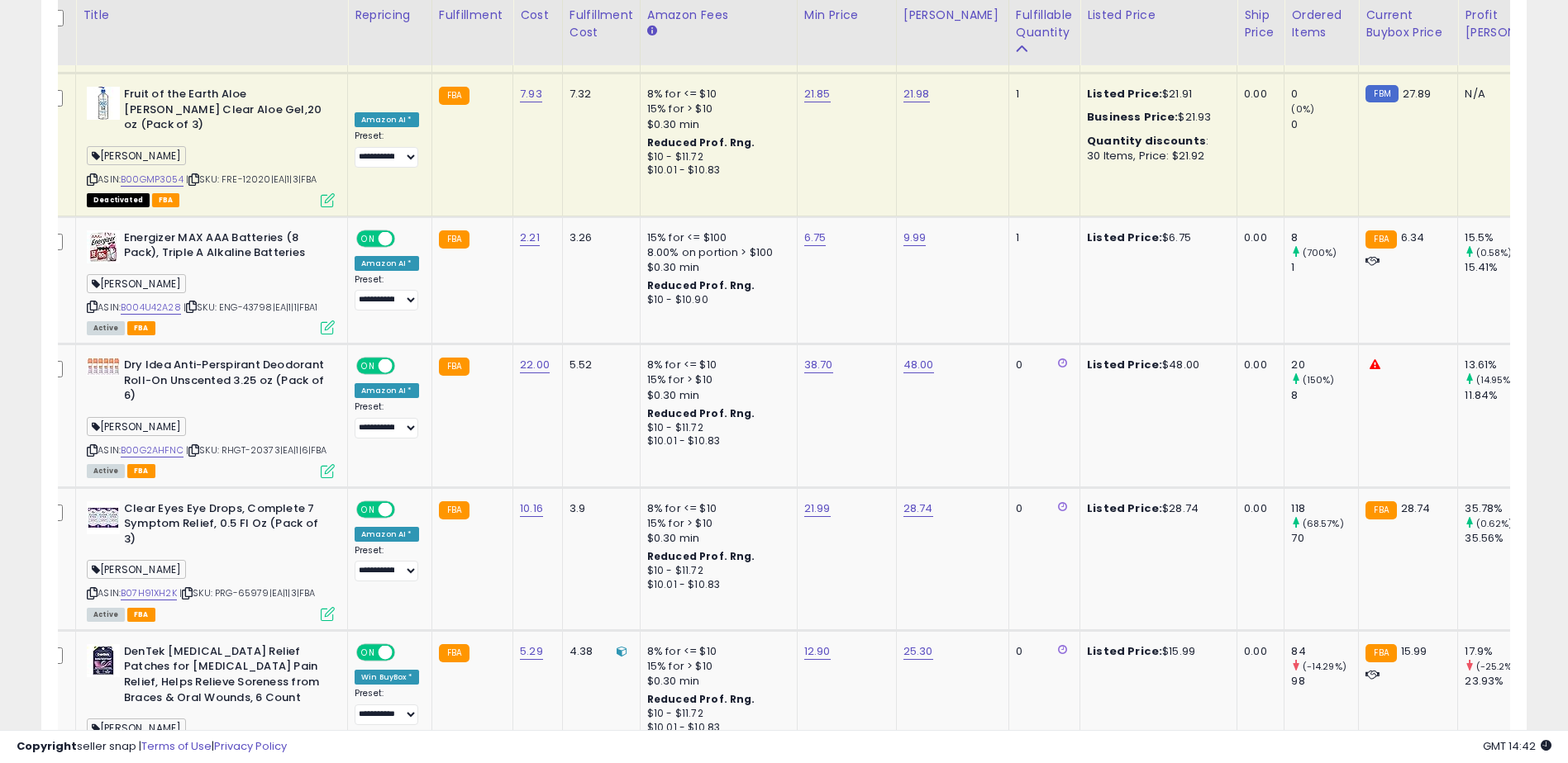
scroll to position [3497, 0]
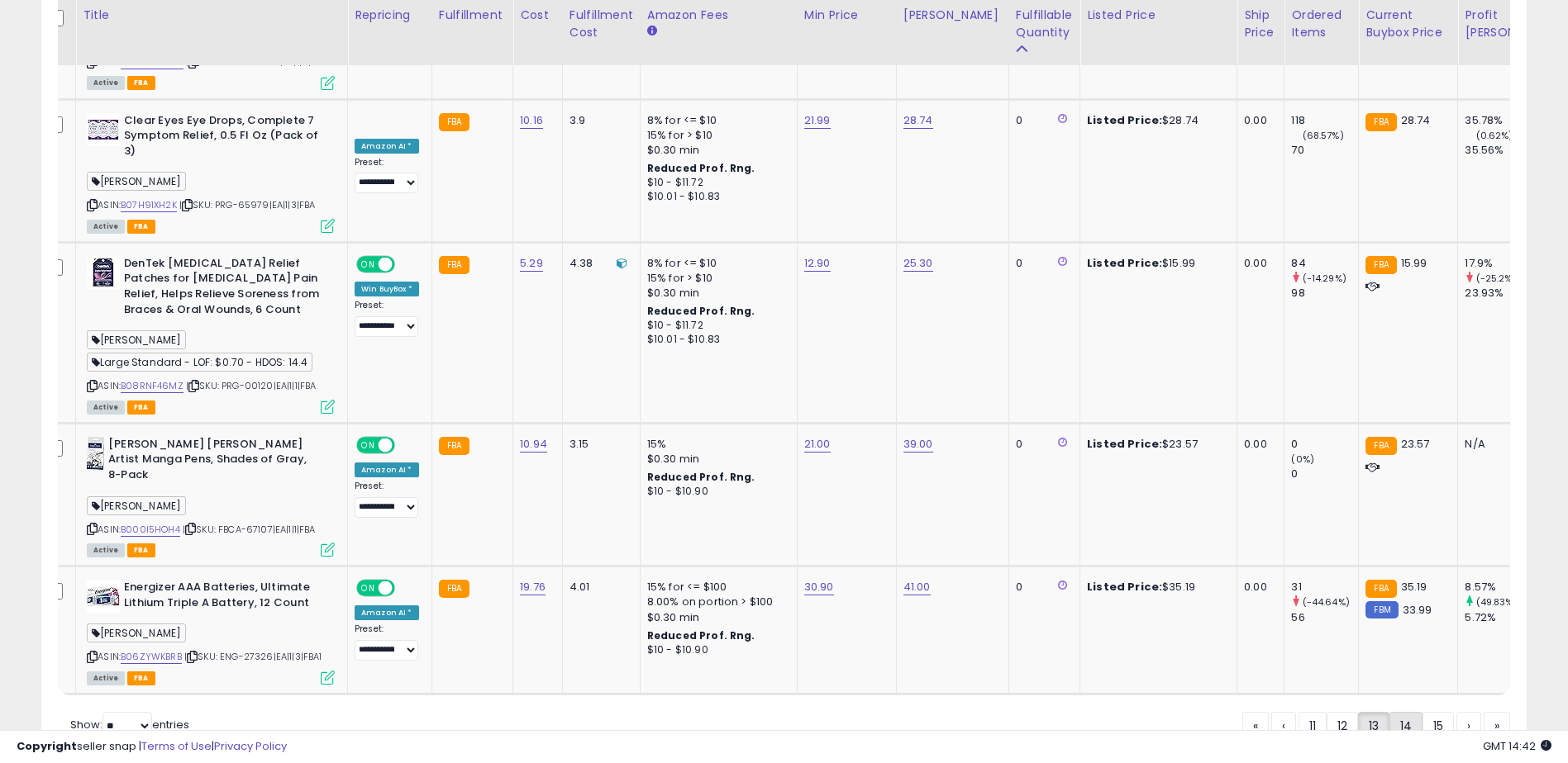
click at [1413, 712] on link "14" at bounding box center [1405, 726] width 33 height 28
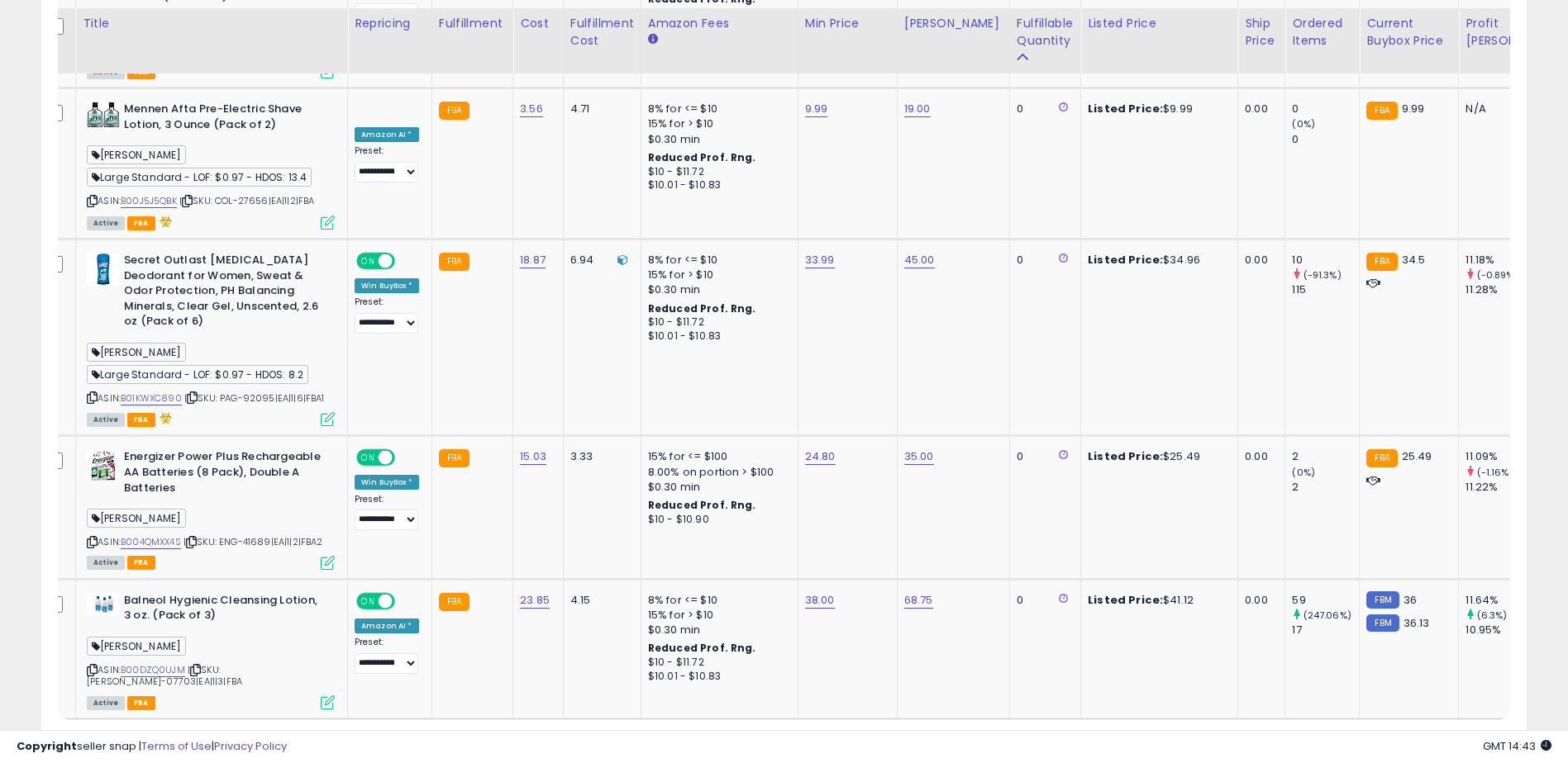
scroll to position [4065, 0]
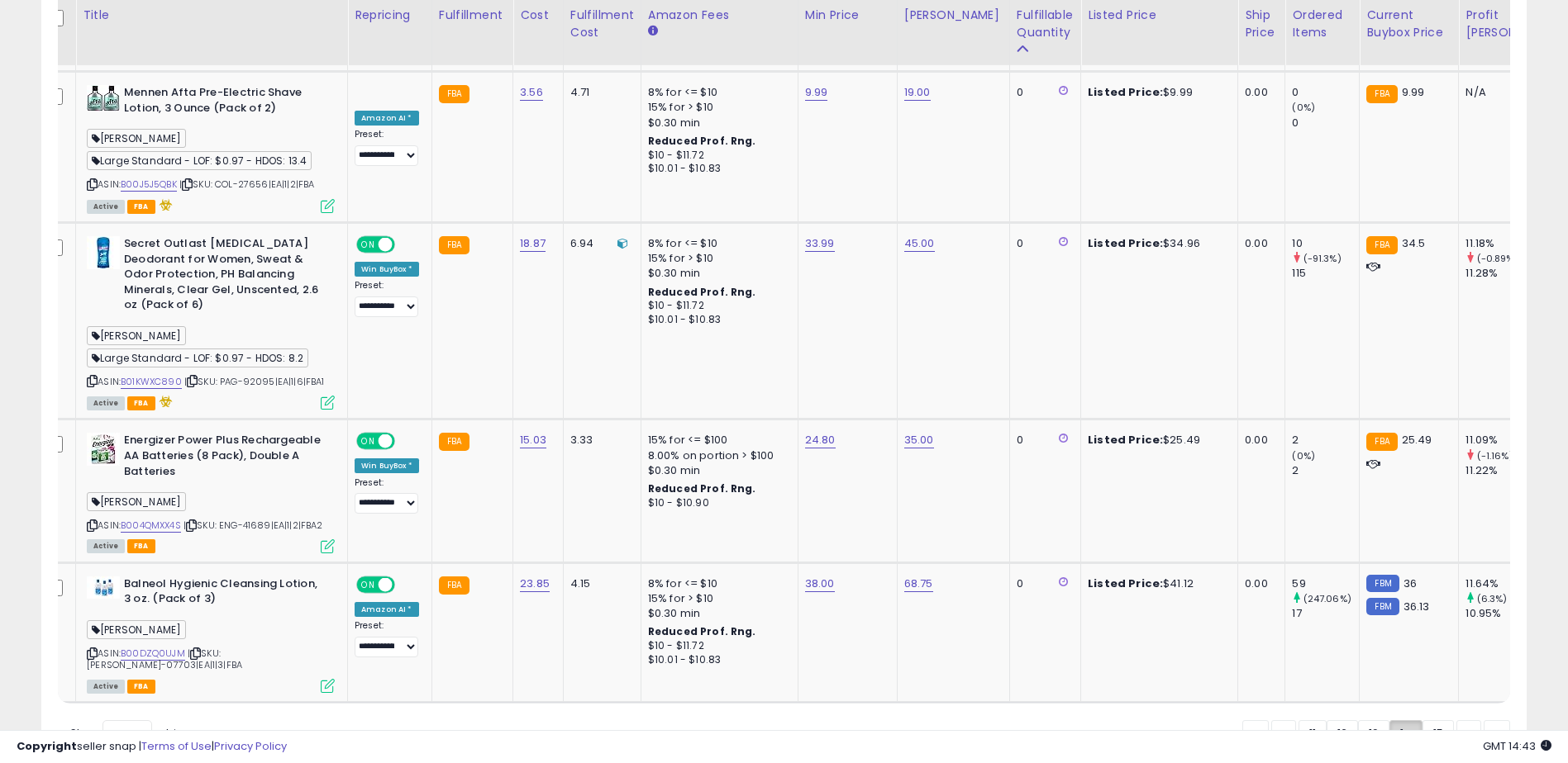
click at [1436, 720] on link "15" at bounding box center [1437, 735] width 31 height 28
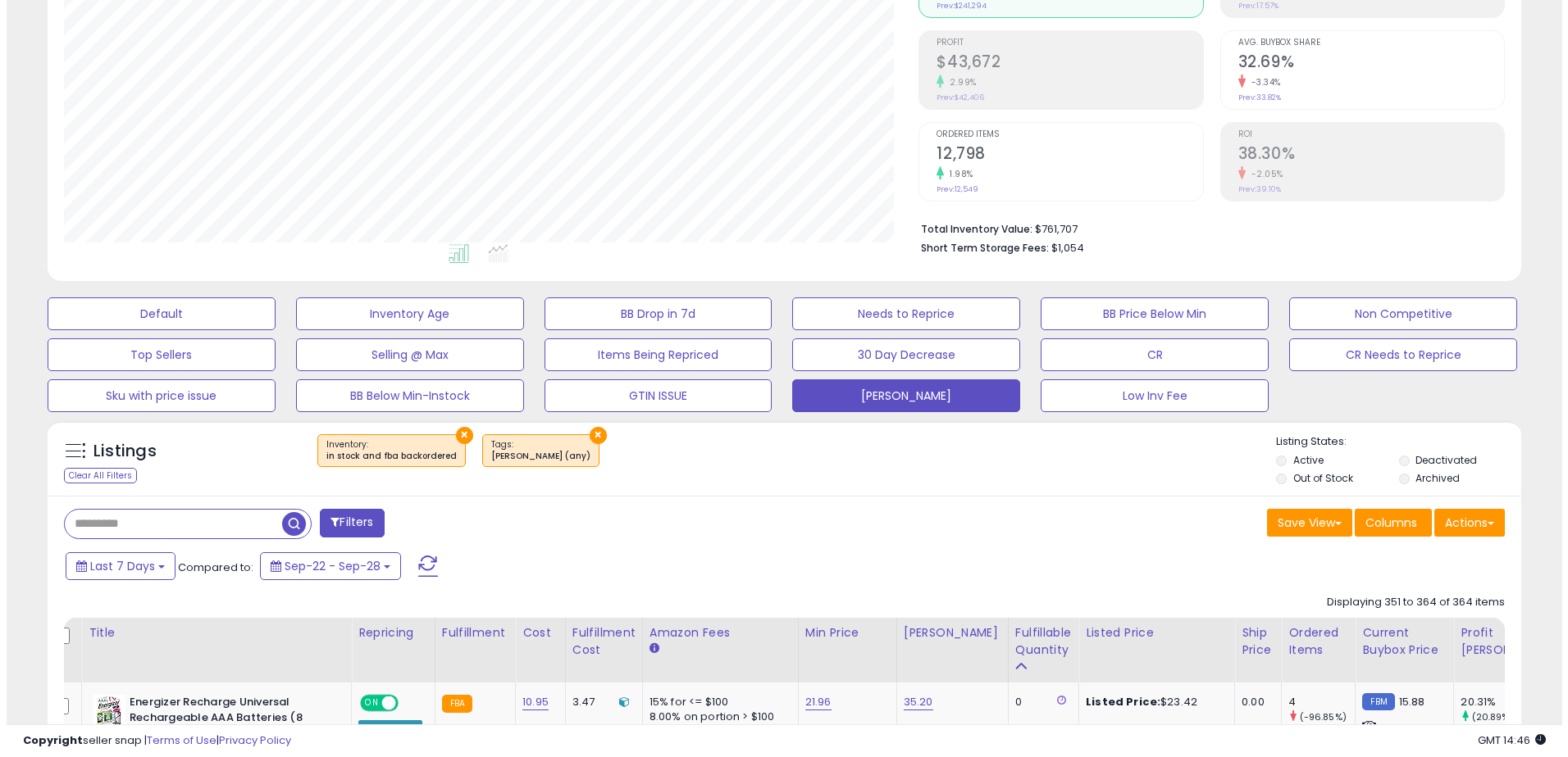
scroll to position [0, 0]
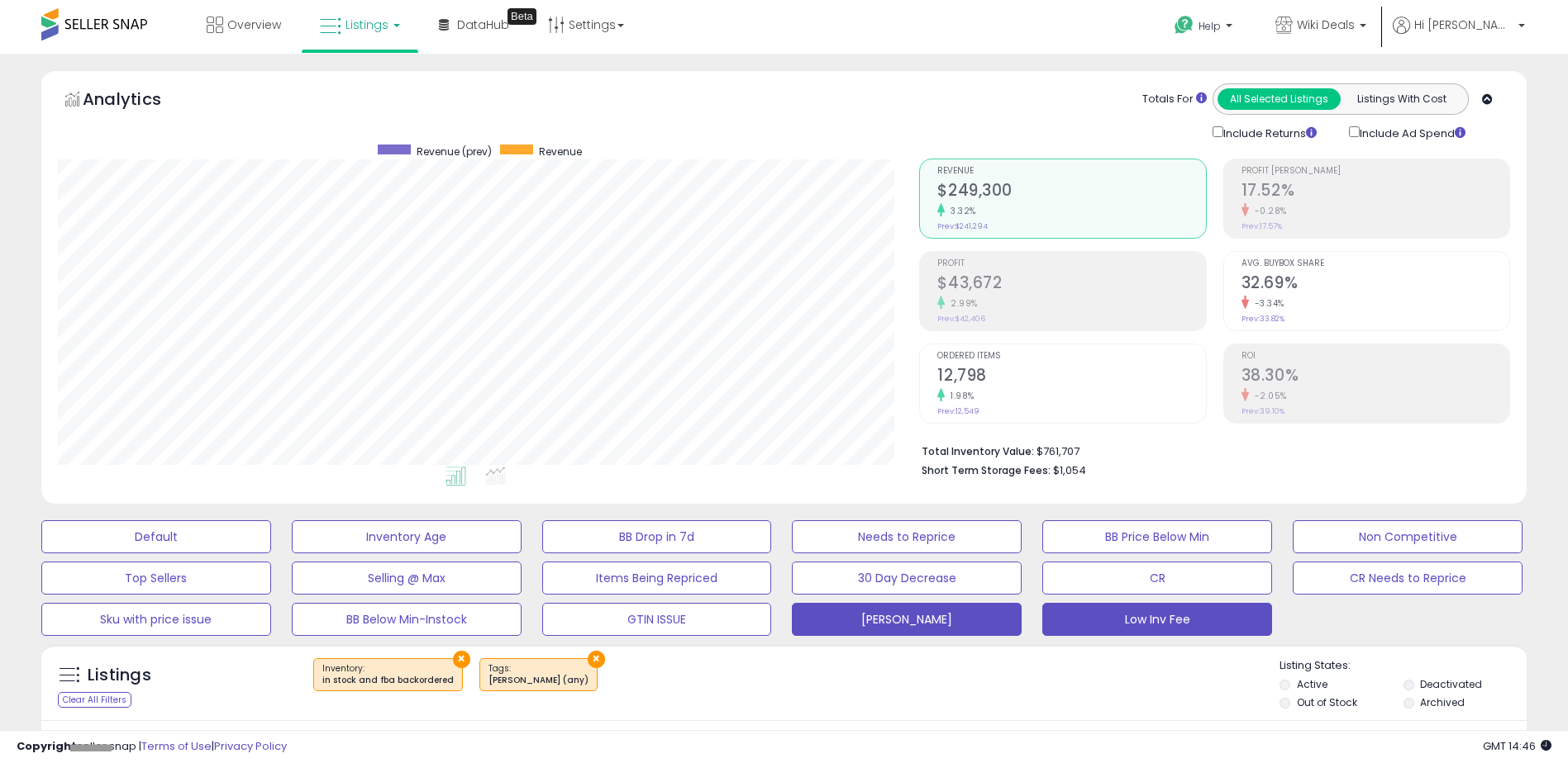
click at [1177, 620] on button "Low Inv Fee" at bounding box center [1157, 619] width 230 height 33
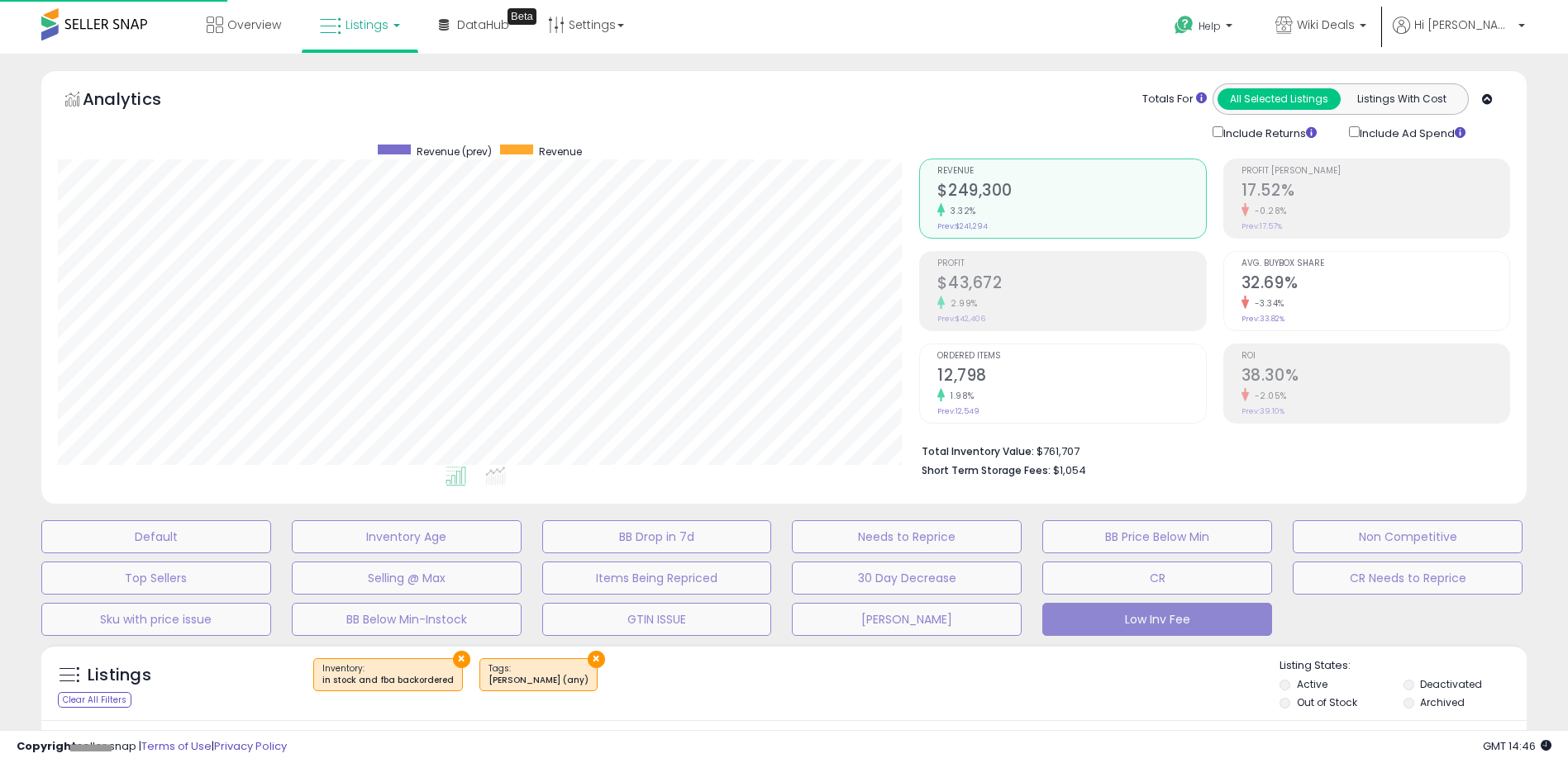
scroll to position [339, 868]
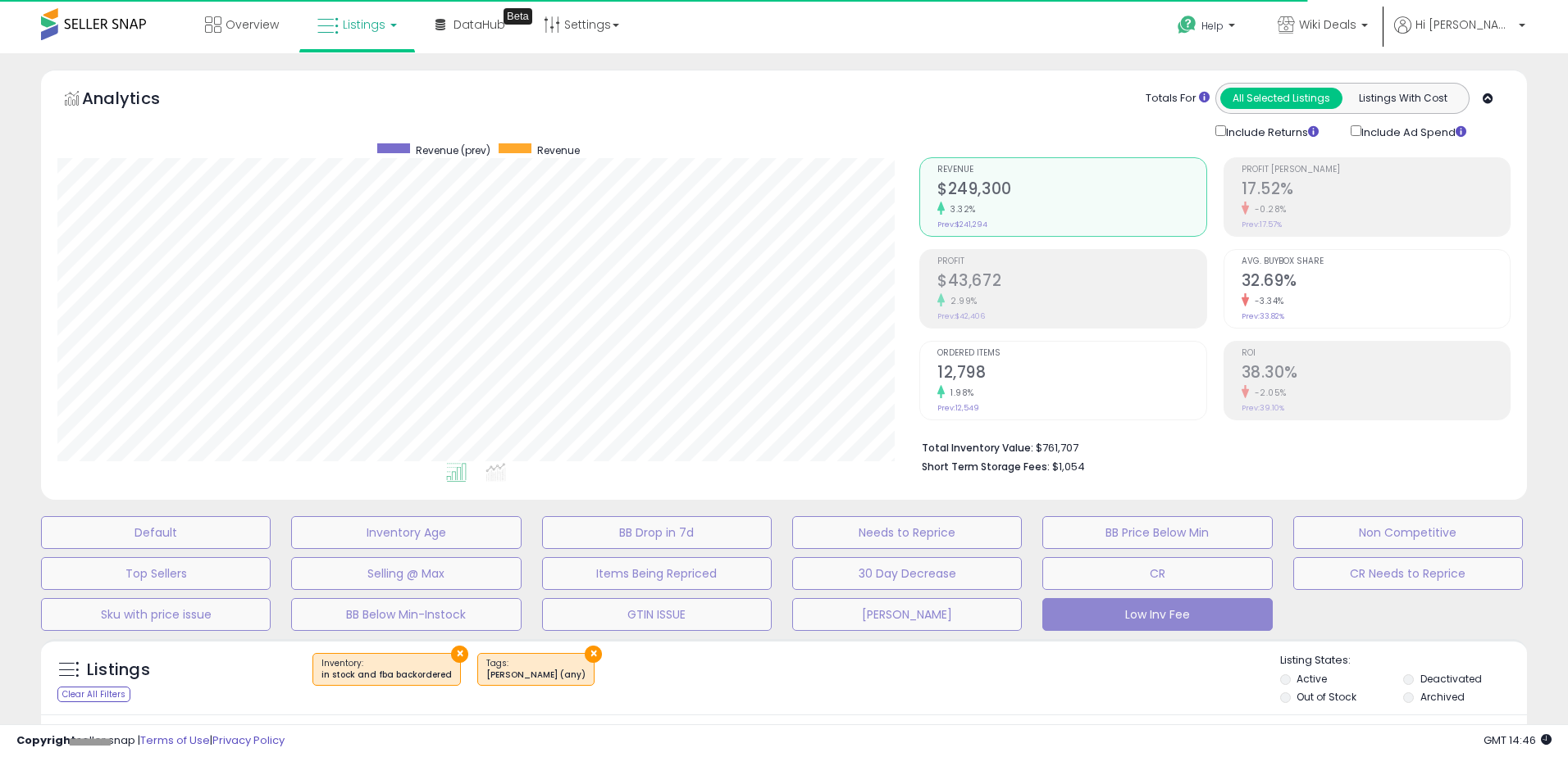
select select "**"
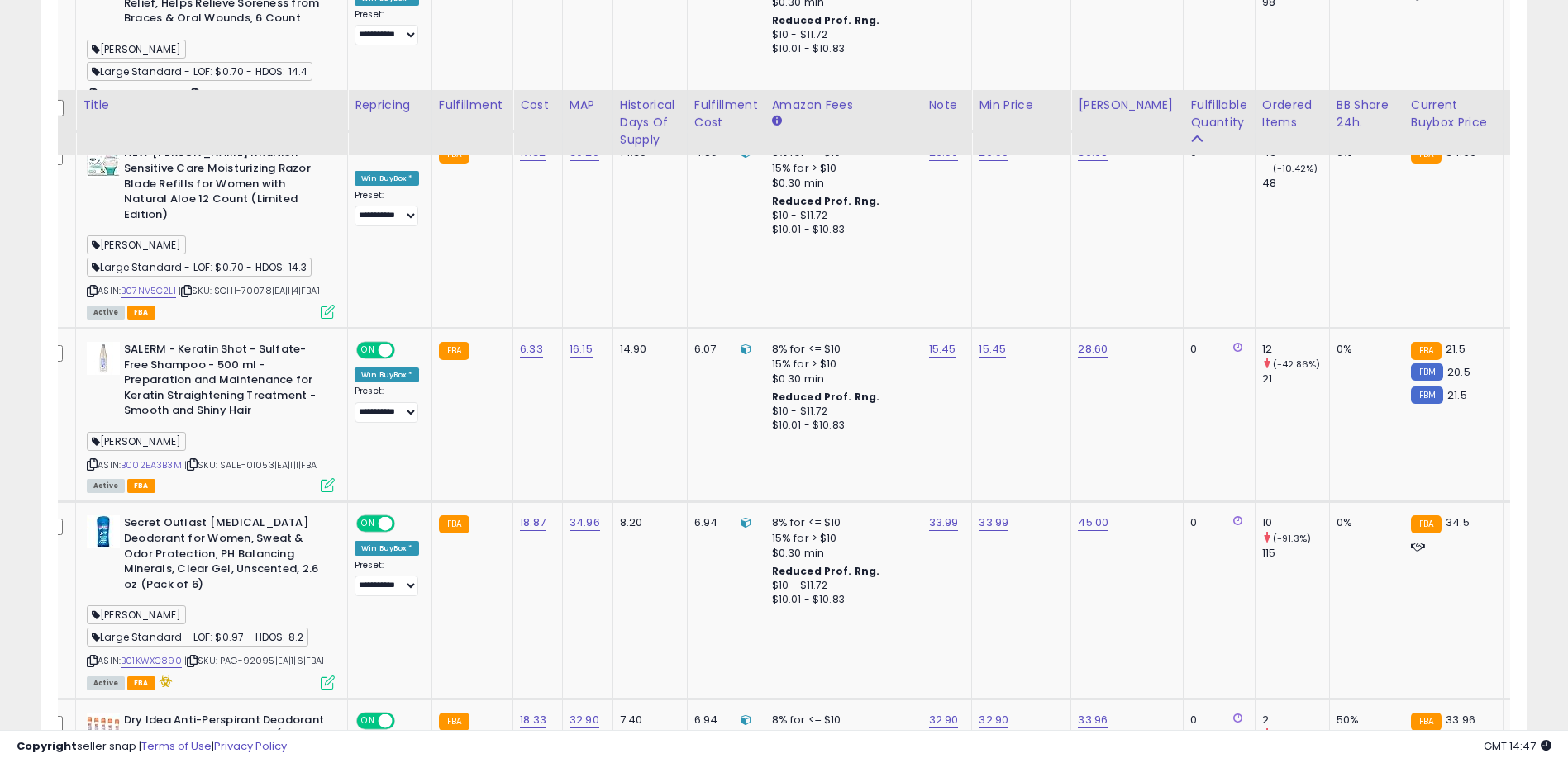
scroll to position [8649, 0]
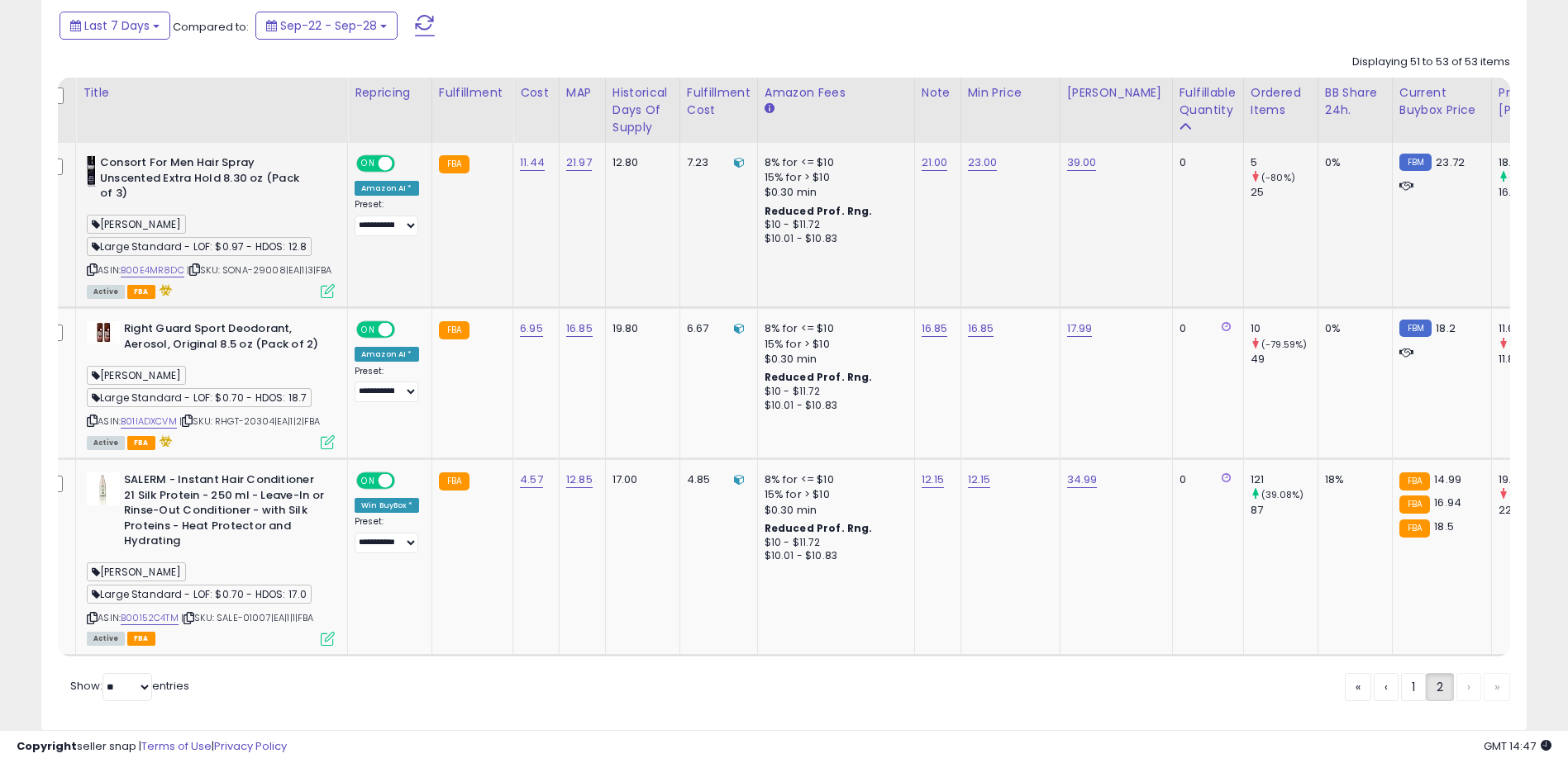
scroll to position [777, 0]
